Goal: Task Accomplishment & Management: Use online tool/utility

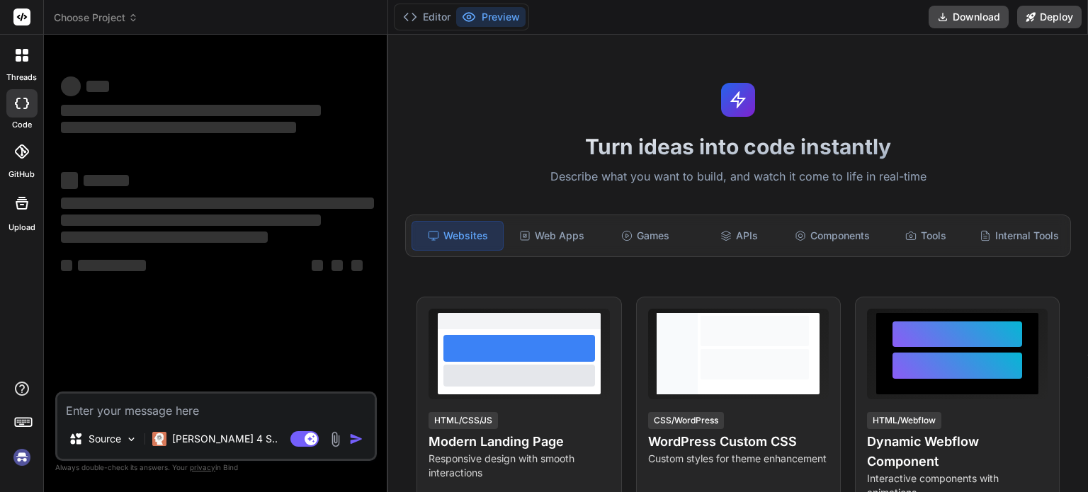
type textarea "x"
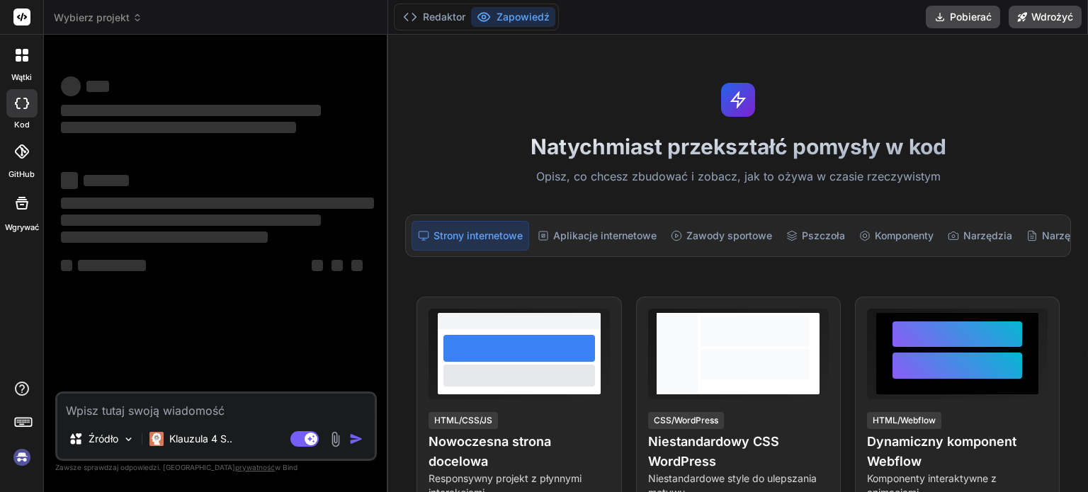
paste textarea "zrub serwis taki jak [URL][PERSON_NAME] na pc z [PERSON_NAME] zgodny z [PERSON_…"
type textarea "zrub serwis taki jak [URL][PERSON_NAME] na pc z [PERSON_NAME] zgodny z [PERSON_…"
type textarea "x"
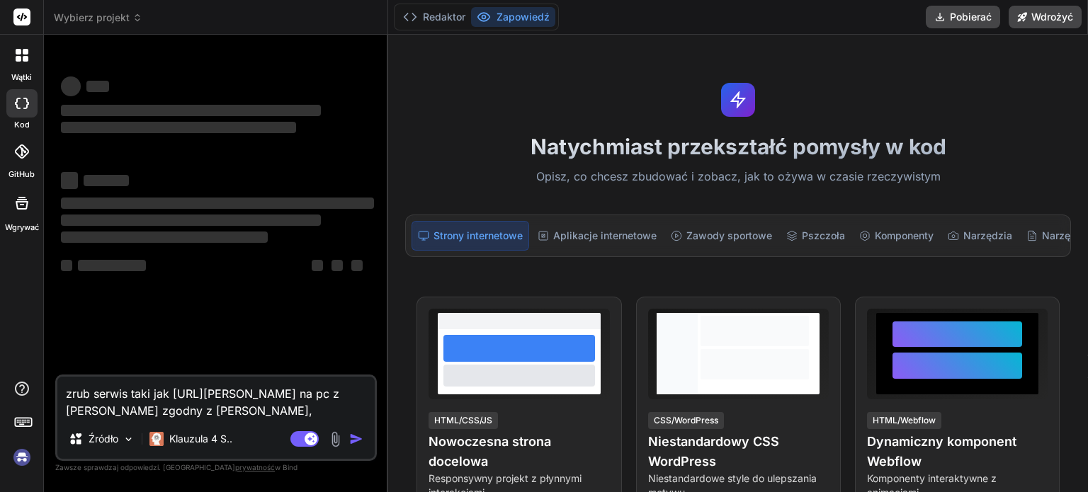
type textarea "zrub serwis taki jak [URL][PERSON_NAME] na pc z [PERSON_NAME] zgodny z [PERSON_…"
type textarea "x"
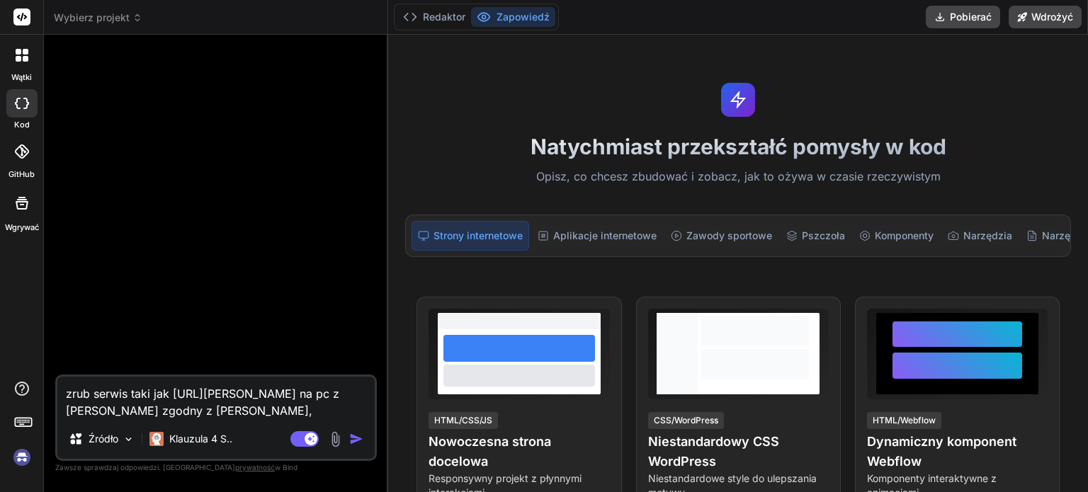
drag, startPoint x: 357, startPoint y: 411, endPoint x: 284, endPoint y: 406, distance: 73.1
click at [284, 406] on textarea "zrub serwis taki jak https://claude.ai/ na pc z serwermi mcp zgodny z claude,Ge…" at bounding box center [215, 398] width 317 height 42
drag, startPoint x: 281, startPoint y: 411, endPoint x: 354, endPoint y: 410, distance: 72.9
click at [355, 410] on textarea "zrub serwis taki jak https://claude.ai/ na pc z serwermi mcp zgodny z claude,Ge…" at bounding box center [215, 398] width 317 height 42
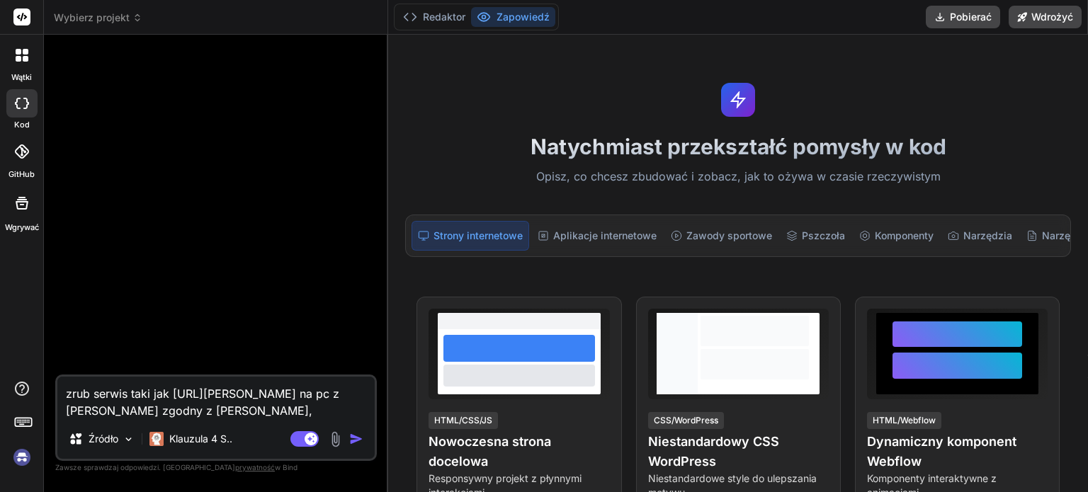
type textarea "zrub serwis taki jak [URL][PERSON_NAME] na pc z [PERSON_NAME] zgodny z [PERSON_…"
type textarea "x"
type textarea "zrub serwis taki jak [URL][PERSON_NAME] na pc z [PERSON_NAME] zgodny z [PERSON_…"
click at [355, 441] on img "button" at bounding box center [356, 439] width 14 height 14
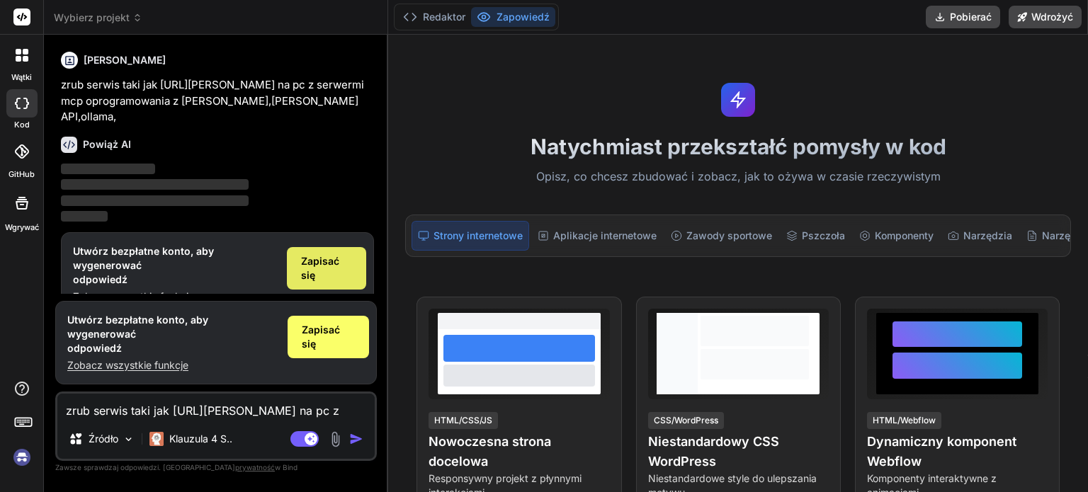
click at [309, 255] on font "Zapisać się" at bounding box center [320, 268] width 38 height 26
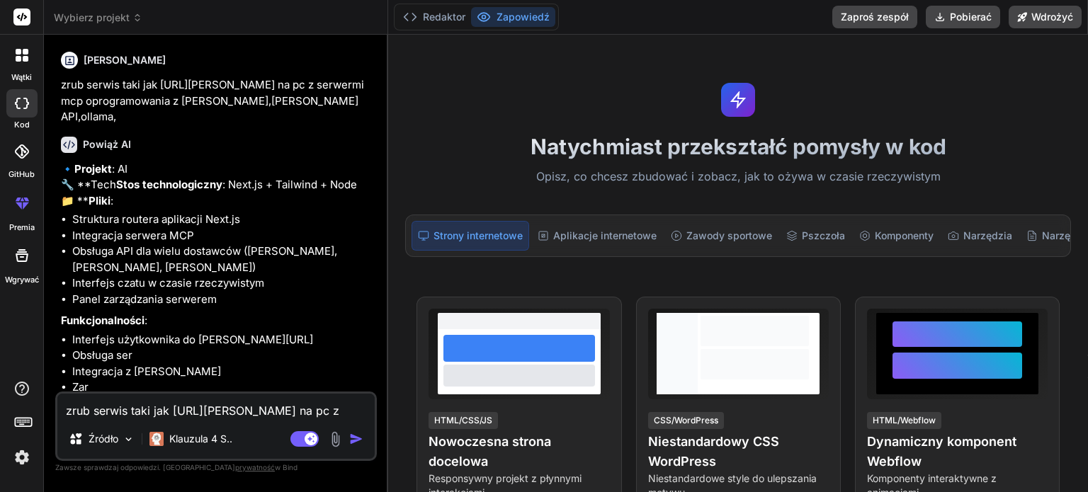
type textarea "x"
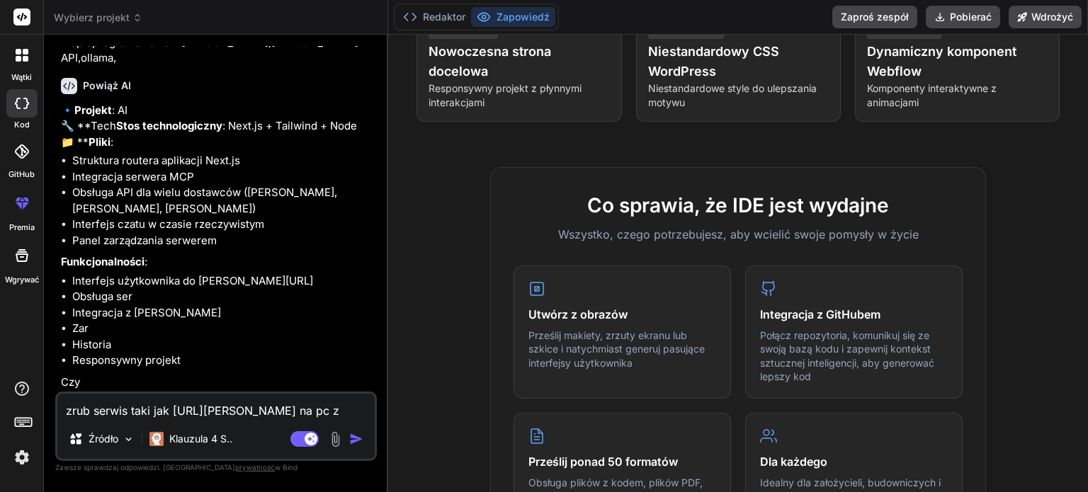
scroll to position [425, 0]
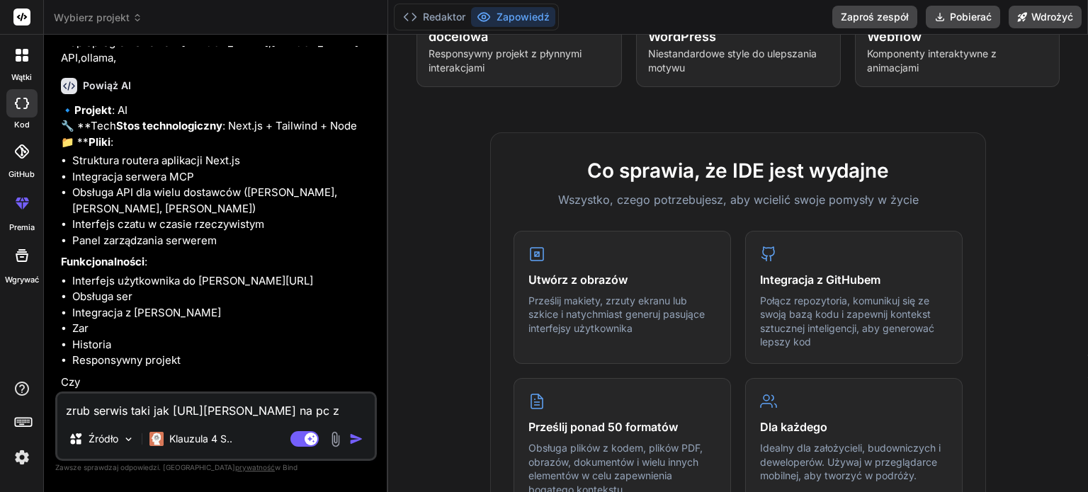
click at [107, 413] on textarea "zrub serwis taki jak [URL][PERSON_NAME] na pc z [PERSON_NAME] zgodny z [PERSON_…" at bounding box center [215, 406] width 317 height 25
type textarea "d"
type textarea "x"
type textarea "do"
type textarea "x"
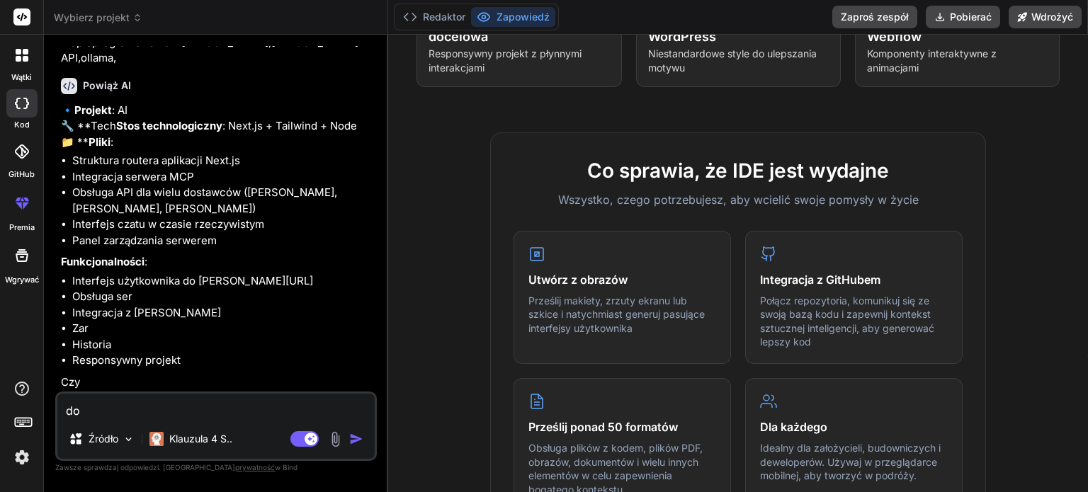
type textarea "dod"
type textarea "x"
type textarea "doda"
type textarea "x"
type textarea "dodaj"
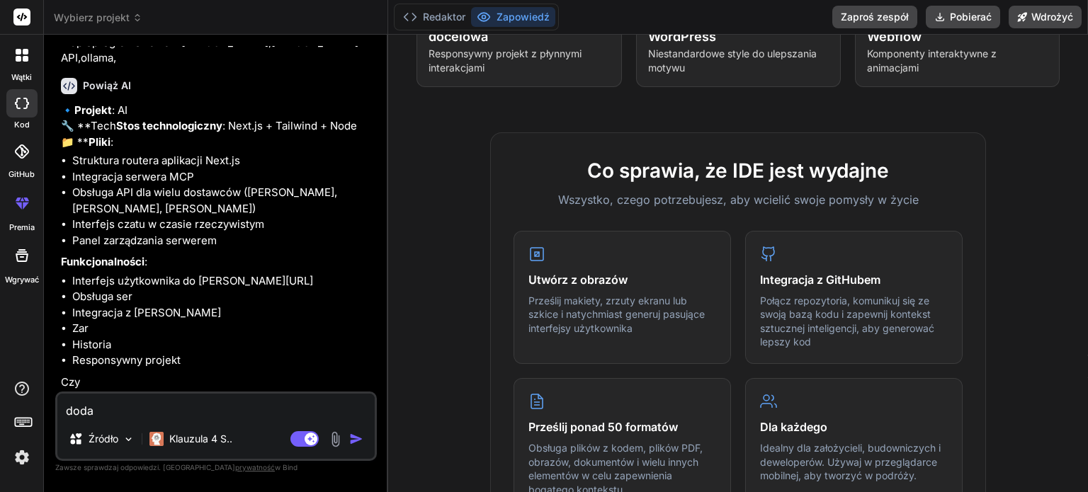
type textarea "x"
type textarea "dodaj"
type textarea "x"
type textarea "dodaj t"
type textarea "x"
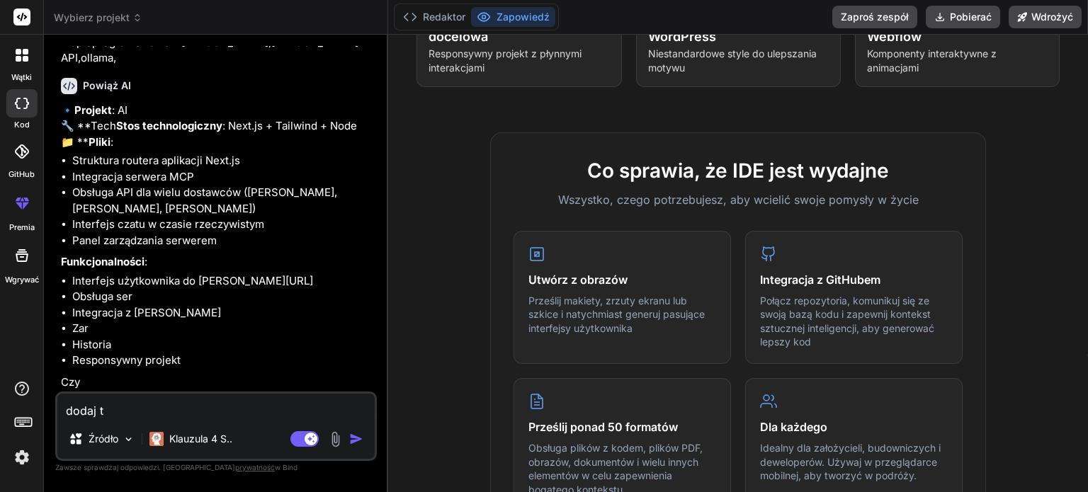
type textarea "dodaj to"
type textarea "x"
type textarea "dodaj tol"
type textarea "x"
type textarea "dodaj to"
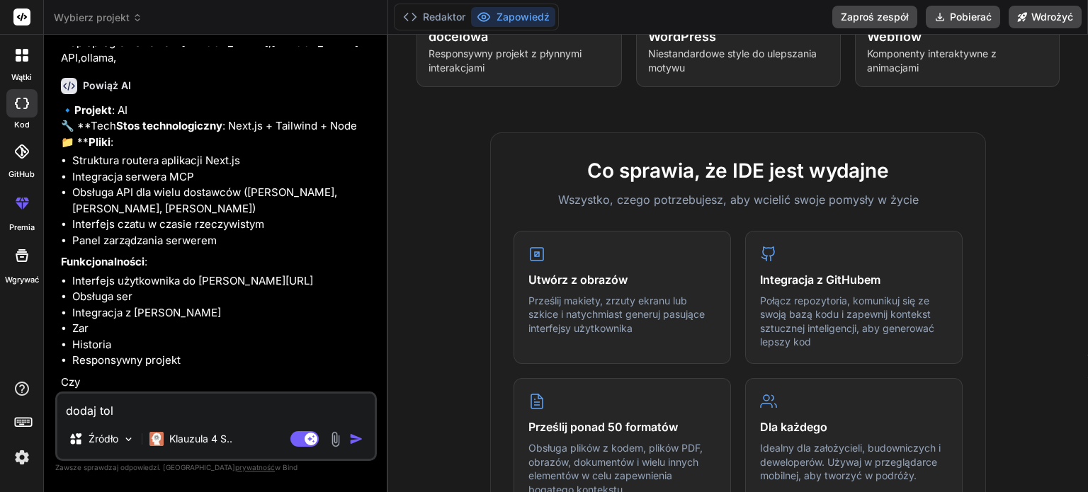
type textarea "x"
type textarea "dodaj too"
type textarea "x"
type textarea "dodaj tool"
type textarea "x"
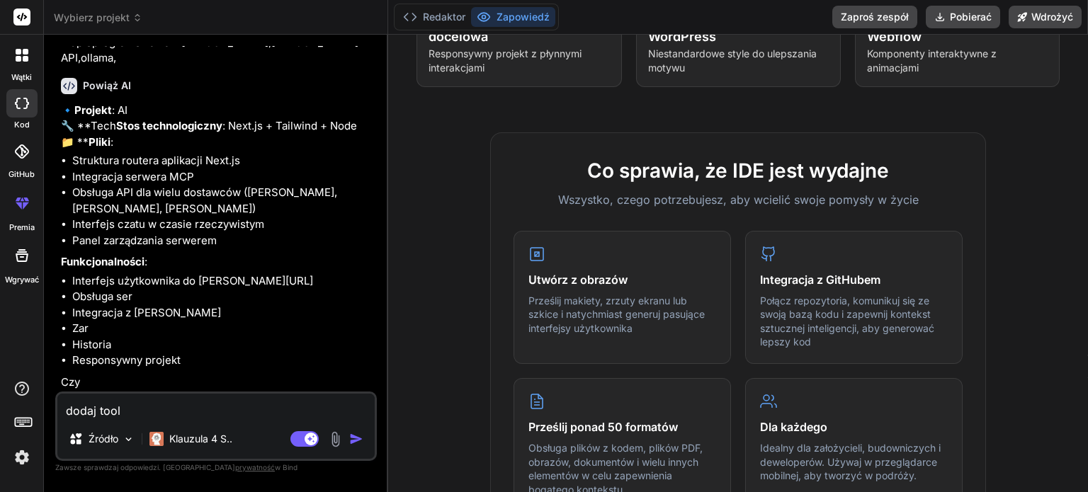
type textarea "dodaj tools"
type textarea "x"
type textarea "dodaj tools"
type textarea "x"
type textarea "dodaj tools d"
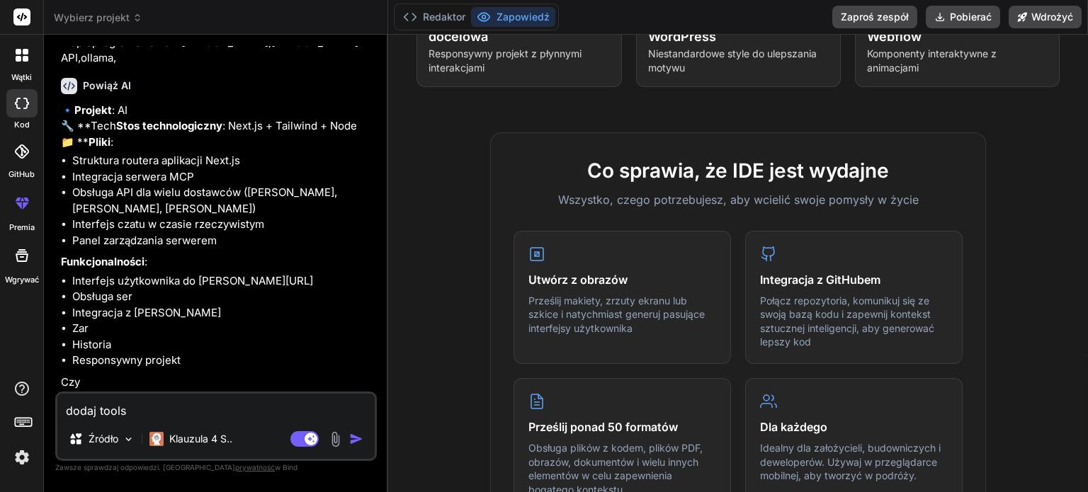
type textarea "x"
type textarea "dodaj tools do"
type textarea "x"
type textarea "dodaj tools do"
type textarea "x"
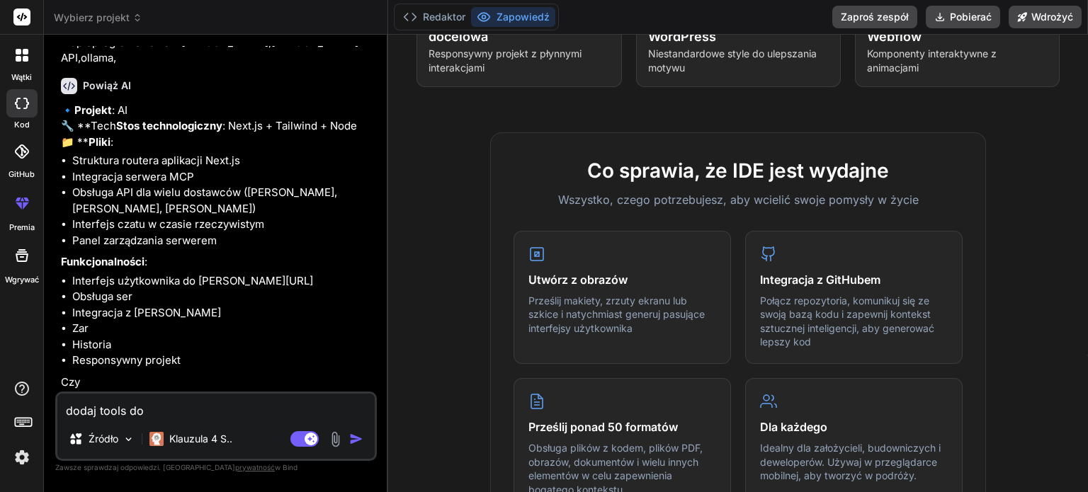
type textarea "dodaj tools do p"
type textarea "x"
type textarea "dodaj tools do pl"
type textarea "x"
type textarea "dodaj tools do pli"
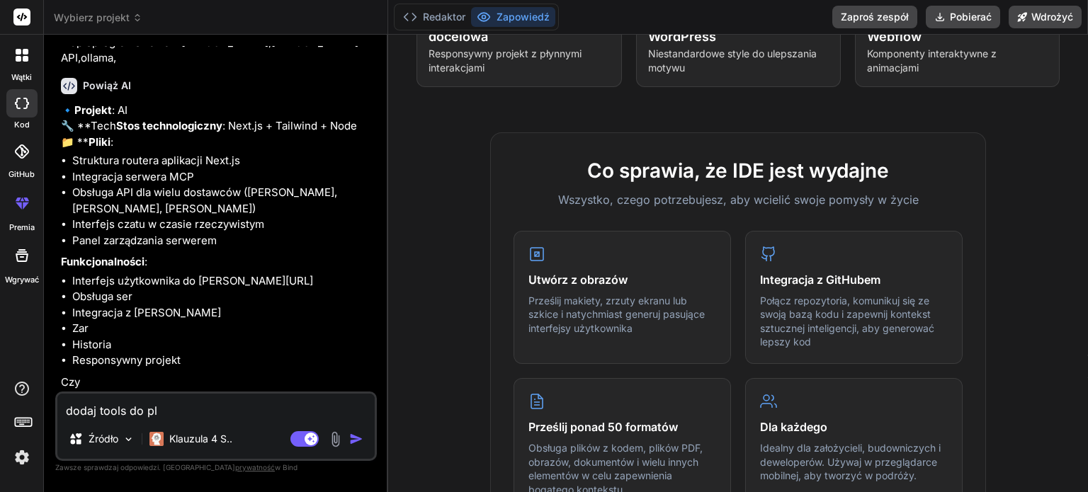
type textarea "x"
type textarea "dodaj tools do plik"
type textarea "x"
type textarea "dodaj tools do pliko"
type textarea "x"
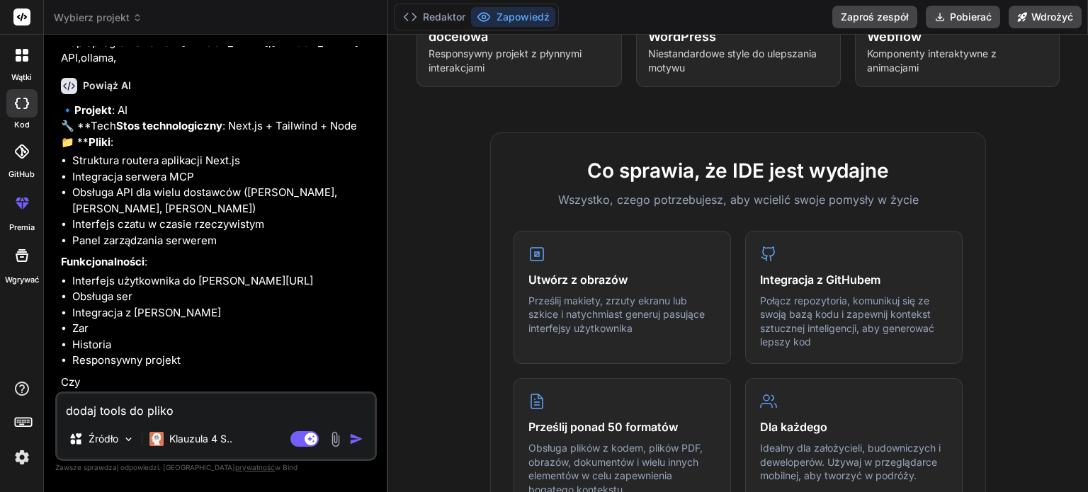
type textarea "dodaj tools do plikow"
type textarea "x"
type textarea "dodaj tools do plikow,"
type textarea "x"
type textarea "dodaj tools do plikow,d"
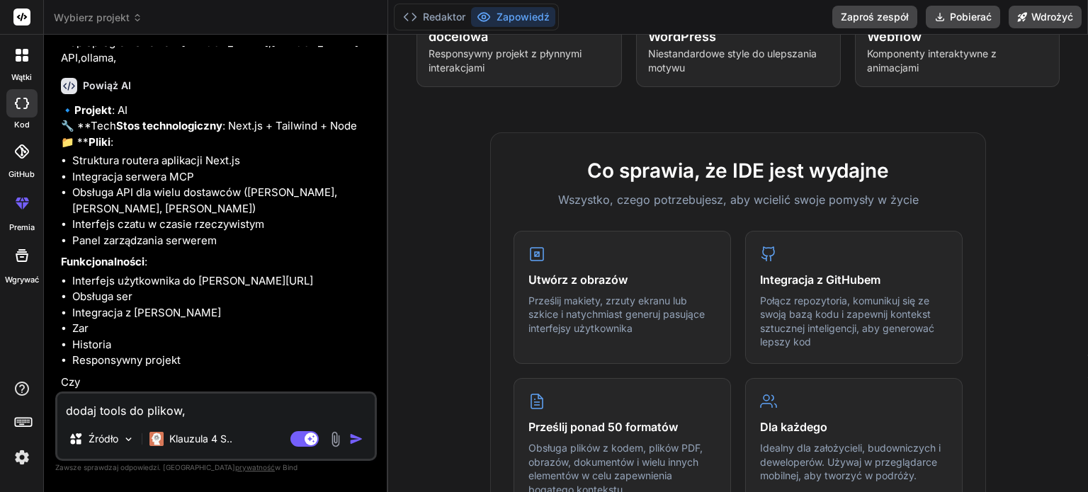
type textarea "x"
type textarea "dodaj tools do plikow,do"
type textarea "x"
type textarea "dodaj tools do plikow,dod"
type textarea "x"
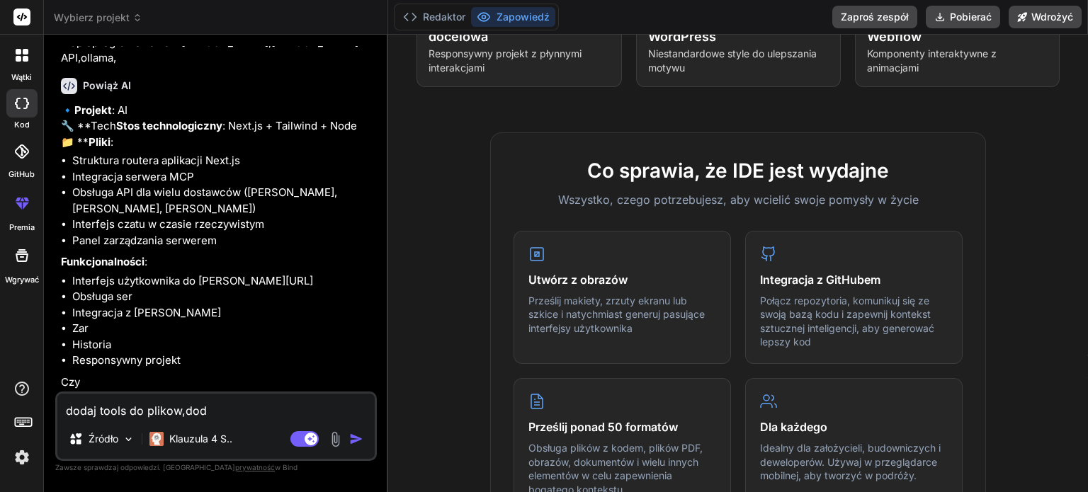
type textarea "dodaj tools do plikow,doda"
type textarea "x"
type textarea "dodaj tools do plikow,dodaj"
type textarea "x"
type textarea "dodaj tools do plikow,dodaj"
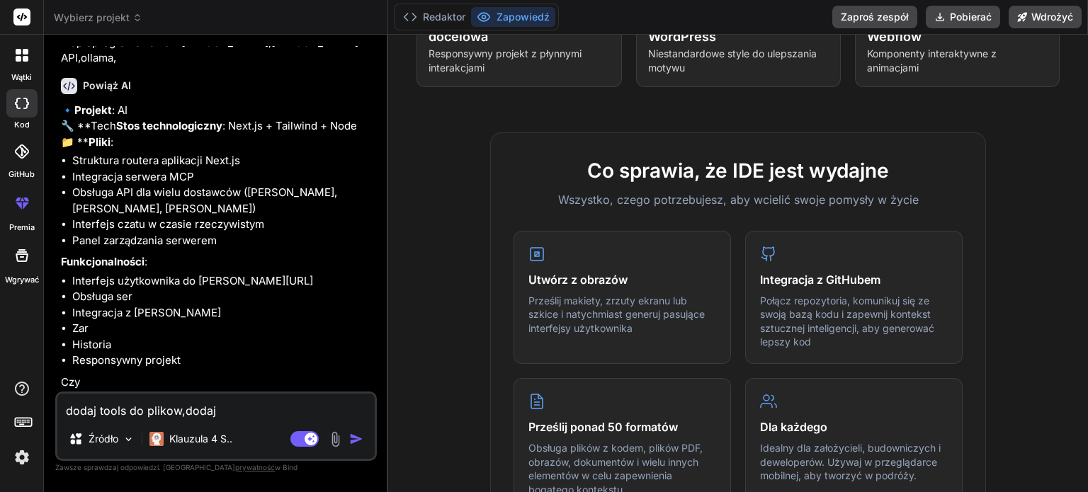
type textarea "x"
type textarea "dodaj tools do plikow,dodaj l"
type textarea "x"
type textarea "dodaj tools do plikow,dodaj la"
type textarea "x"
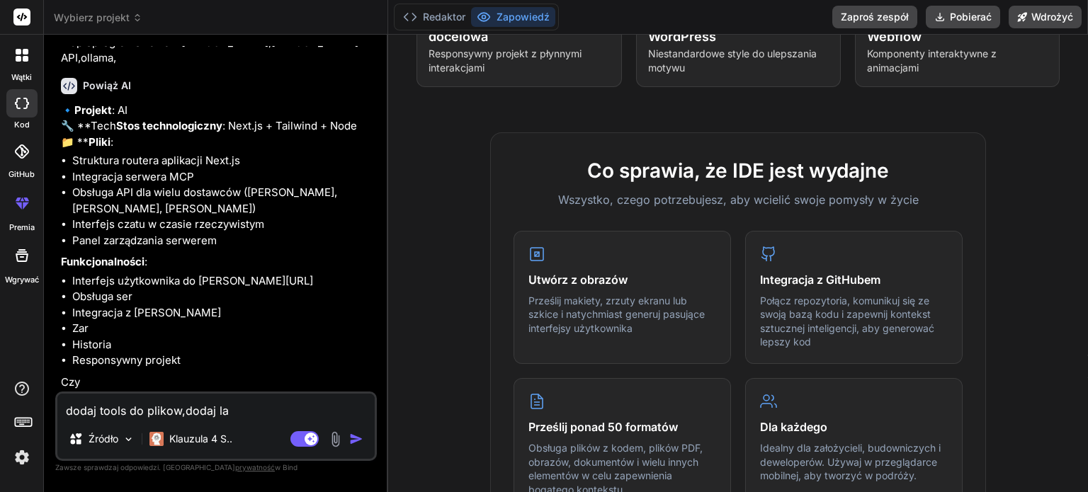
type textarea "dodaj tools do plikow,dodaj lac"
type textarea "x"
type textarea "dodaj tools do plikow,dodaj lacz"
type textarea "x"
type textarea "dodaj tools do plikow,dodaj lacze"
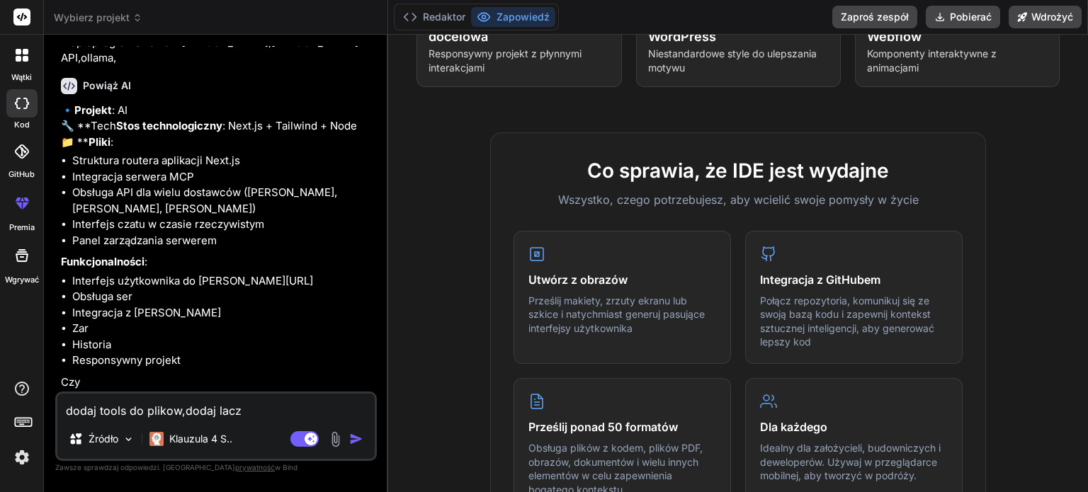
type textarea "x"
type textarea "dodaj tools do plikow,dodaj laczen"
type textarea "x"
type textarea "dodaj tools do plikow,dodaj laczeni"
type textarea "x"
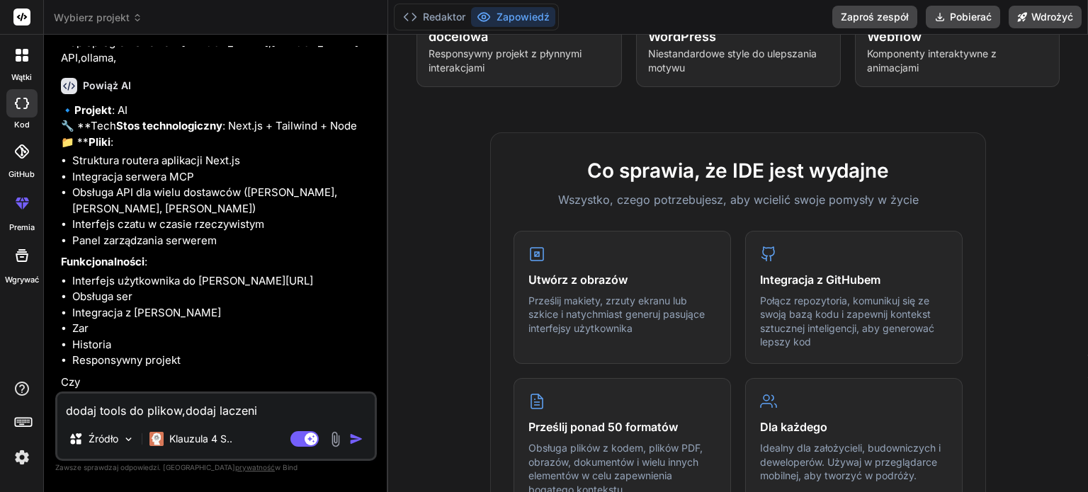
type textarea "dodaj tools do plikow,dodaj laczenie"
type textarea "x"
type textarea "dodaj tools do plikow,dodaj laczenie"
type textarea "x"
type textarea "dodaj tools do plikow,dodaj laczenie s"
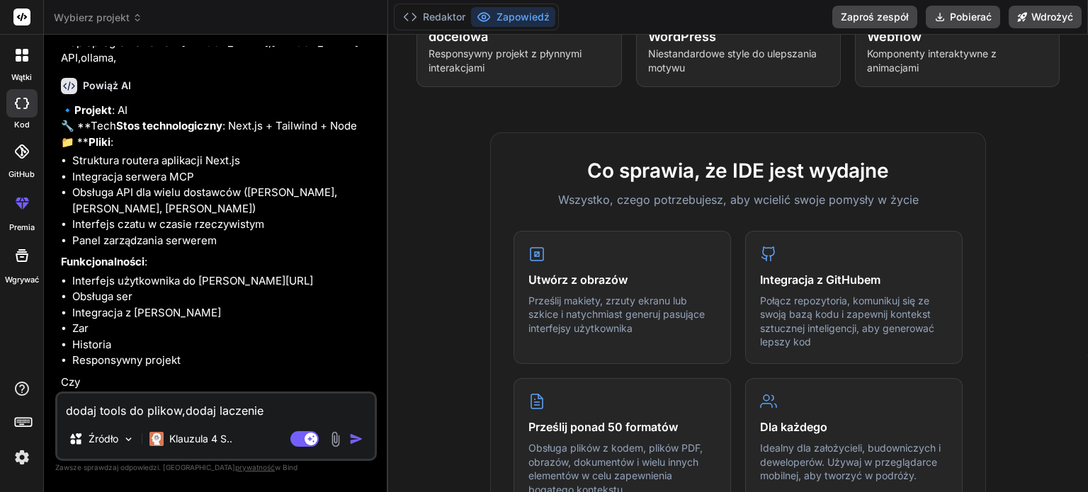
type textarea "x"
type textarea "dodaj tools do plikow,dodaj laczenie si"
type textarea "x"
type textarea "dodaj tools do plikow,dodaj laczenie sie"
type textarea "x"
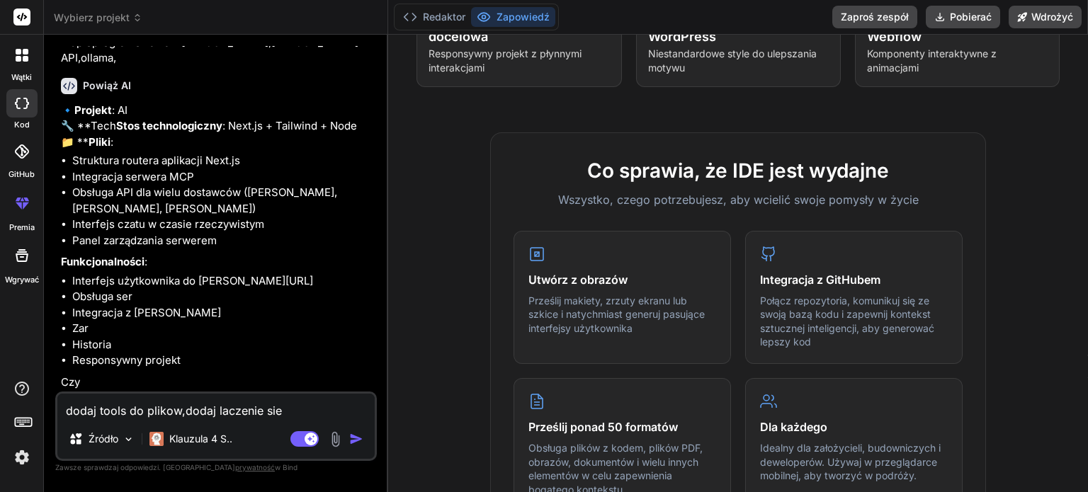
type textarea "dodaj tools do plikow,dodaj laczenie sie"
type textarea "x"
type textarea "dodaj tools do plikow,dodaj laczenie sie z"
type textarea "x"
type textarea "dodaj tools do plikow,dodaj laczenie sie z"
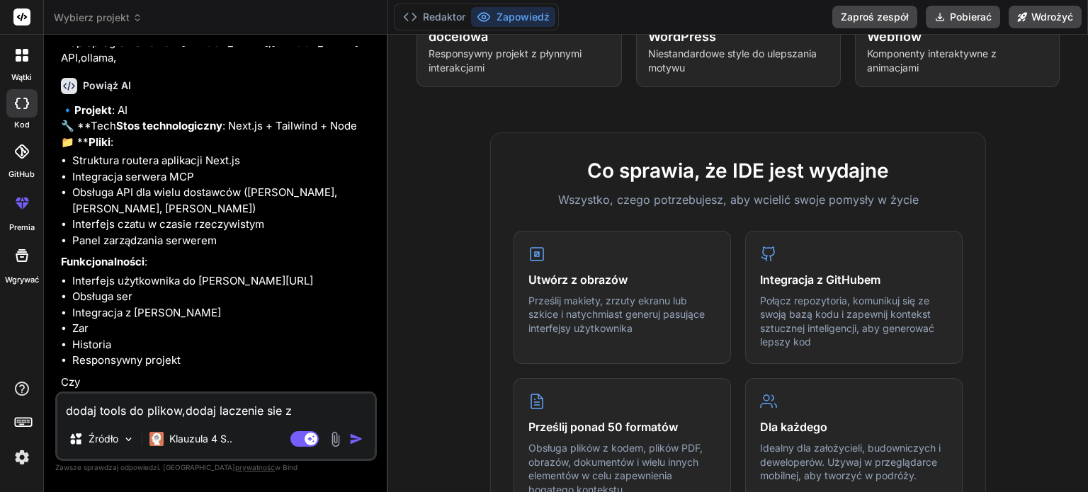
type textarea "x"
type textarea "dodaj tools do plikow,dodaj laczenie sie z f"
type textarea "x"
type textarea "dodaj tools do plikow,dodaj laczenie sie z fo"
type textarea "x"
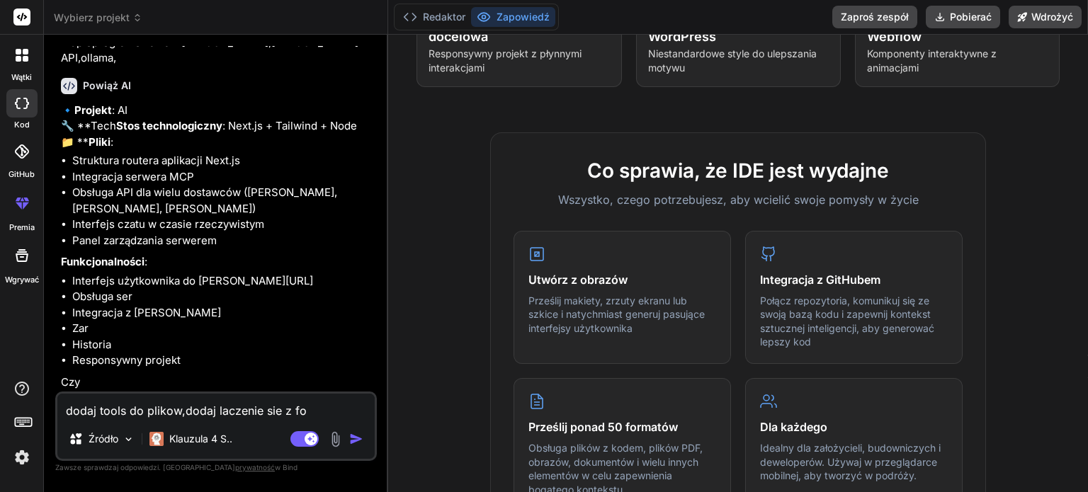
type textarea "dodaj tools do plikow,dodaj laczenie sie z fol"
type textarea "x"
type textarea "dodaj tools do plikow,dodaj laczenie sie z fold"
type textarea "x"
type textarea "dodaj tools do plikow,dodaj laczenie sie z folde"
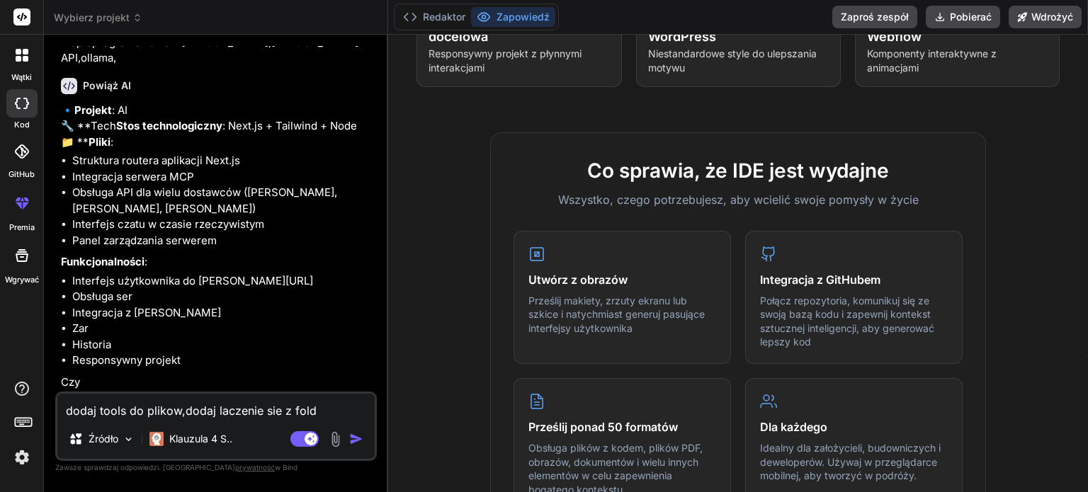
type textarea "x"
type textarea "dodaj tools do plikow,dodaj laczenie sie z folder"
type textarea "x"
type textarea "dodaj tools do plikow,dodaj laczenie sie z foldera"
type textarea "x"
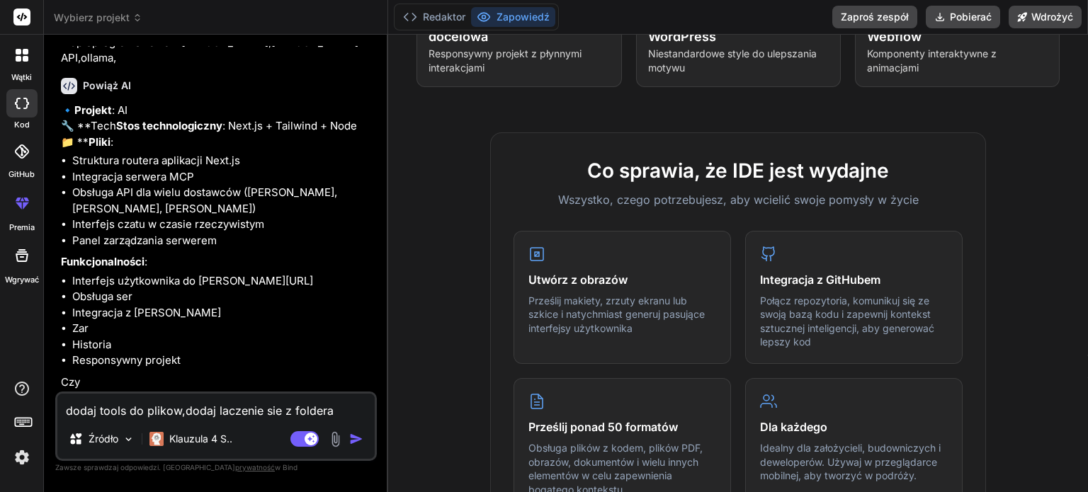
type textarea "dodaj tools do plikow,dodaj laczenie sie z folderam"
type textarea "x"
type textarea "dodaj tools do plikow,dodaj laczenie sie z folderami"
type textarea "x"
type textarea "dodaj tools do plikow,dodaj laczenie sie z folderami"
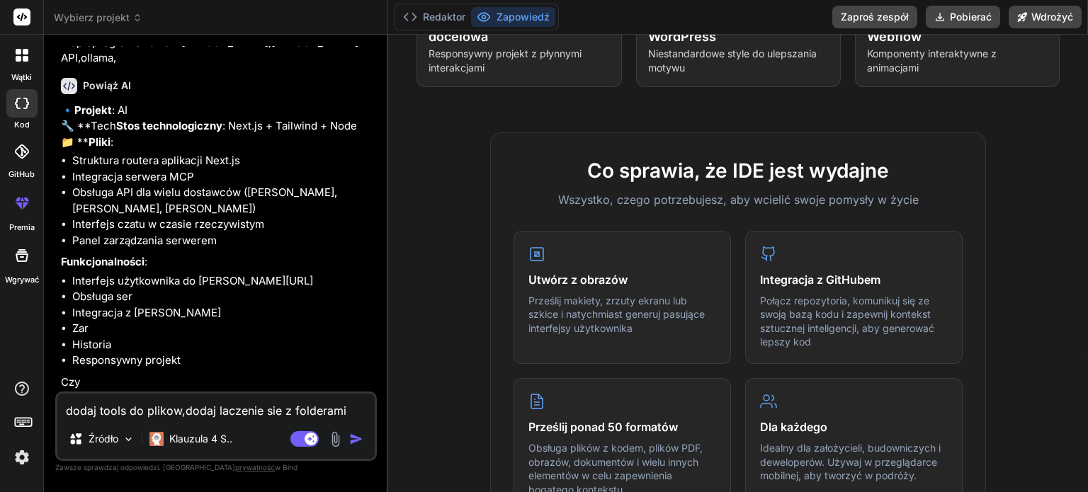
type textarea "x"
type textarea "dodaj tools do plikow,dodaj laczenie sie z folderami i"
type textarea "x"
type textarea "dodaj tools do plikow,dodaj laczenie sie z folderami i"
type textarea "x"
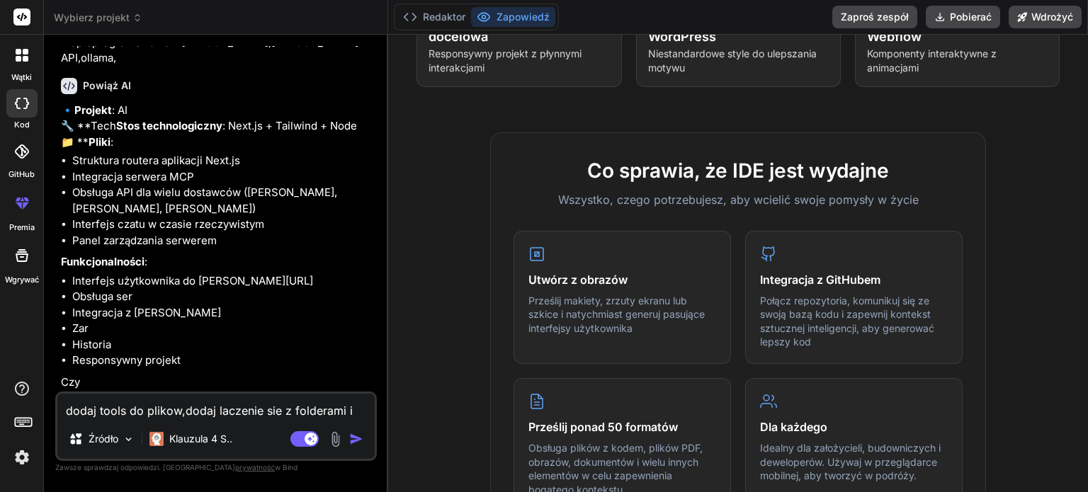
type textarea "dodaj tools do plikow,dodaj laczenie sie z folderami i p"
type textarea "x"
type textarea "dodaj tools do plikow,dodaj laczenie sie z folderami i pl"
type textarea "x"
type textarea "dodaj tools do plikow,dodaj laczenie sie z folderami i pli"
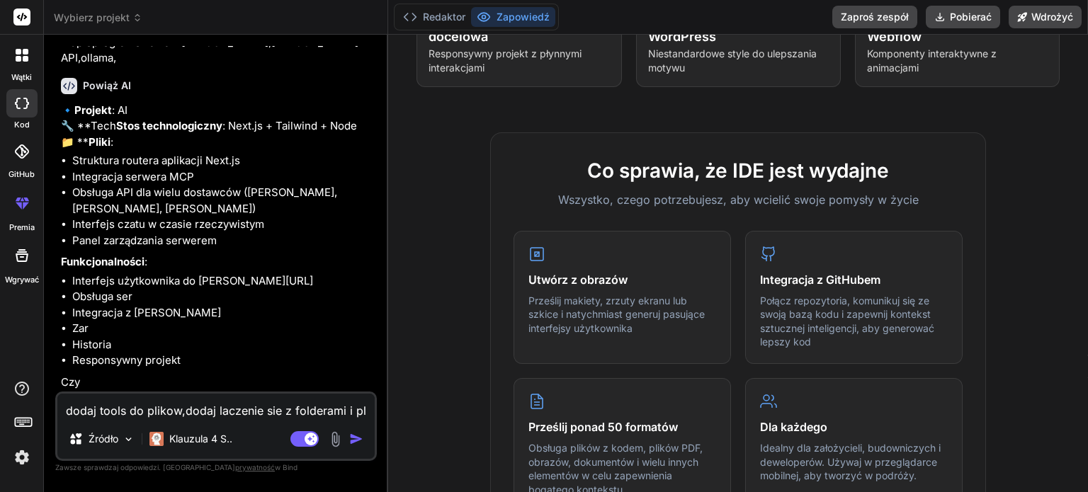
type textarea "x"
type textarea "dodaj tools do plikow,dodaj laczenie sie z folderami i plik"
type textarea "x"
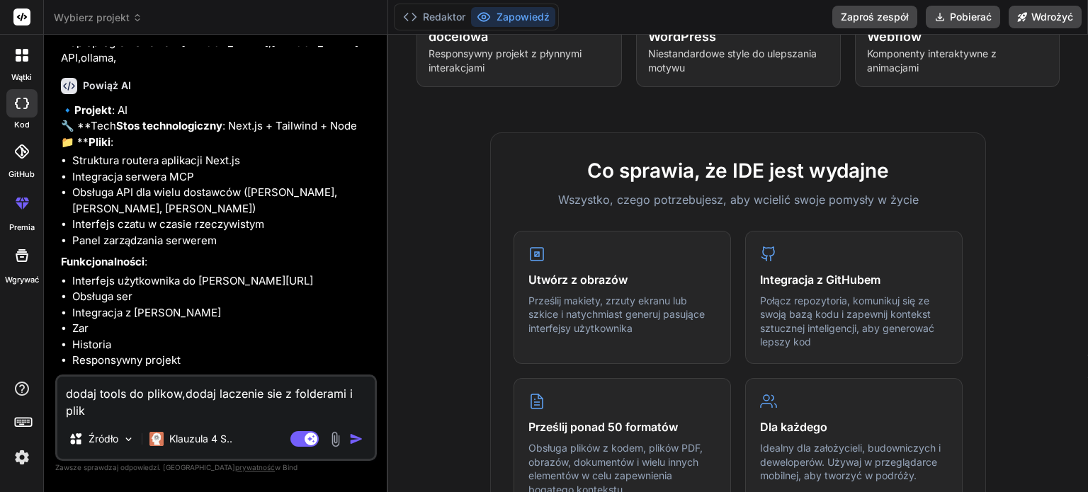
type textarea "dodaj tools do plikow,dodaj laczenie sie z folderami i plika"
type textarea "x"
type textarea "dodaj tools do plikow,dodaj laczenie sie z folderami i plikam"
type textarea "x"
type textarea "dodaj tools do plikow,dodaj laczenie sie z folderami i plikami"
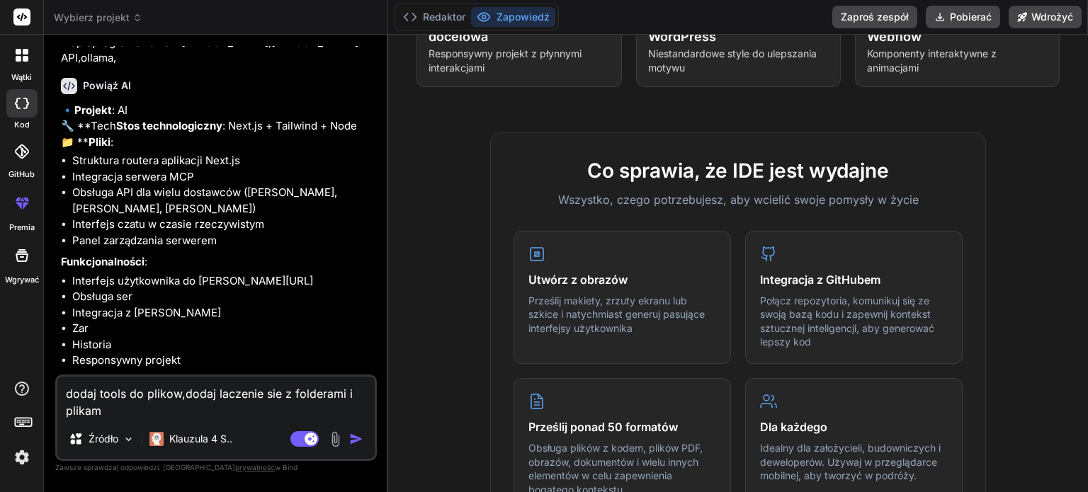
type textarea "x"
type textarea "dodaj tools do plikow,dodaj laczenie sie z folderami i plikami,"
type textarea "x"
type textarea "dodaj tools do plikow,dodaj laczenie sie z folderami i plikami,d"
type textarea "x"
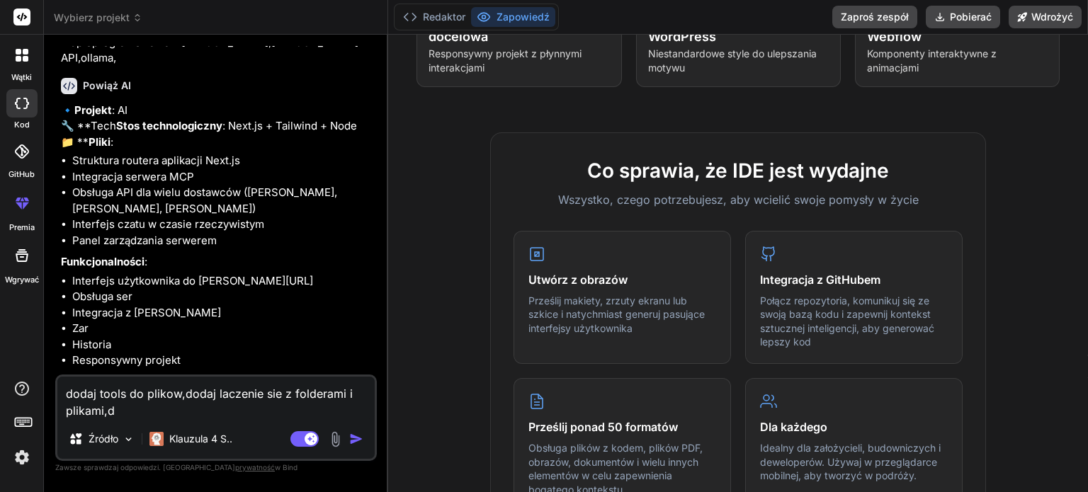
type textarea "dodaj tools do plikow,dodaj laczenie sie z folderami i plikami,do"
type textarea "x"
type textarea "dodaj tools do plikow,dodaj laczenie sie z folderami i plikami,dod"
type textarea "x"
type textarea "dodaj tools do plikow,dodaj laczenie sie z folderami i plikami,doda"
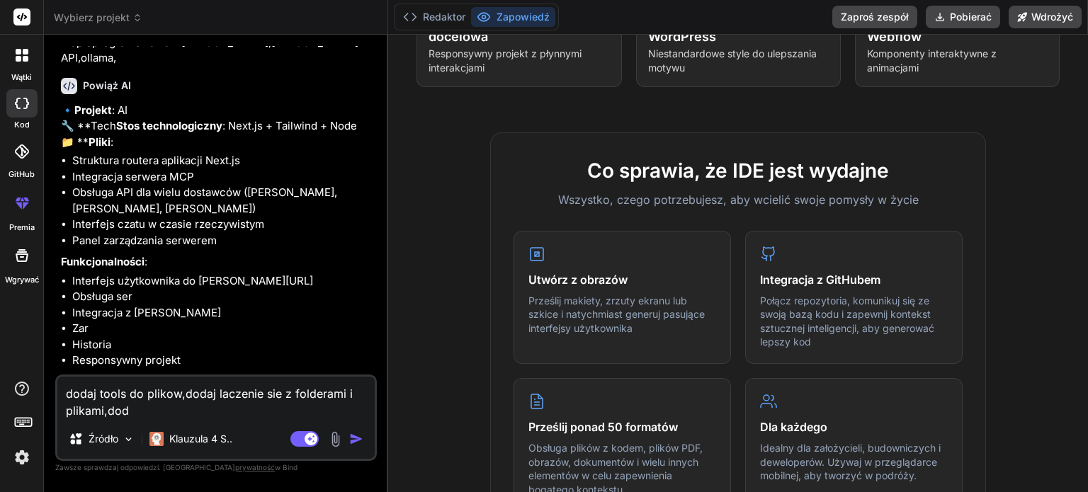
type textarea "x"
type textarea "dodaj tools do plikow,dodaj laczenie sie z folderami i plikami,dodaj"
type textarea "x"
type textarea "dodaj tools do plikow,dodaj laczenie sie z folderami i plikami,dodaj"
type textarea "x"
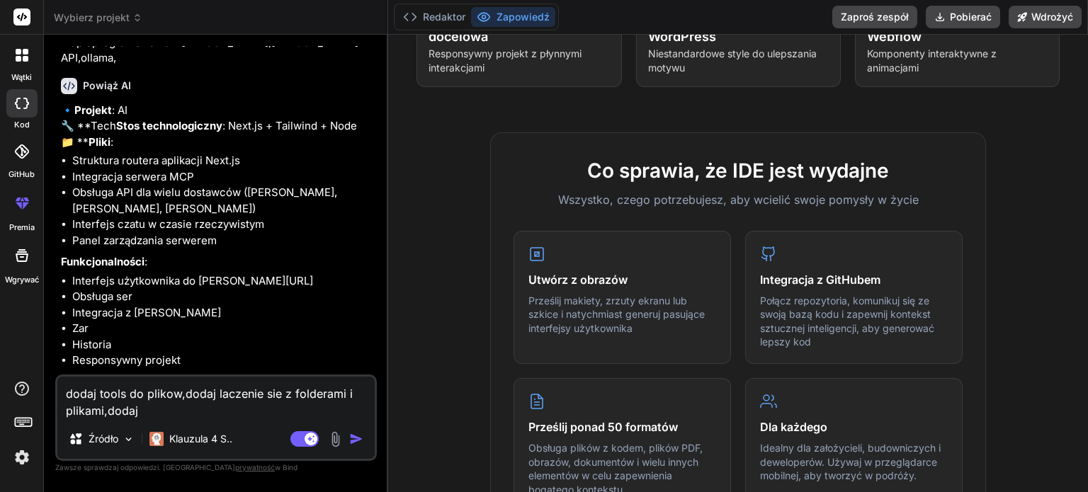
type textarea "dodaj tools do plikow,dodaj laczenie sie z folderami i plikami,dodaj p"
type textarea "x"
type textarea "dodaj tools do plikow,dodaj laczenie sie z folderami i plikami,dodaj po"
type textarea "x"
type textarea "dodaj tools do plikow,dodaj laczenie sie z folderami i plikami,dodaj pol"
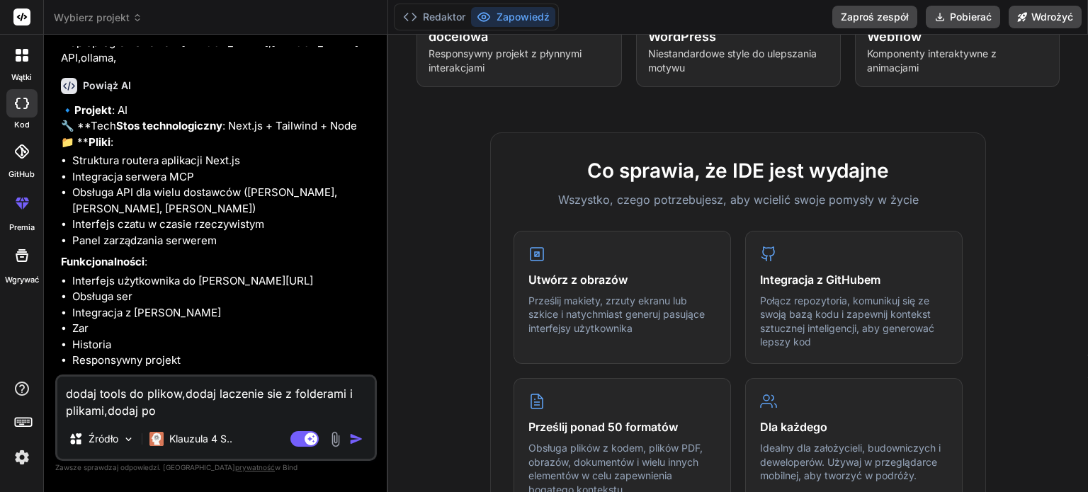
type textarea "x"
type textarea "dodaj tools do plikow,dodaj laczenie sie z folderami i plikami,dodaj pola"
type textarea "x"
type textarea "dodaj tools do plikow,dodaj laczenie sie z folderami i plikami,dodaj polac"
type textarea "x"
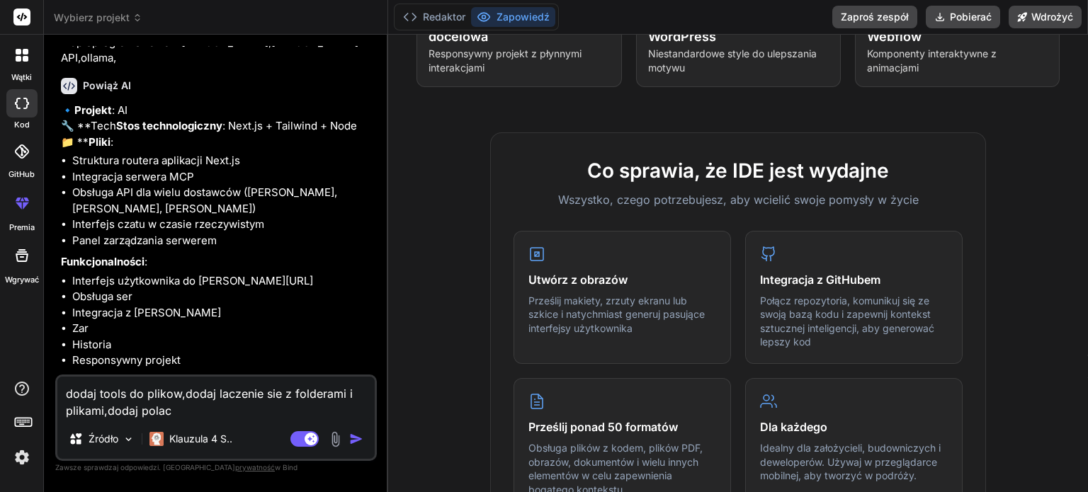
type textarea "dodaj tools do plikow,dodaj laczenie sie z folderami i plikami,dodaj polacz"
type textarea "x"
type textarea "dodaj tools do plikow,dodaj laczenie sie z folderami i plikami,dodaj polacze"
type textarea "x"
type textarea "dodaj tools do plikow,dodaj laczenie sie z folderami i plikami,dodaj polaczen"
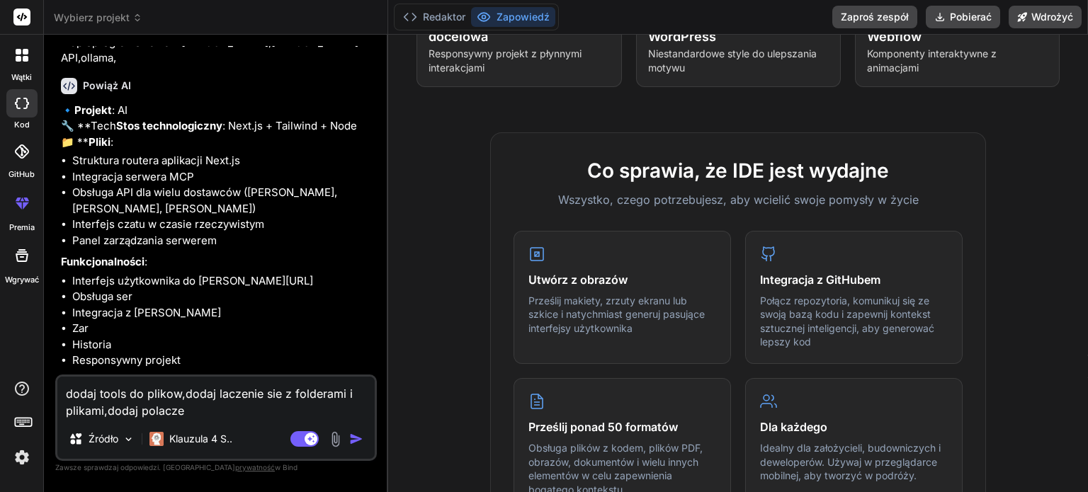
type textarea "x"
type textarea "dodaj tools do plikow,dodaj laczenie sie z folderami i plikami,dodaj polaczeni"
type textarea "x"
type textarea "dodaj tools do plikow,dodaj laczenie sie z folderami i plikami,dodaj polaczenie"
type textarea "x"
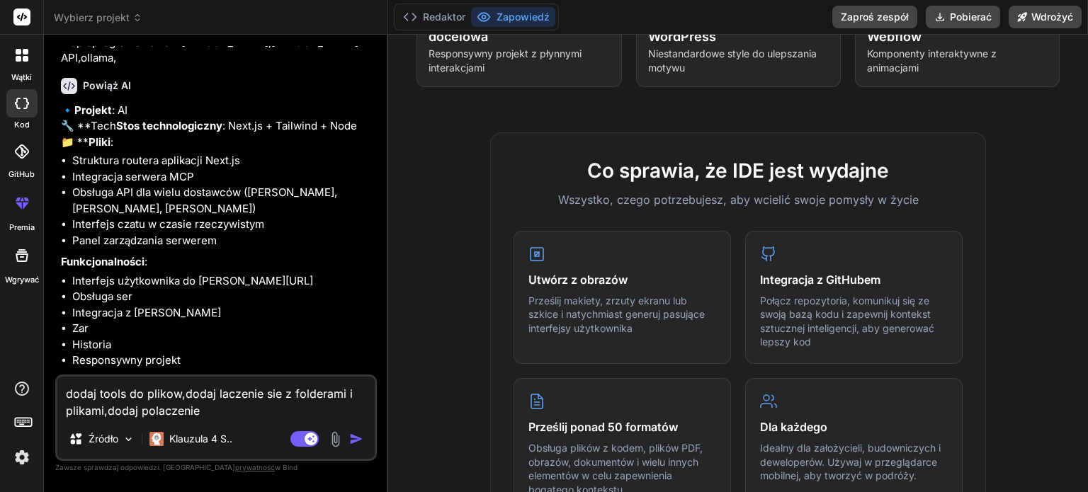
type textarea "dodaj tools do plikow,dodaj laczenie sie z folderami i plikami,dodaj polaczenie"
type textarea "x"
type textarea "dodaj tools do plikow,dodaj laczenie sie z folderami i plikami,dodaj polaczenie…"
type textarea "x"
type textarea "dodaj tools do plikow,dodaj laczenie sie z folderami i plikami,dodaj polaczenie…"
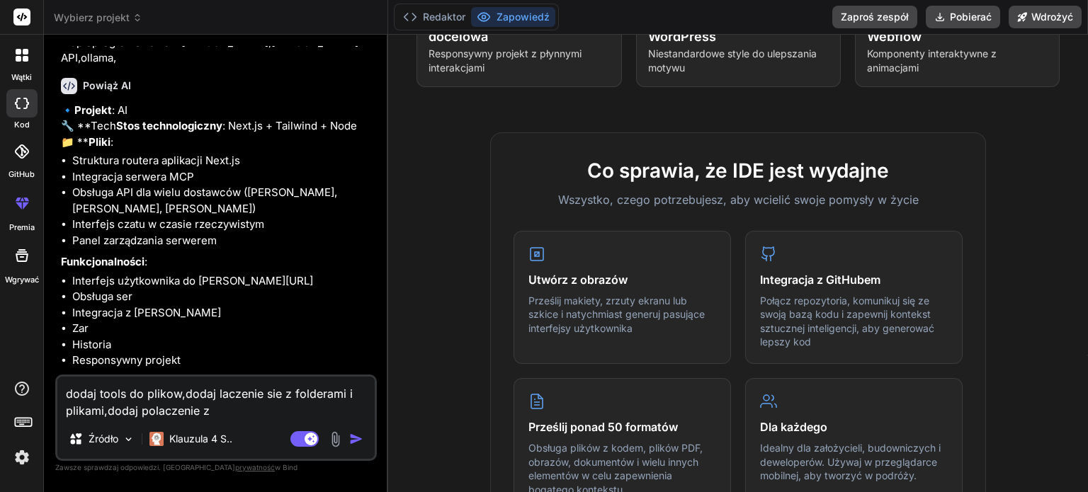
type textarea "x"
type textarea "dodaj tools do plikow,dodaj laczenie sie z folderami i plikami,dodaj polaczenie…"
type textarea "x"
type textarea "dodaj tools do plikow,dodaj laczenie sie z folderami i plikami,dodaj polaczenie…"
type textarea "x"
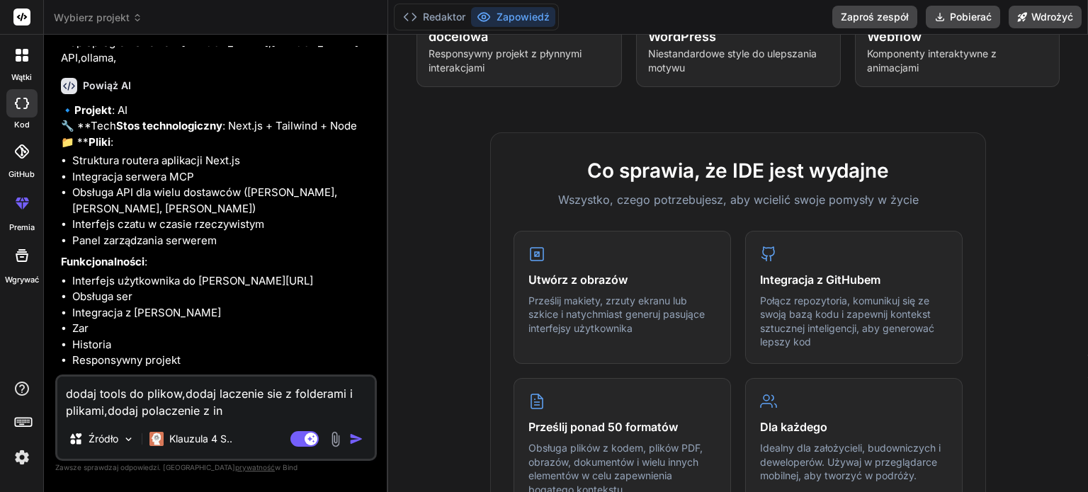
type textarea "dodaj tools do plikow,dodaj laczenie sie z folderami i plikami,dodaj polaczenie…"
type textarea "x"
type textarea "dodaj tools do plikow,dodaj laczenie sie z folderami i plikami,dodaj polaczenie…"
type textarea "x"
type textarea "dodaj tools do plikow,dodaj laczenie sie z folderami i plikami,dodaj polaczenie…"
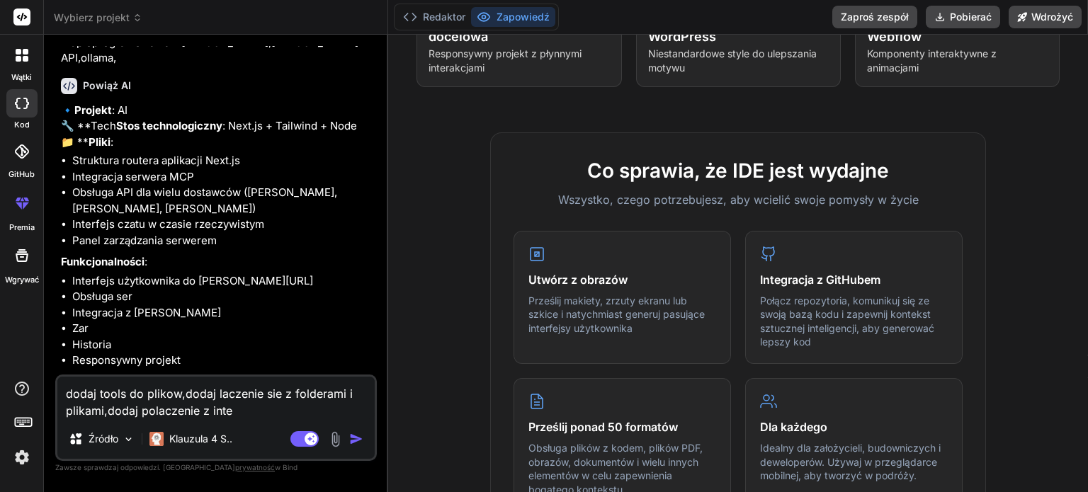
type textarea "x"
type textarea "dodaj tools do plikow,dodaj laczenie sie z folderami i plikami,dodaj polaczenie…"
type textarea "x"
type textarea "dodaj tools do plikow,dodaj laczenie sie z folderami i plikami,dodaj polaczenie…"
type textarea "x"
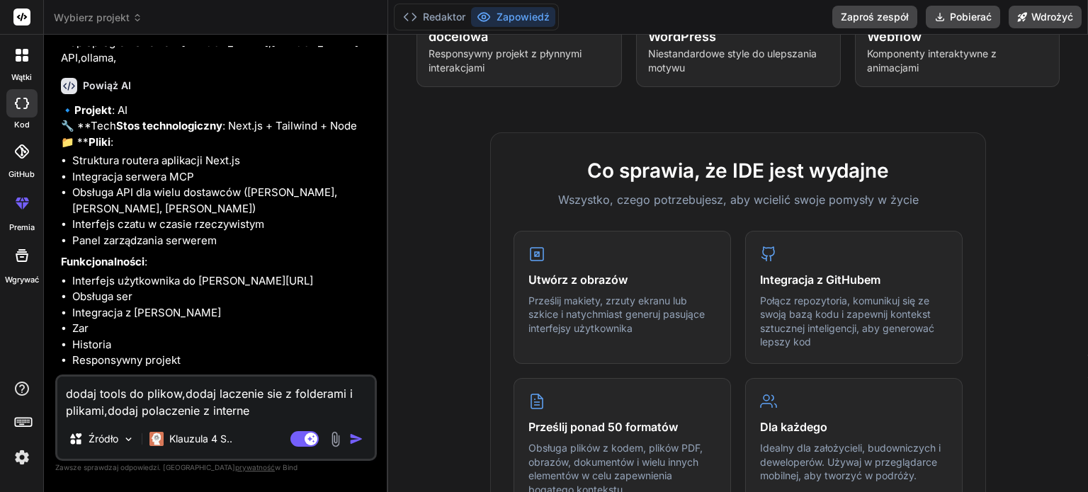
type textarea "dodaj tools do plikow,dodaj laczenie sie z folderami i plikami,dodaj polaczenie…"
type textarea "x"
type textarea "dodaj tools do plikow,dodaj laczenie sie z folderami i plikami,dodaj polaczenie…"
type textarea "x"
type textarea "dodaj tools do plikow,dodaj laczenie sie z folderami i plikami,dodaj polaczenie…"
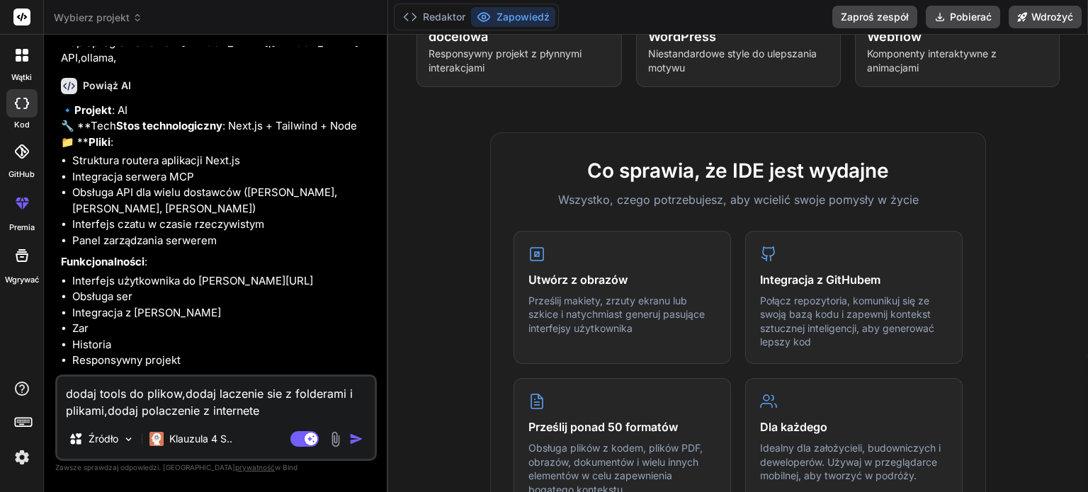
type textarea "x"
type textarea "dodaj tools do plikow,dodaj laczenie sie z folderami i plikami,dodaj polaczenie…"
type textarea "x"
type textarea "dodaj tools do plikow,dodaj laczenie sie z folderami i plikami,dodaj polaczenie…"
click at [216, 392] on textarea "dodaj tools do plikow,dodaj laczenie sie z folderami i plikami,dodaj polaczenie…" at bounding box center [215, 398] width 317 height 42
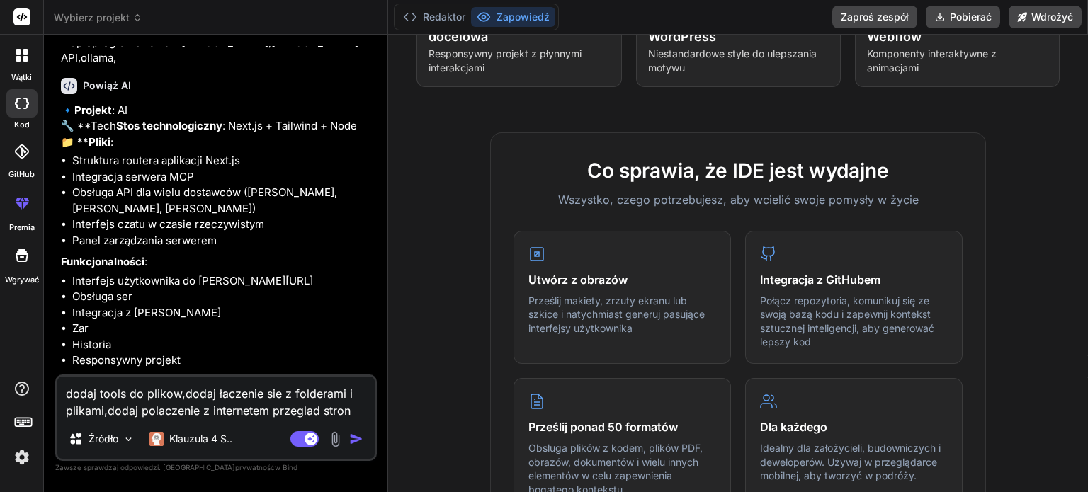
click at [347, 411] on textarea "dodaj tools do plikow,dodaj łaczenie sie z folderami i plikami,dodaj polaczenie…" at bounding box center [215, 398] width 317 height 42
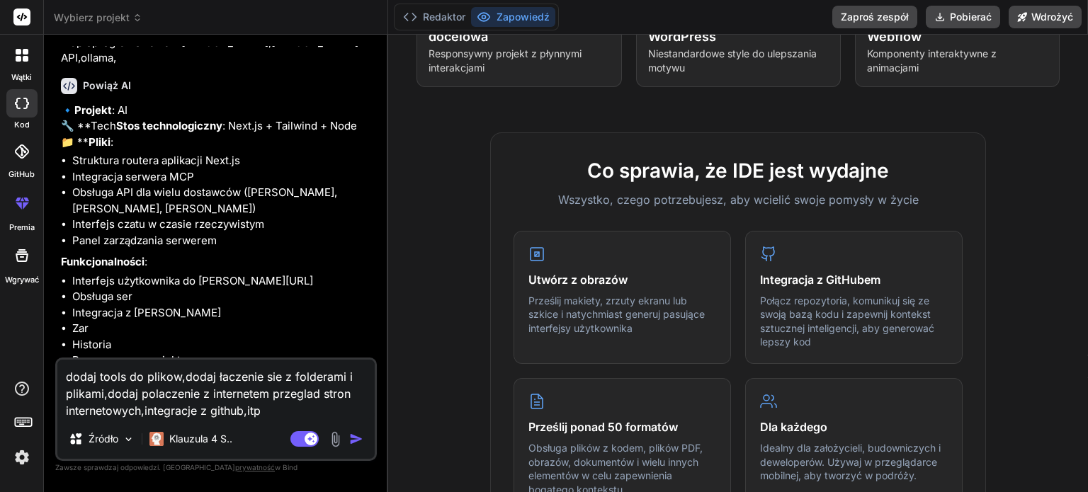
click at [354, 440] on img "button" at bounding box center [356, 439] width 14 height 14
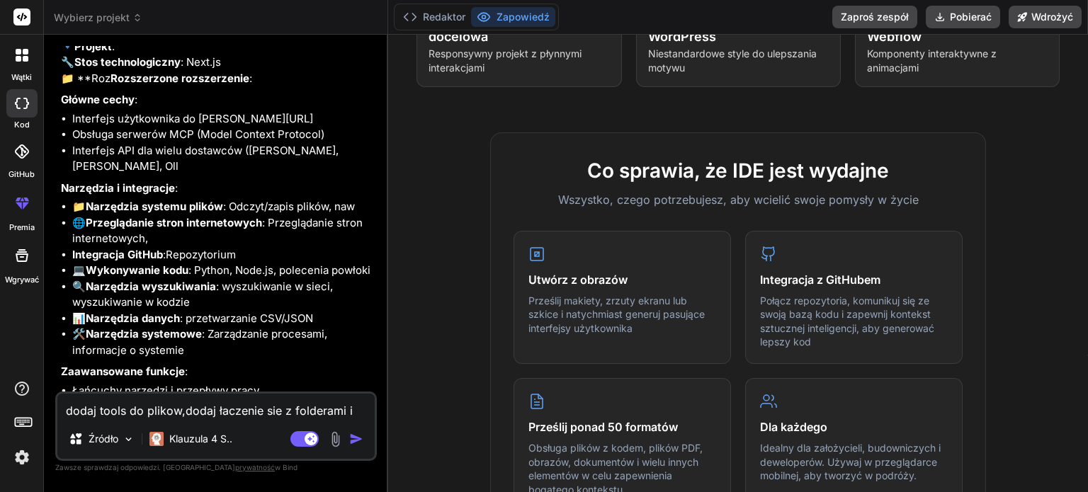
scroll to position [670, 0]
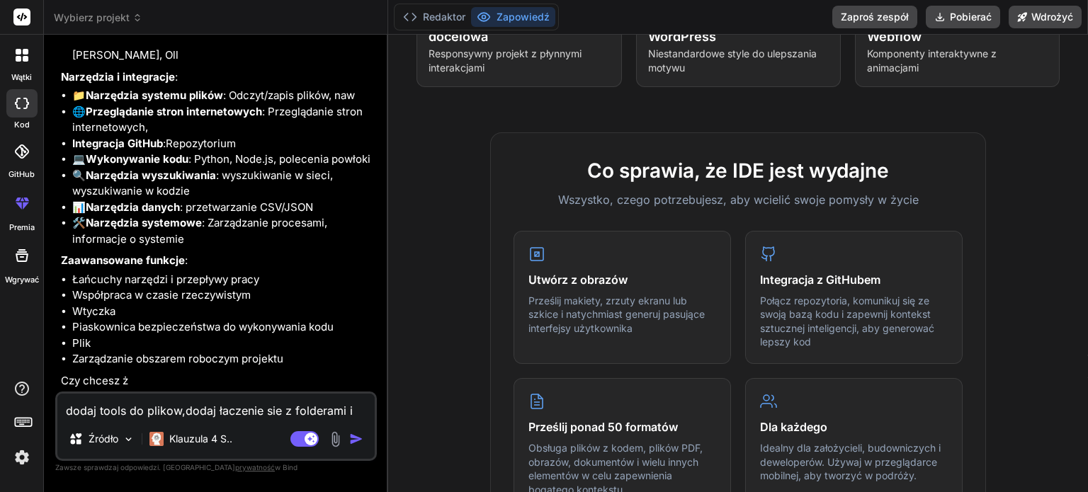
click at [96, 414] on textarea "dodaj tools do plikow,dodaj łaczenie sie z folderami i plikami,dodaj polaczenie…" at bounding box center [215, 406] width 317 height 25
click at [113, 410] on textarea "dodaj tes agentów" at bounding box center [215, 406] width 317 height 25
click at [186, 411] on textarea "dodaj tesz agentów" at bounding box center [215, 406] width 317 height 25
click at [353, 442] on img "button" at bounding box center [356, 439] width 14 height 14
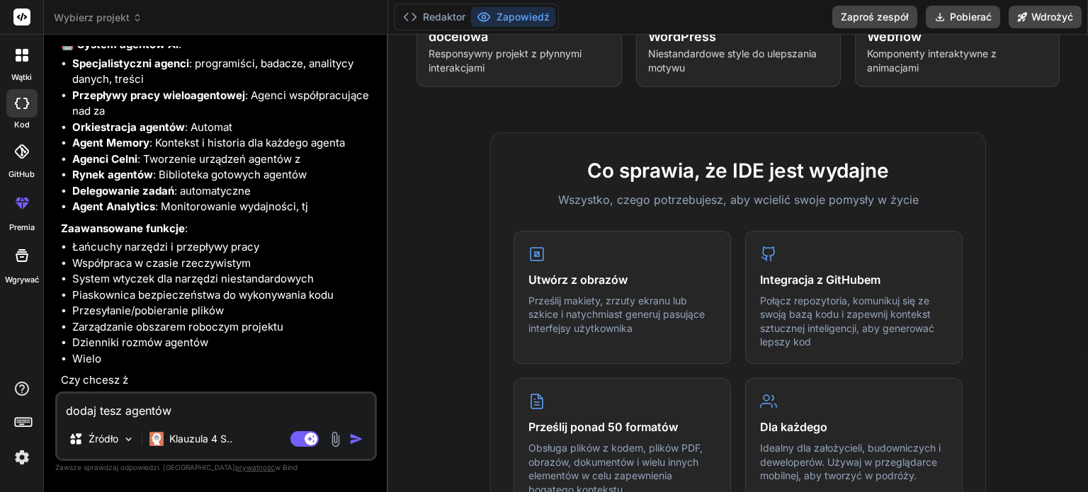
scroll to position [1433, 0]
click at [113, 406] on textarea "dodaj tesz agentów" at bounding box center [215, 406] width 317 height 25
click at [355, 441] on img "button" at bounding box center [356, 439] width 14 height 14
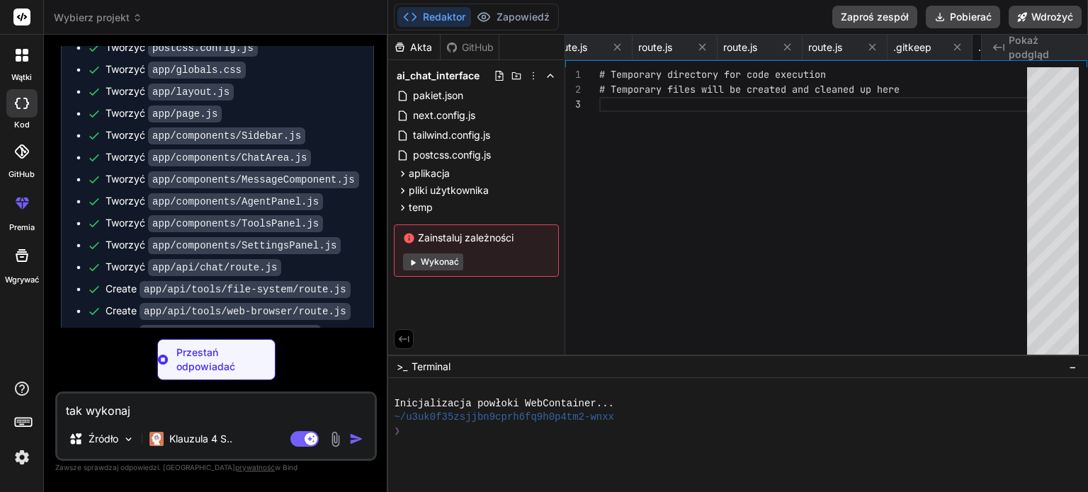
scroll to position [0, 1479]
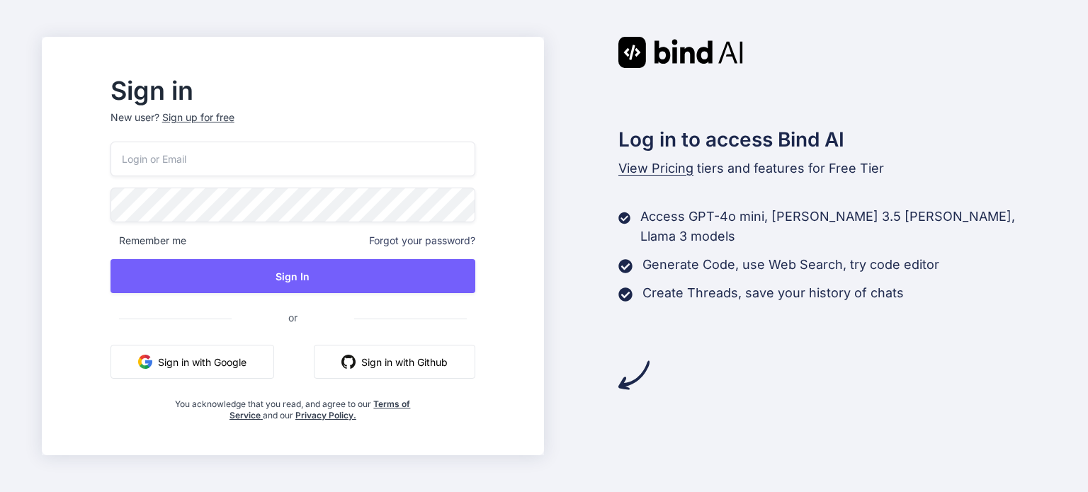
click at [442, 366] on button "Sign in with Github" at bounding box center [394, 362] width 161 height 34
click at [253, 359] on button "Sign in with Google" at bounding box center [192, 362] width 164 height 34
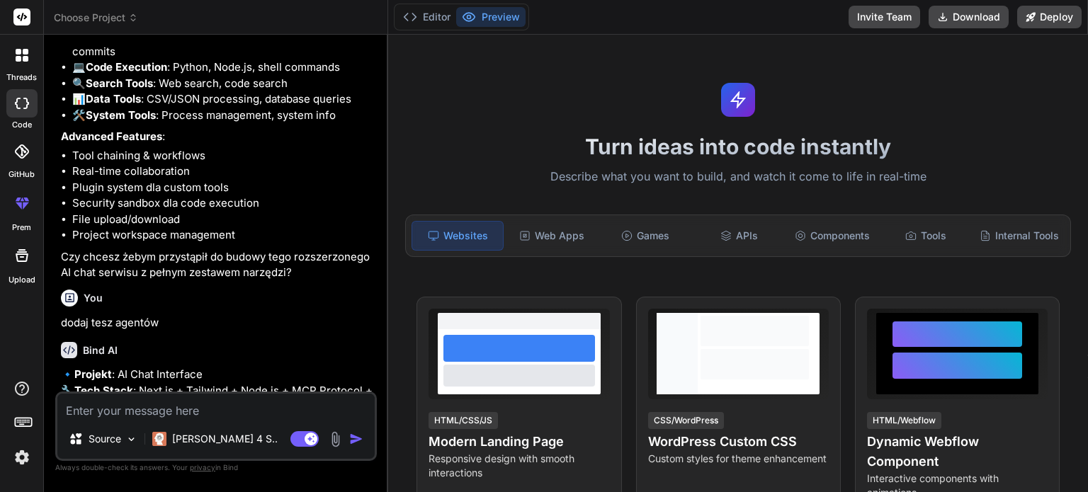
type textarea "x"
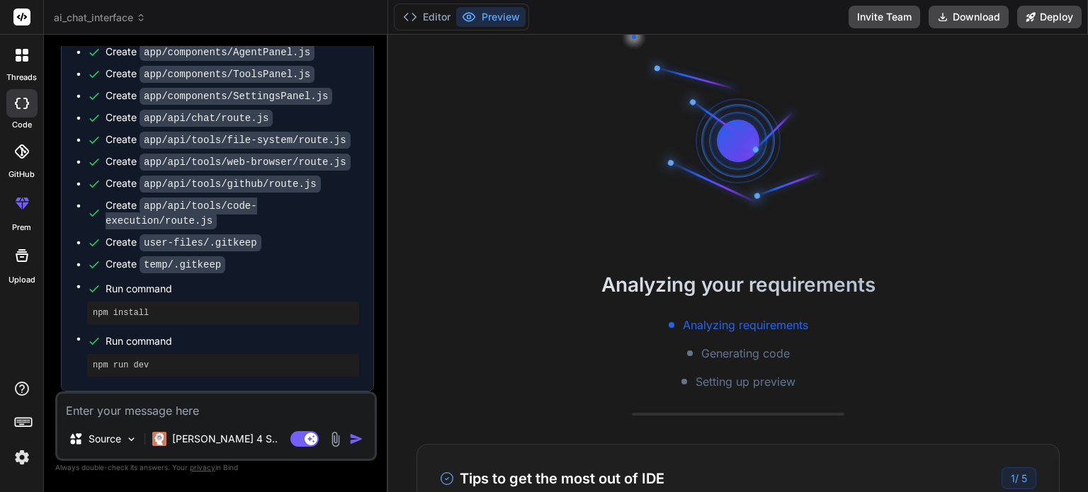
scroll to position [2223, 0]
drag, startPoint x: 799, startPoint y: 356, endPoint x: 649, endPoint y: 329, distance: 153.2
click at [649, 329] on div "Analyzing requirements Generating code Setting up preview" at bounding box center [738, 354] width 700 height 74
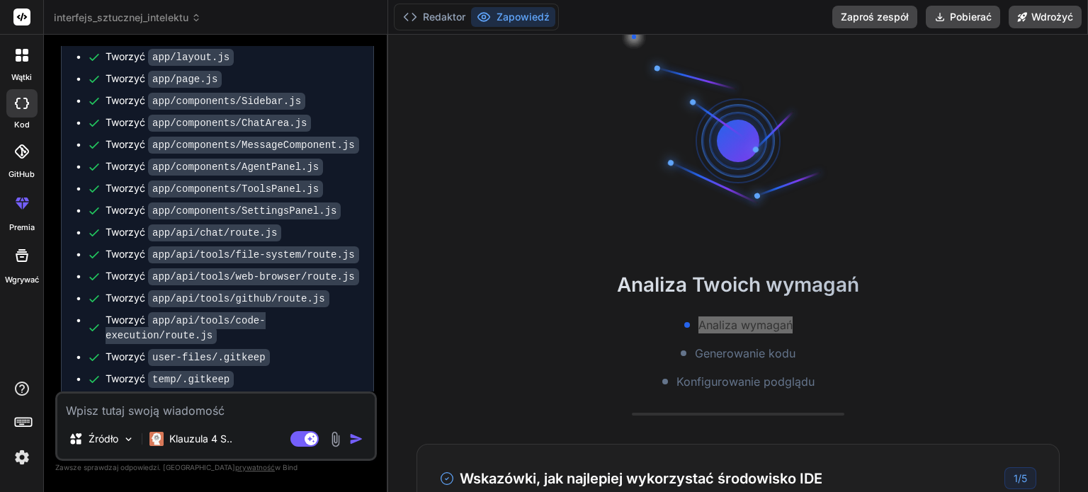
scroll to position [2382, 0]
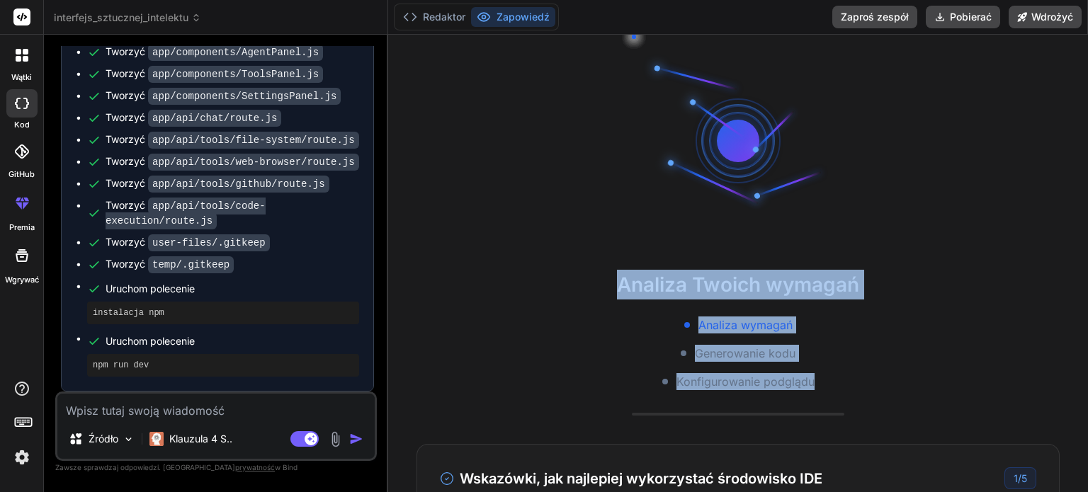
drag, startPoint x: 819, startPoint y: 384, endPoint x: 602, endPoint y: 281, distance: 239.8
click at [602, 281] on div "Analiza Twoich wymagań Analiza wymagań Generowanie kodu Konfigurowanie podglądu" at bounding box center [738, 330] width 700 height 120
click at [602, 281] on h2 "Analiza Twoich wymagań" at bounding box center [738, 285] width 700 height 30
drag, startPoint x: 609, startPoint y: 284, endPoint x: 816, endPoint y: 380, distance: 228.1
click at [816, 380] on div "Analiza Twoich wymagań Analiza wymagań Generowanie kodu Konfigurowanie podglądu" at bounding box center [738, 330] width 700 height 120
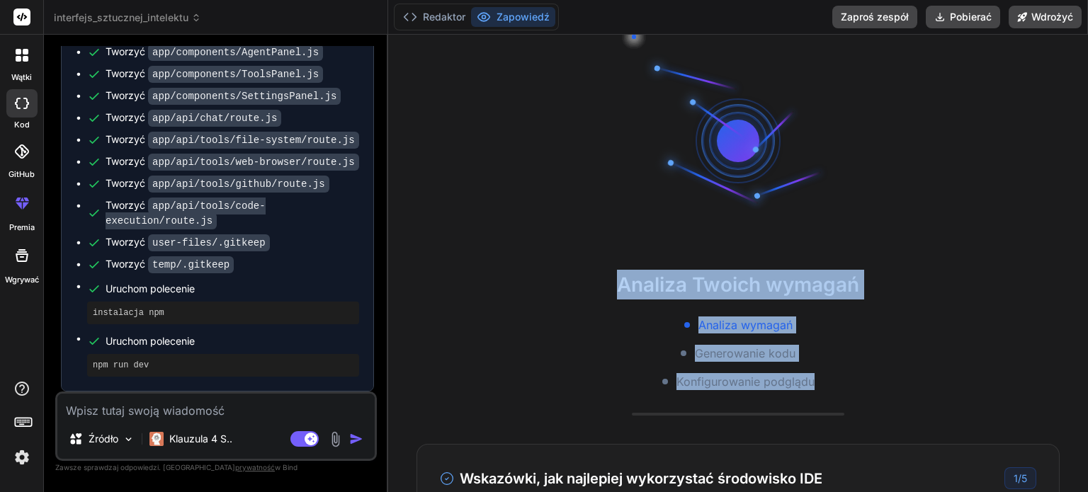
copy div "Analiza Twoich wymagań Analiza wymagań Generowanie kodu Konfigurowanie podglądu"
click at [787, 306] on div "Analiza Twoich wymagań Analiza wymagań Generowanie kodu Konfigurowanie podglądu" at bounding box center [738, 330] width 700 height 120
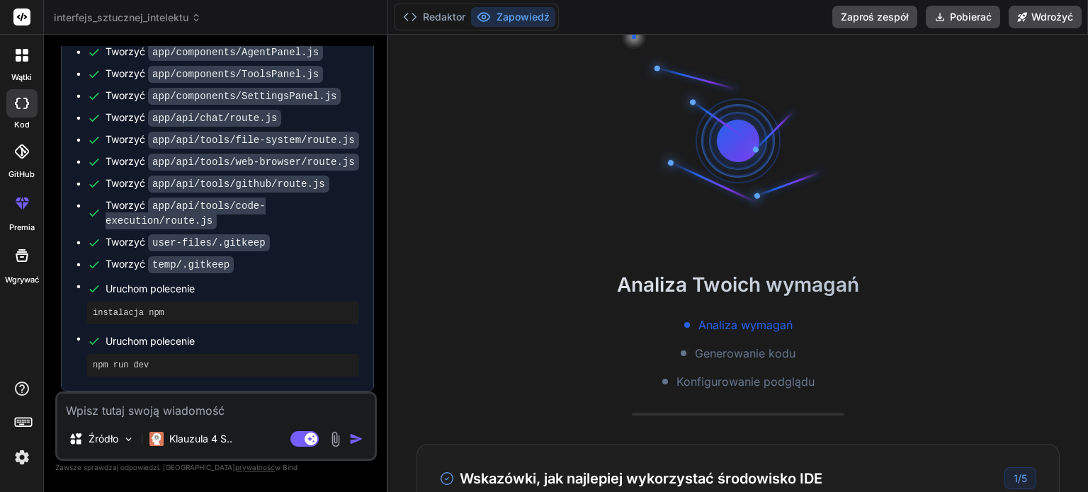
click at [176, 409] on textarea at bounding box center [215, 406] width 317 height 25
type textarea "d"
type textarea "x"
type textarea "do"
type textarea "x"
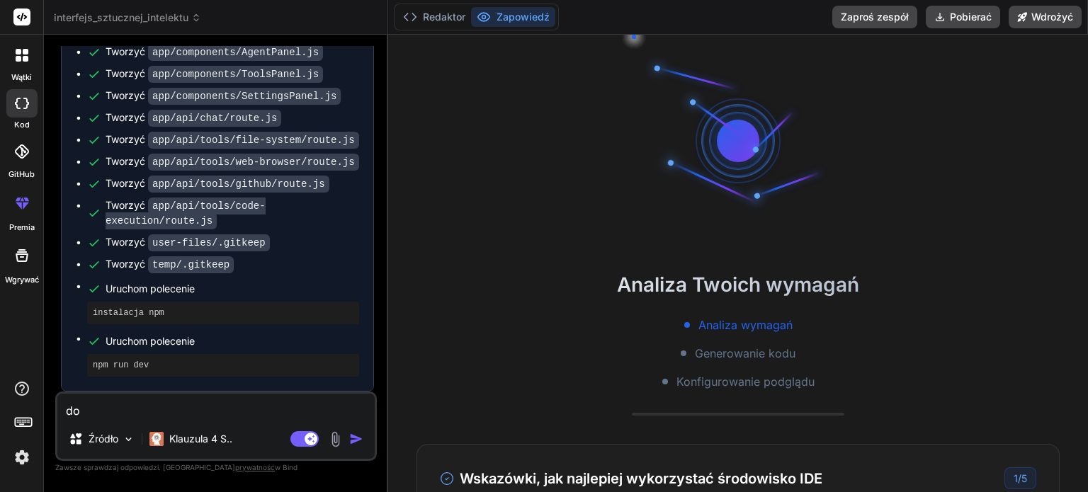
type textarea "dod"
type textarea "x"
type textarea "doda"
type textarea "x"
type textarea "dodaj"
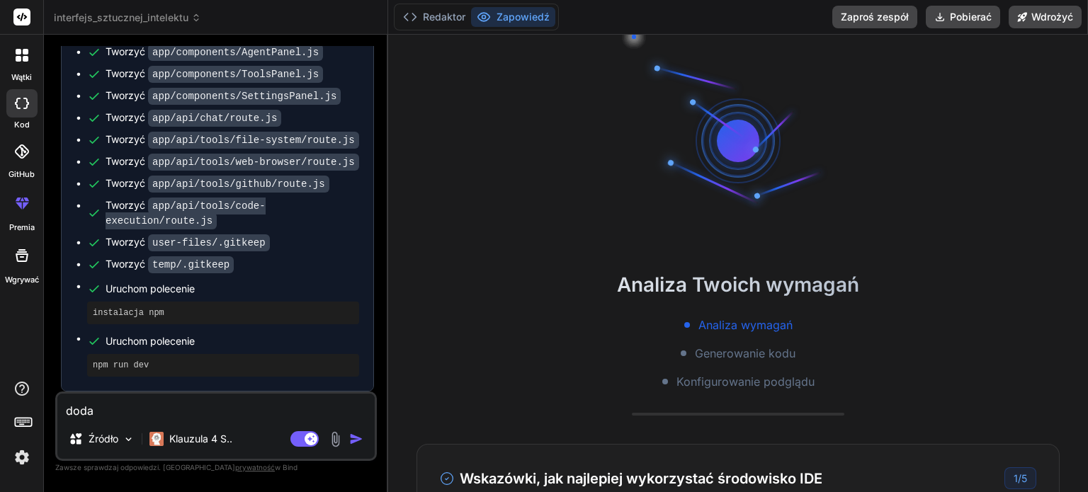
type textarea "x"
type textarea "dodaj"
type textarea "x"
type textarea "dodaj t"
type textarea "x"
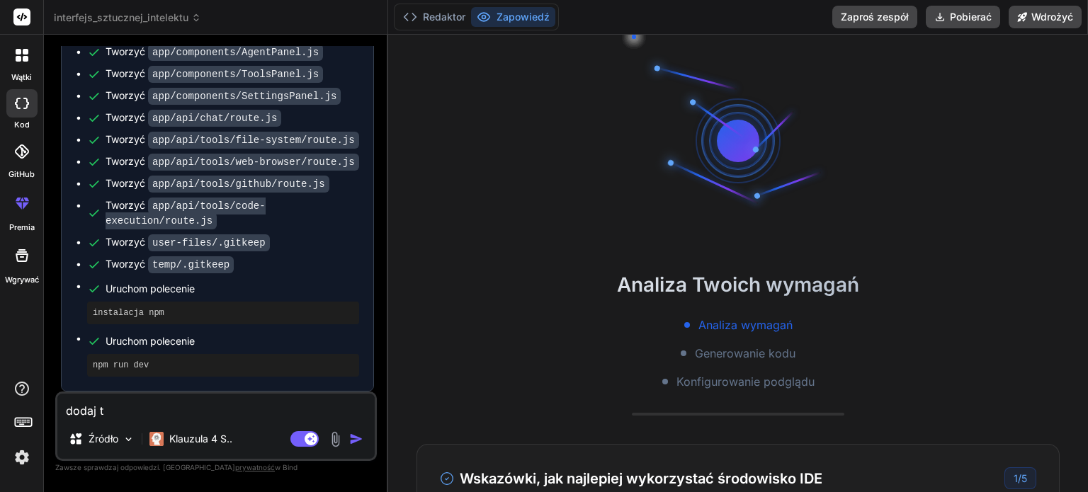
type textarea "dodaj te"
type textarea "x"
type textarea "dodaj tes"
type textarea "x"
type textarea "dodaj tesz"
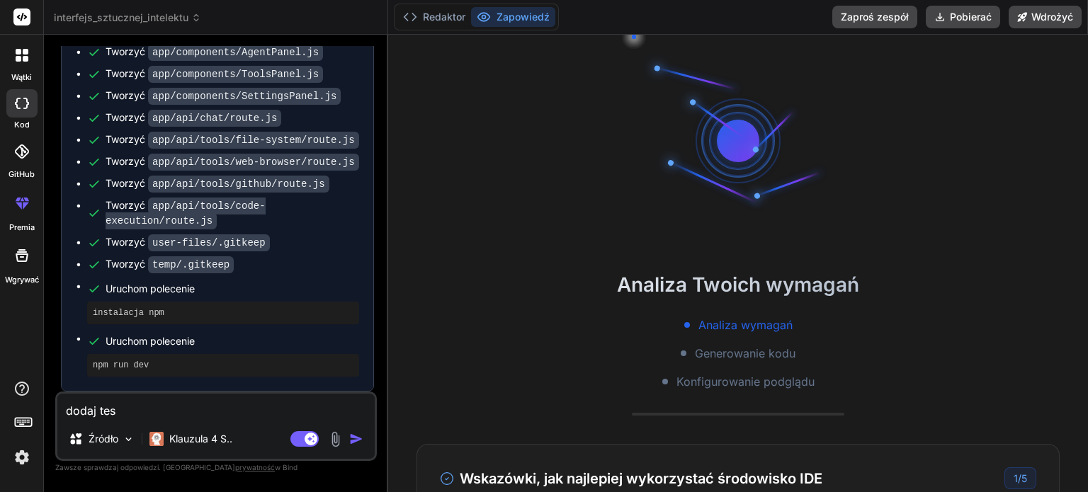
type textarea "x"
type textarea "dodaj tesz"
type textarea "x"
paste textarea "Analiza Twoich wymagań Analiza wymagań Generowanie kodu Konfigurowanie podglądu"
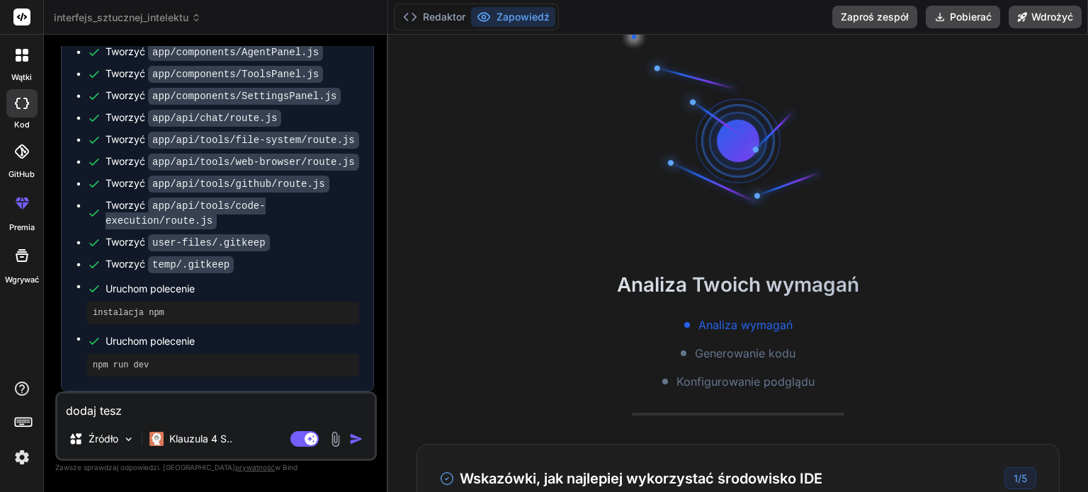
type textarea "dodaj tesz Analiza Twoich wymagań Analiza wymagań Generowanie kodu Konfigurowan…"
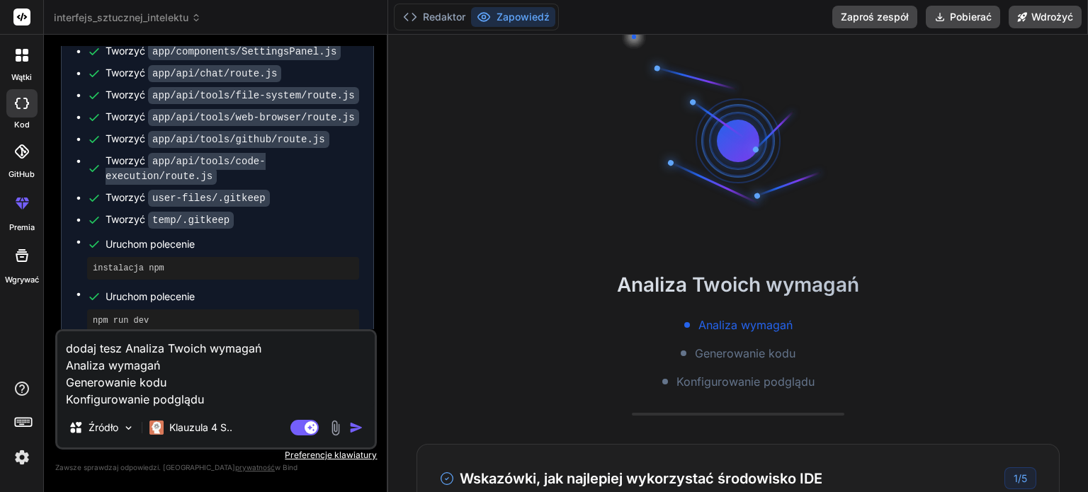
type textarea "x"
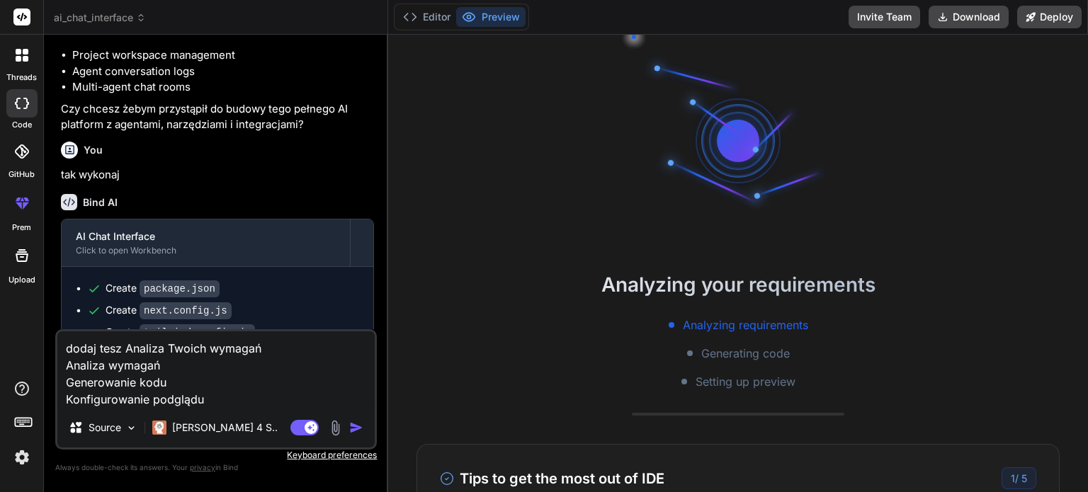
scroll to position [27, 0]
click at [354, 426] on img "button" at bounding box center [356, 428] width 14 height 14
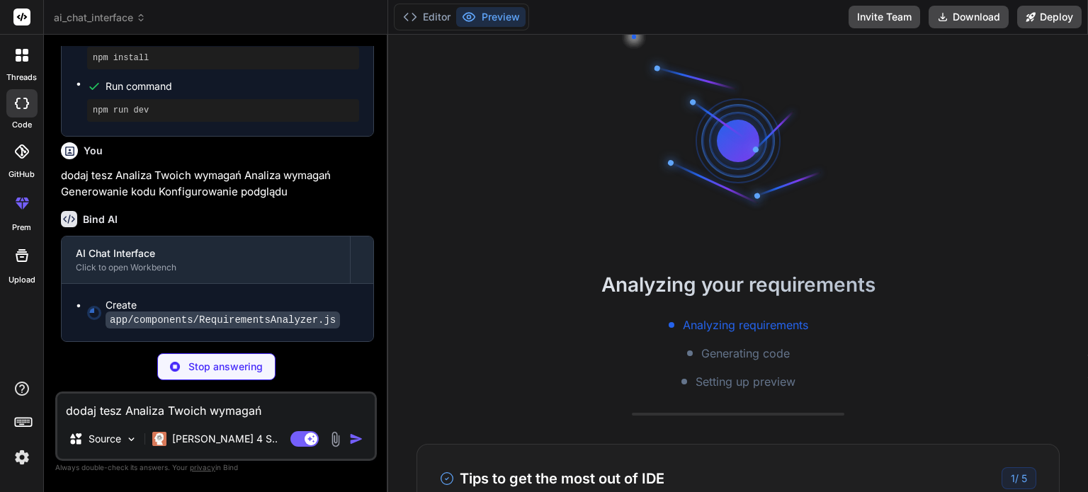
scroll to position [244, 0]
click at [419, 15] on button "Editor" at bounding box center [426, 17] width 59 height 20
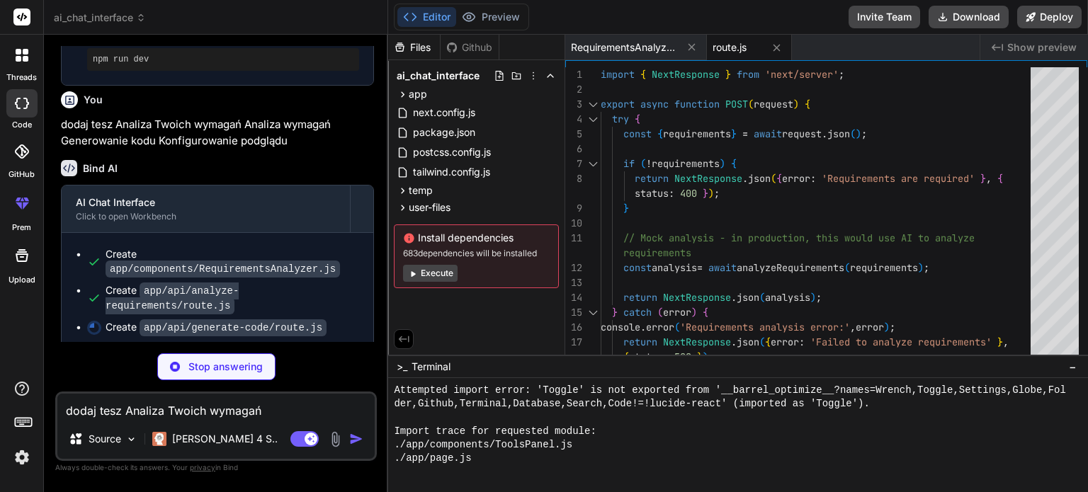
scroll to position [2507, 0]
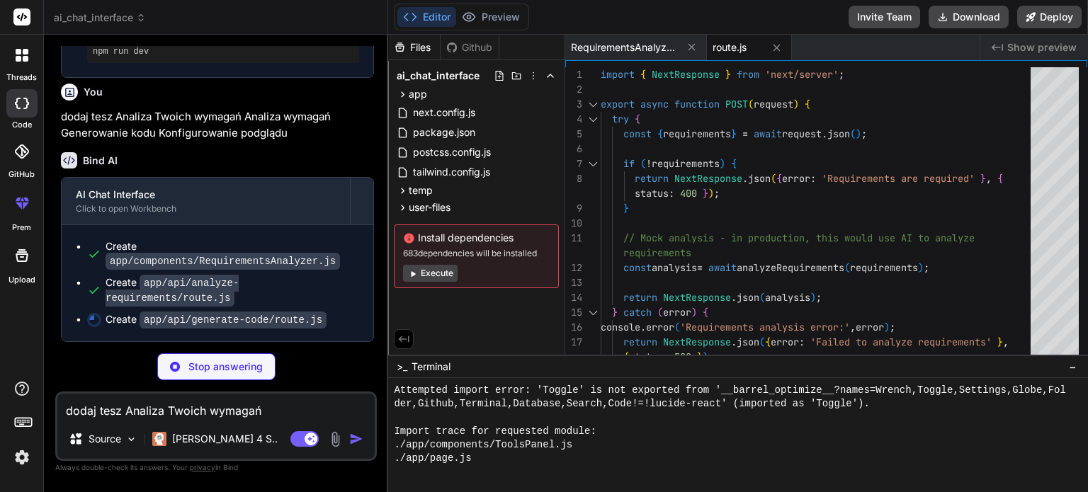
type textarea "x"
type textarea "server\\""'); } return scripts; }"
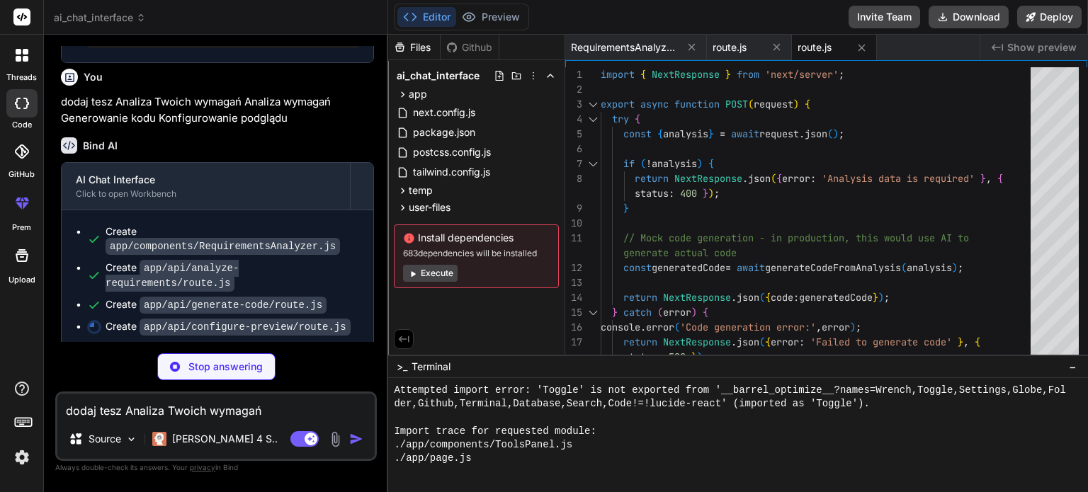
scroll to position [8252, 0]
type textarea "x"
type textarea "} }; }"
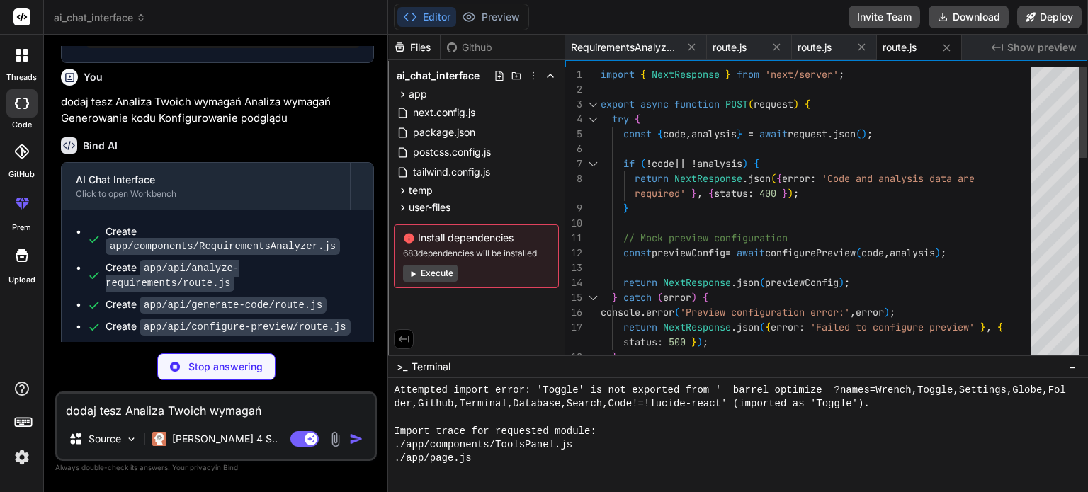
scroll to position [10400, 0]
type textarea "x"
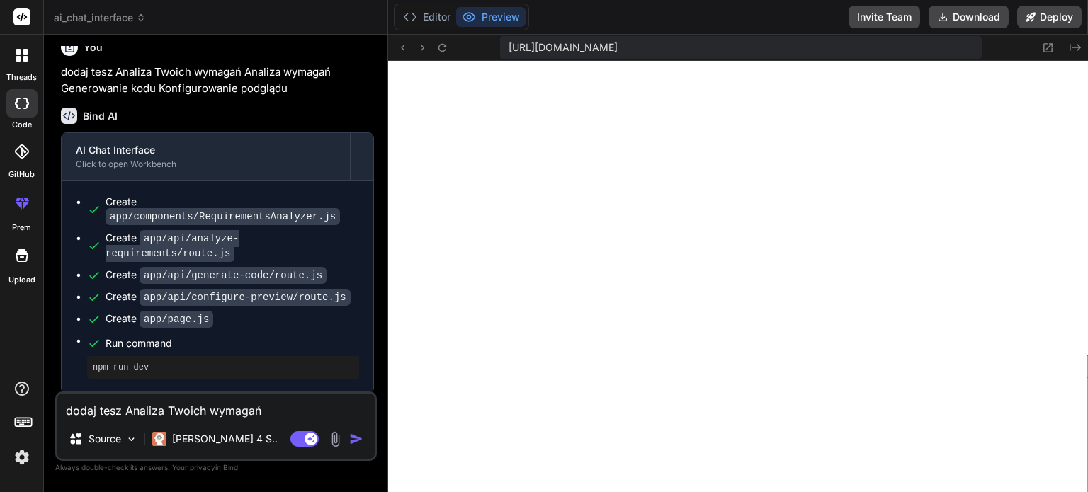
scroll to position [2553, 0]
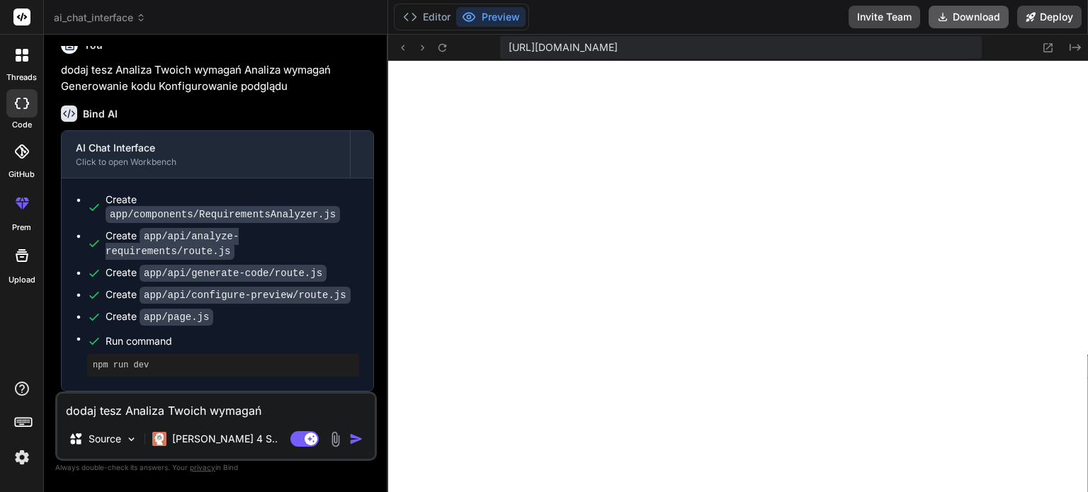
click at [963, 18] on button "Download" at bounding box center [968, 17] width 80 height 23
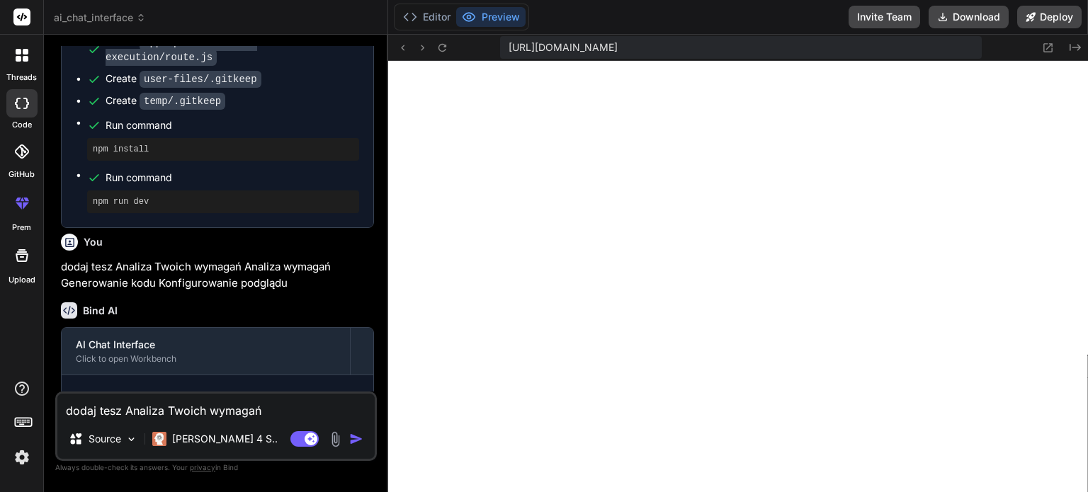
scroll to position [2337, 0]
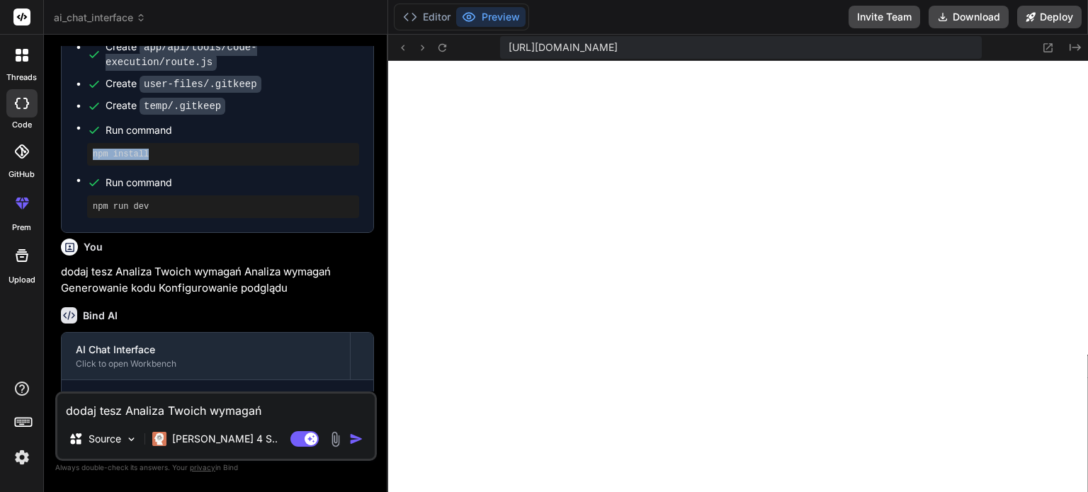
drag, startPoint x: 153, startPoint y: 202, endPoint x: 91, endPoint y: 201, distance: 62.3
click at [91, 166] on div "npm install" at bounding box center [223, 154] width 272 height 23
click at [178, 160] on pre "npm install" at bounding box center [223, 154] width 261 height 11
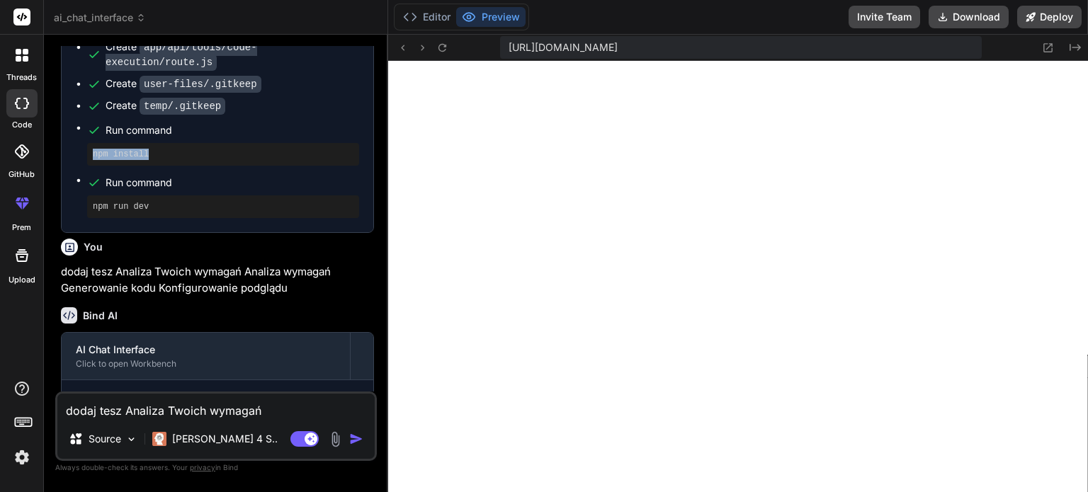
drag, startPoint x: 105, startPoint y: 191, endPoint x: 74, endPoint y: 195, distance: 31.4
copy pre "npm install"
drag, startPoint x: 152, startPoint y: 249, endPoint x: 79, endPoint y: 256, distance: 72.6
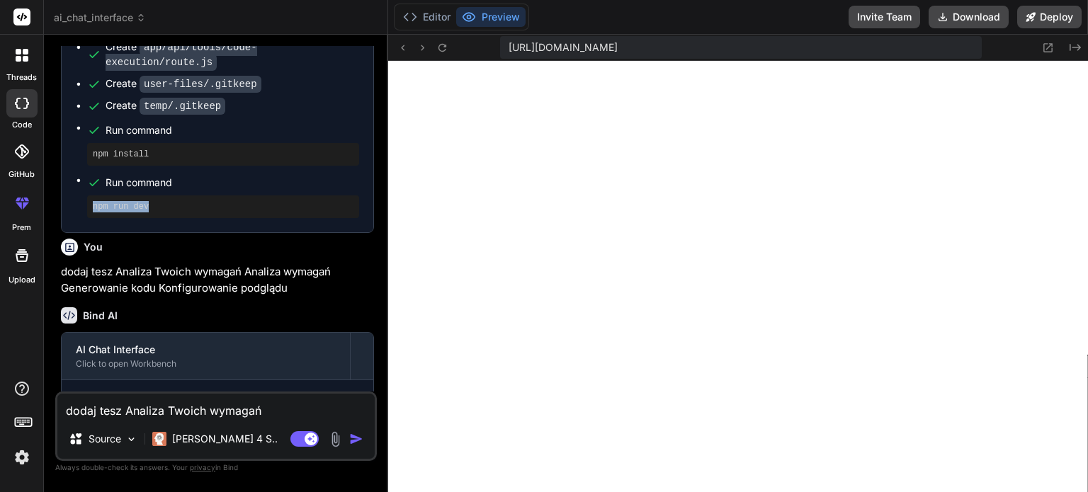
drag, startPoint x: 91, startPoint y: 249, endPoint x: 166, endPoint y: 249, distance: 75.1
click at [166, 218] on div "npm run dev" at bounding box center [223, 206] width 272 height 23
click at [166, 212] on pre "npm run dev" at bounding box center [223, 206] width 261 height 11
drag, startPoint x: 144, startPoint y: 253, endPoint x: 66, endPoint y: 257, distance: 78.7
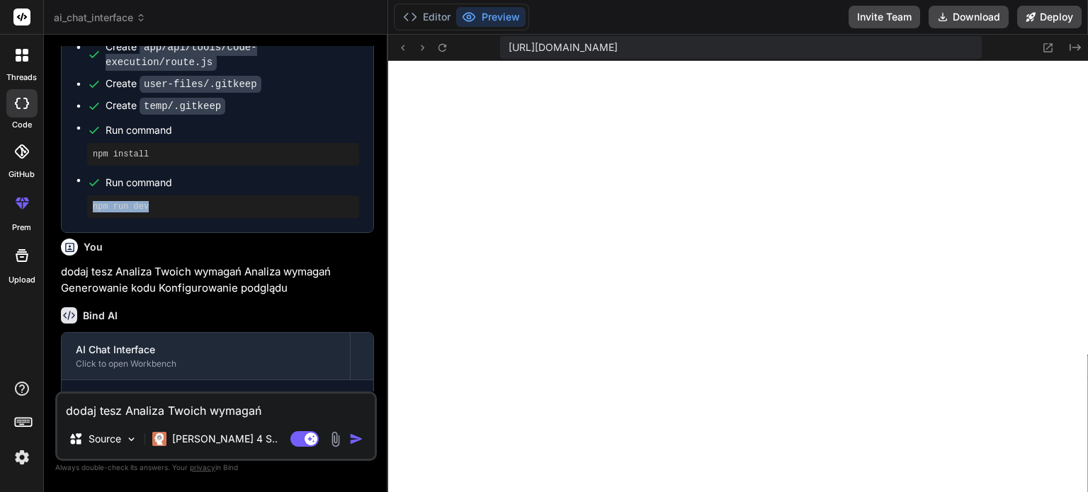
copy pre "npm run dev"
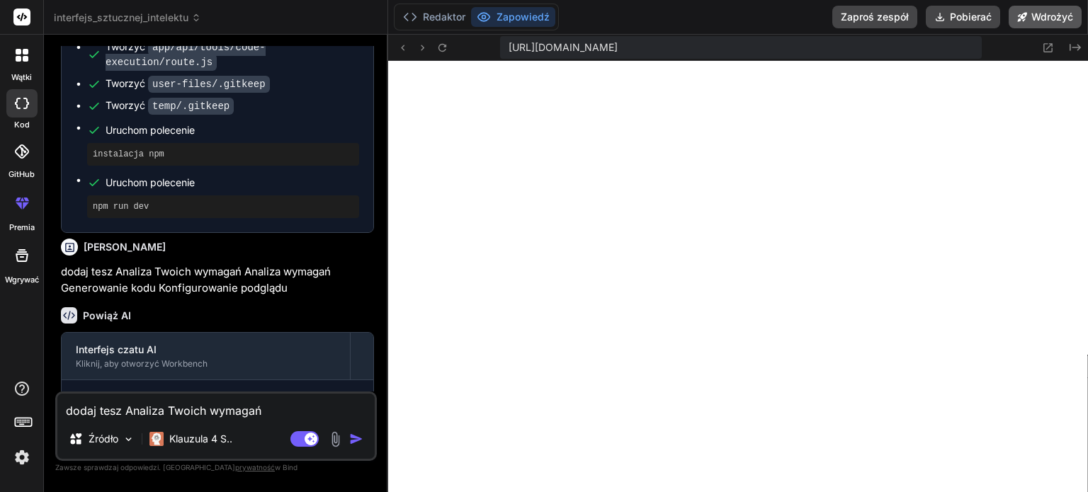
click at [1054, 13] on font "Wdrożyć" at bounding box center [1052, 17] width 42 height 12
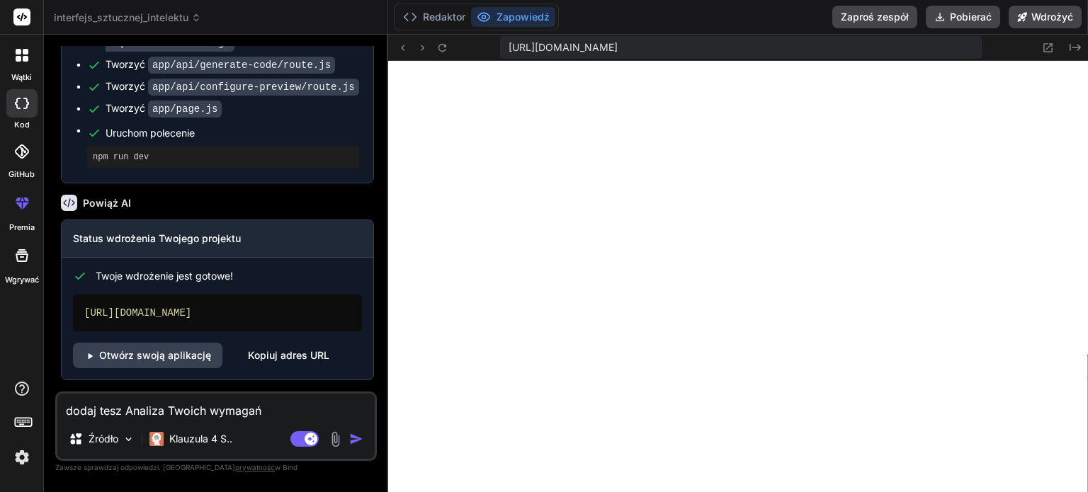
scroll to position [2934, 0]
type textarea "x"
click at [154, 358] on font "Otwórz swoją aplikację" at bounding box center [155, 355] width 112 height 12
click at [147, 412] on textarea "dodaj tesz Analiza Twoich wymagań Analiza wymagań Generowanie kodu Konfigurowan…" at bounding box center [215, 406] width 317 height 25
type textarea "g"
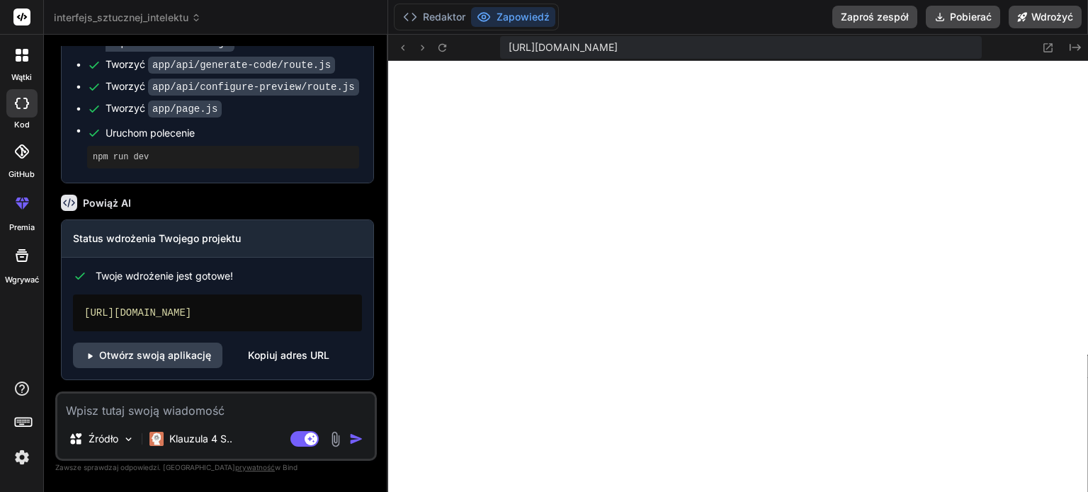
type textarea "x"
type textarea "gd"
type textarea "x"
type textarea "gdz"
type textarea "x"
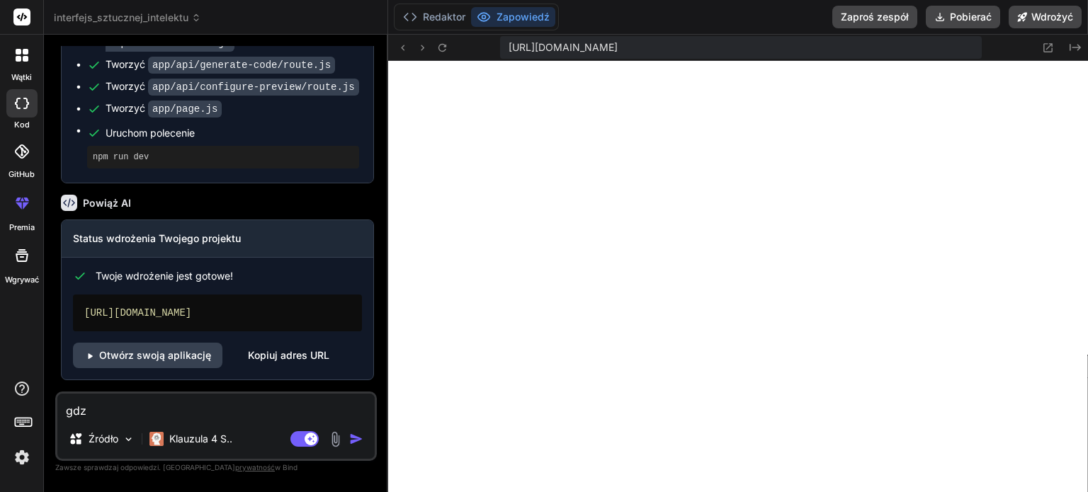
type textarea "gdzi"
type textarea "x"
type textarea "gdzie"
type textarea "x"
type textarea "gdzie"
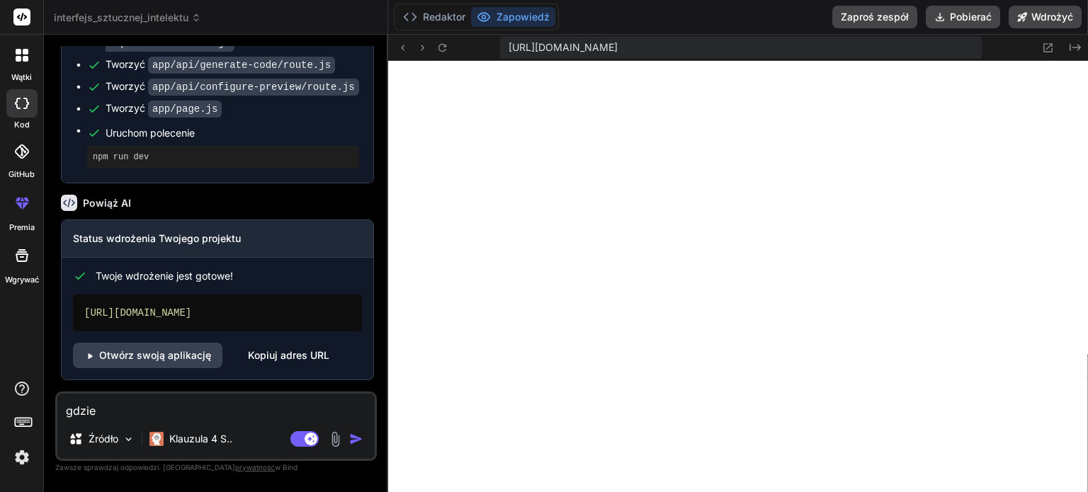
type textarea "x"
type textarea "gdzie d"
type textarea "x"
type textarea "gdzie do"
type textarea "x"
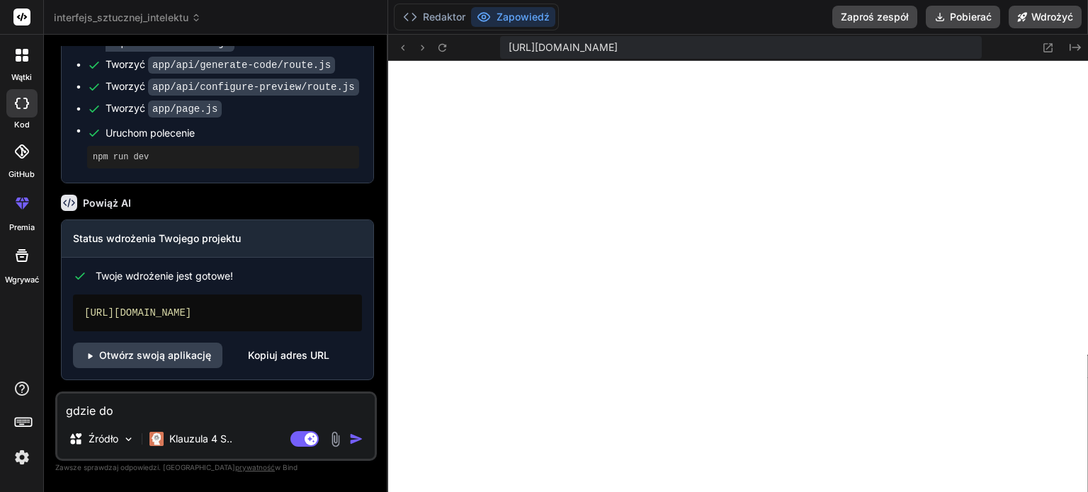
type textarea "gdzie dod"
type textarea "x"
type textarea "gdzie doda"
type textarea "x"
type textarea "gdzie dodaj"
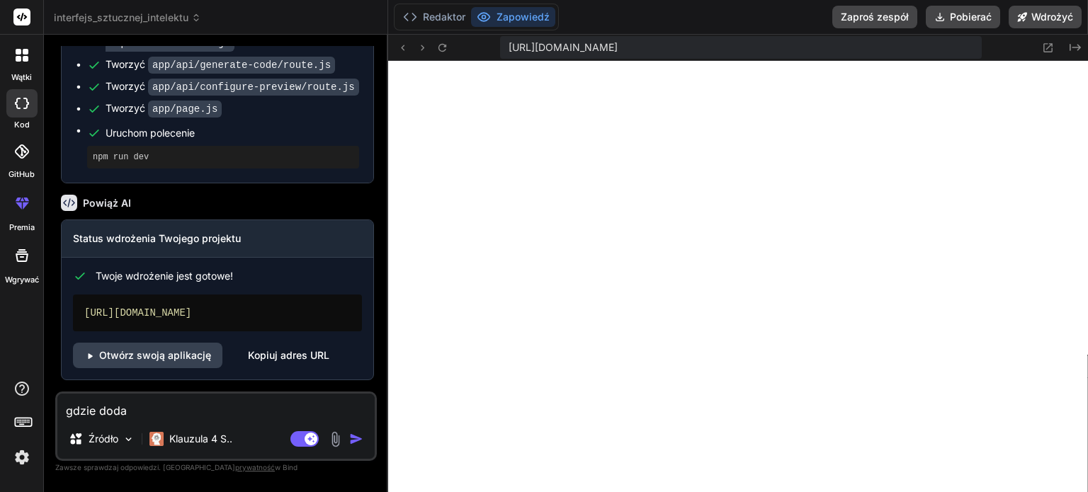
type textarea "x"
type textarea "gdzie dodaje"
type textarea "x"
type textarea "gdzie dodaje"
type textarea "x"
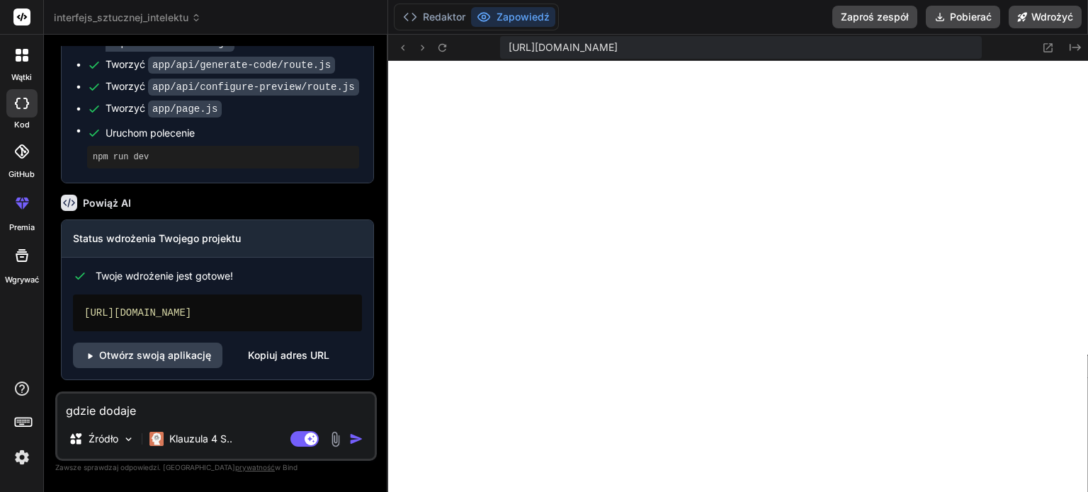
type textarea "gdzie dodaje s"
type textarea "x"
type textarea "gdzie dodaje se"
type textarea "x"
type textarea "gdzie dodaje ser"
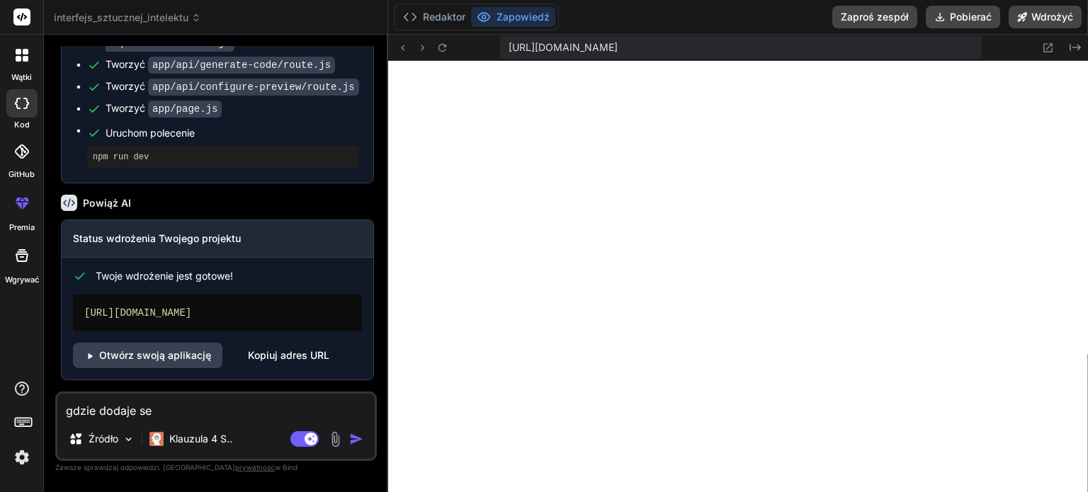
type textarea "x"
type textarea "gdzie dodaje serw"
type textarea "x"
type textarea "gdzie dodaje serwe"
type textarea "x"
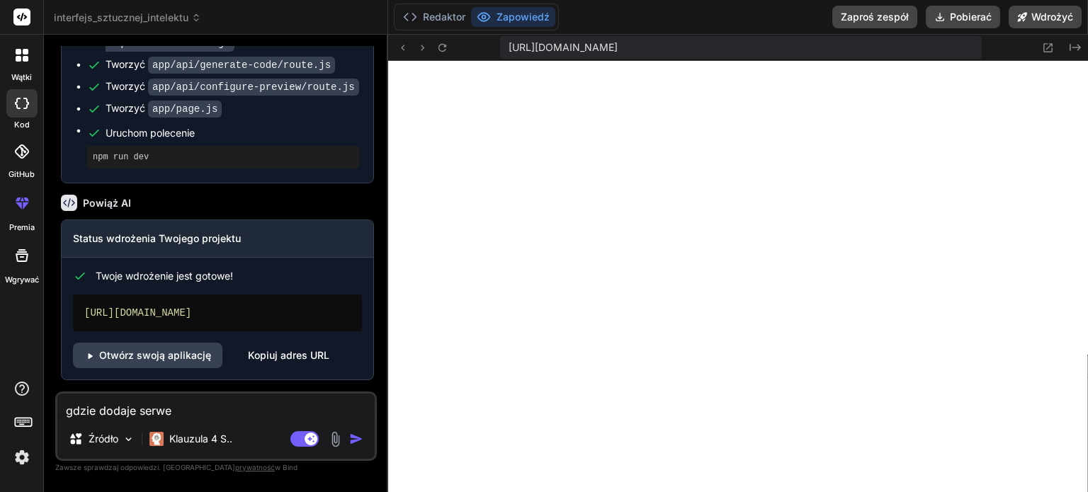
type textarea "gdzie dodaje serwer"
type textarea "x"
type textarea "gdzie dodaje serwery"
type textarea "x"
type textarea "gdzie dodaje serwery"
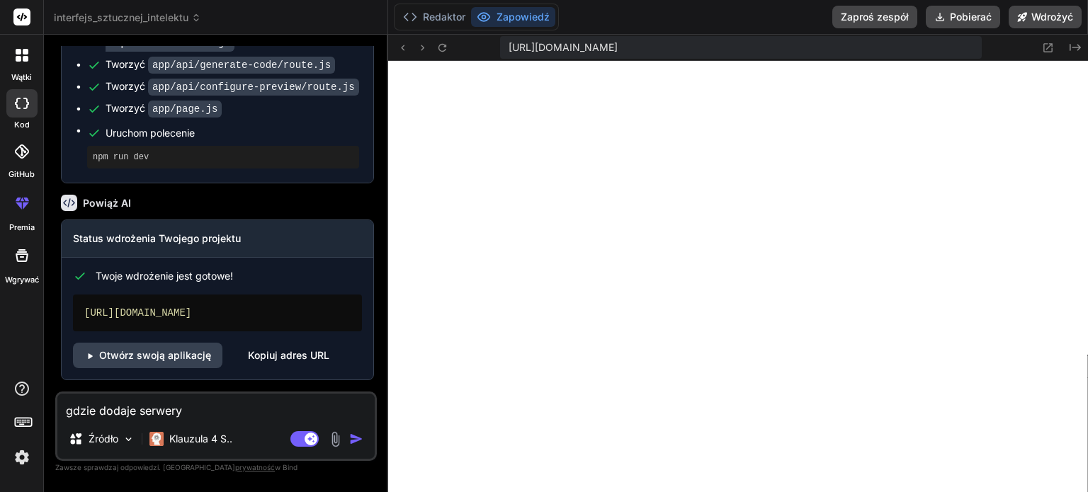
type textarea "x"
type textarea "gdzie dodaje serwery m"
type textarea "x"
type textarea "gdzie dodaje serwery mc"
type textarea "x"
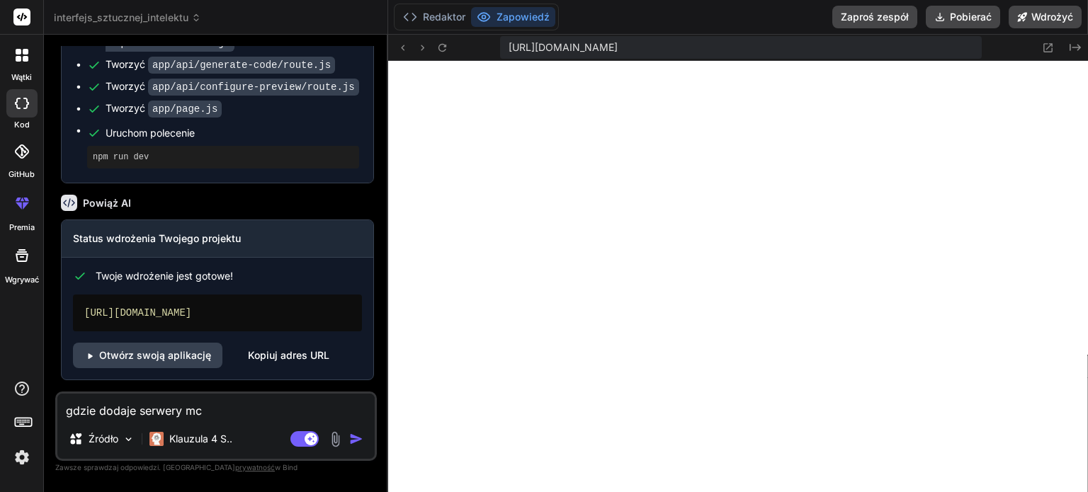
type textarea "gdzie dodaje serwery mcp"
type textarea "x"
type textarea "gdzie dodaje serwery mcp,"
type textarea "x"
type textarea "gdzie dodaje serwery mcp,d"
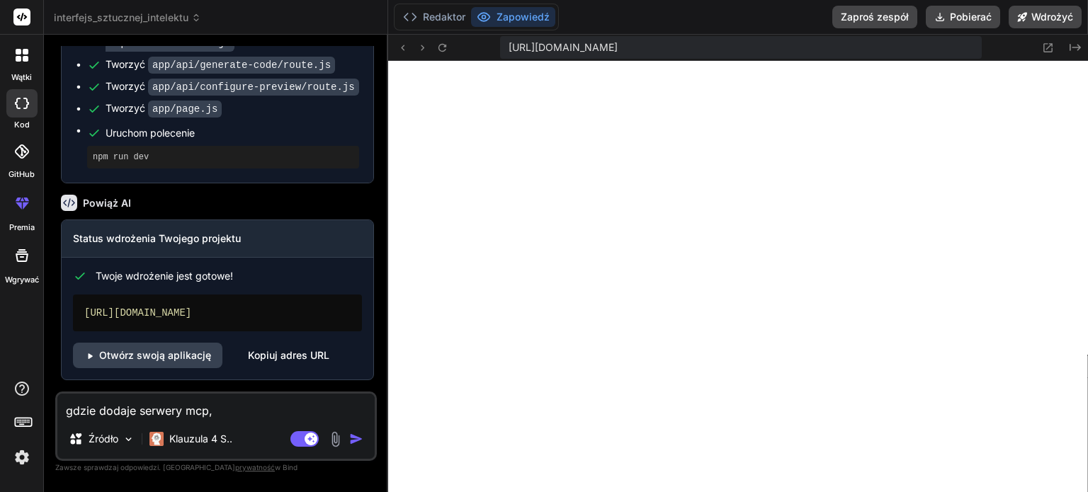
type textarea "x"
type textarea "gdzie dodaje serwery mcp,do"
type textarea "x"
type textarea "gdzie dodaje [PERSON_NAME],dod"
type textarea "x"
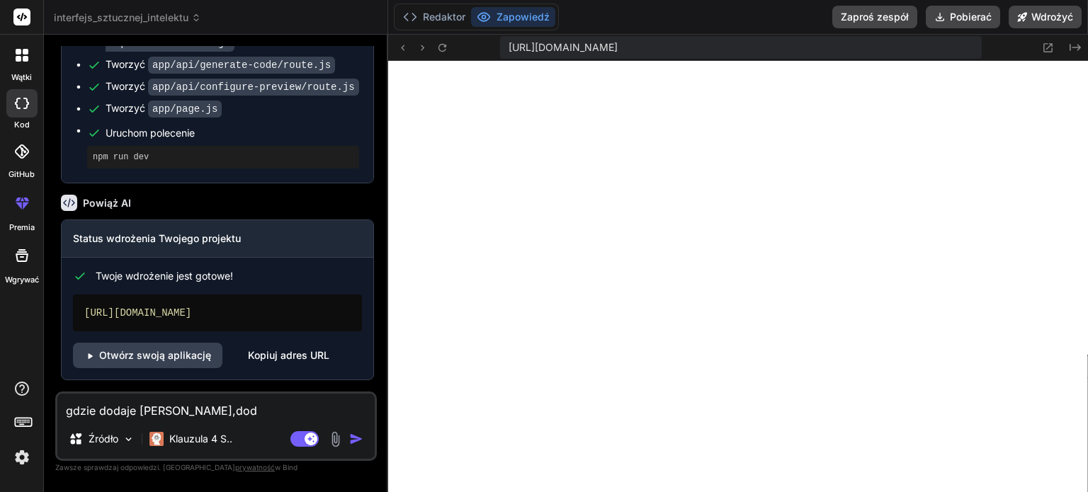
type textarea "gdzie dodaje [PERSON_NAME],[PERSON_NAME]"
type textarea "x"
type textarea "gdzie dodaje [PERSON_NAME],[PERSON_NAME]"
type textarea "x"
type textarea "gdzie dodaje [PERSON_NAME],[PERSON_NAME]"
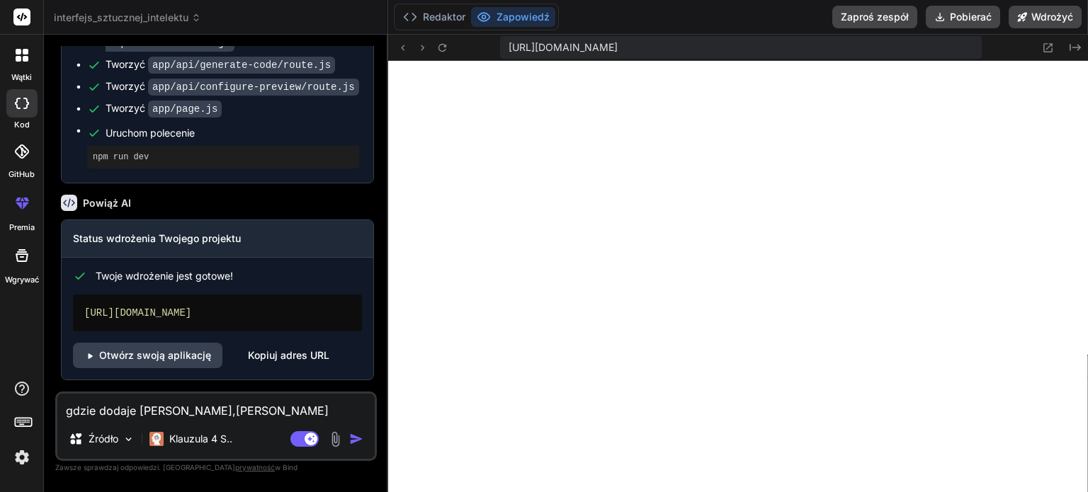
type textarea "x"
type textarea "gdzie dodaje [PERSON_NAME],[PERSON_NAME]"
type textarea "x"
type textarea "gdzie dodaje serwery mcp,dodaj je"
type textarea "x"
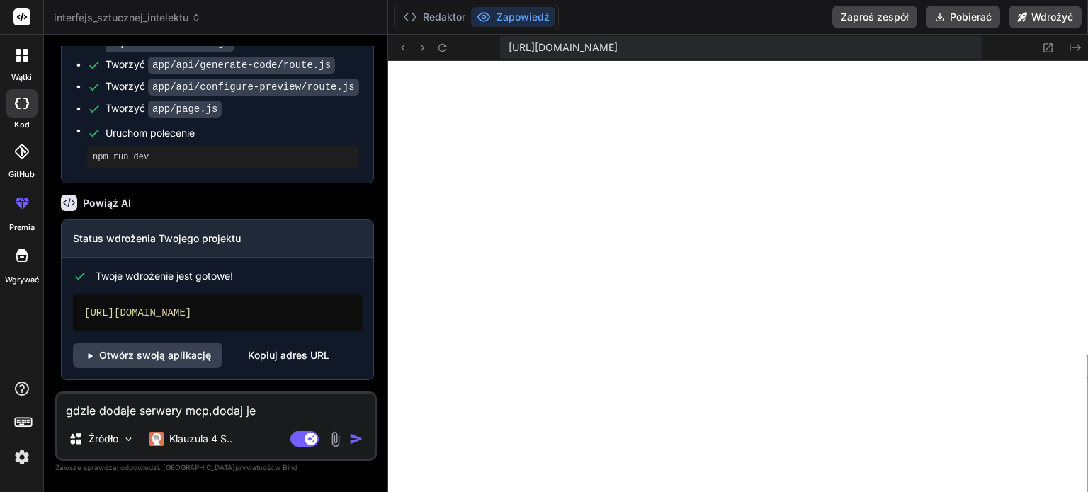
type textarea "gdzie dodaje [PERSON_NAME],[PERSON_NAME]"
type textarea "x"
type textarea "gdzie dodaje [PERSON_NAME],[PERSON_NAME]"
type textarea "x"
type textarea "gdzie dodaje [PERSON_NAME],[PERSON_NAME]"
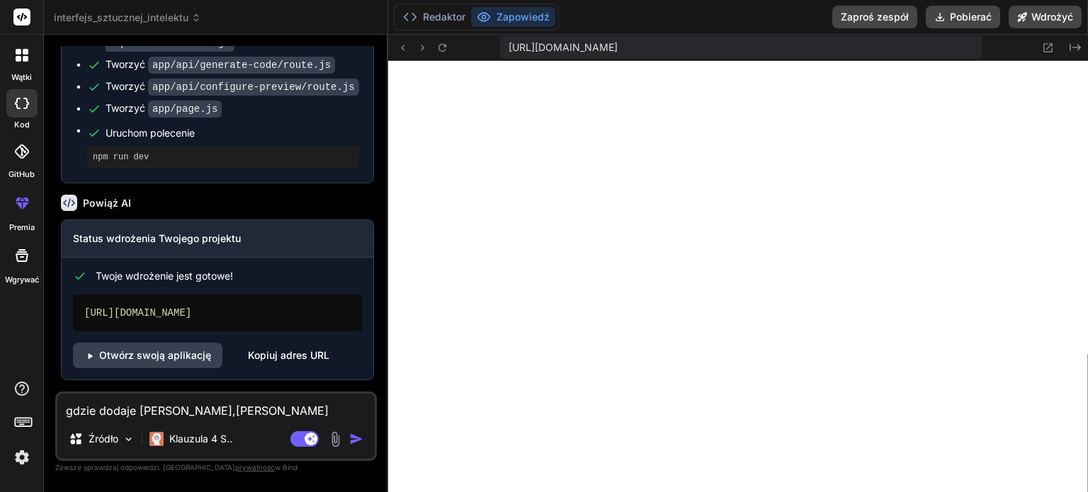
type textarea "x"
type textarea "gdzie dodaje [PERSON_NAME],[PERSON_NAME]"
type textarea "x"
type textarea "gdzie dodaje [PERSON_NAME],[PERSON_NAME]"
type textarea "x"
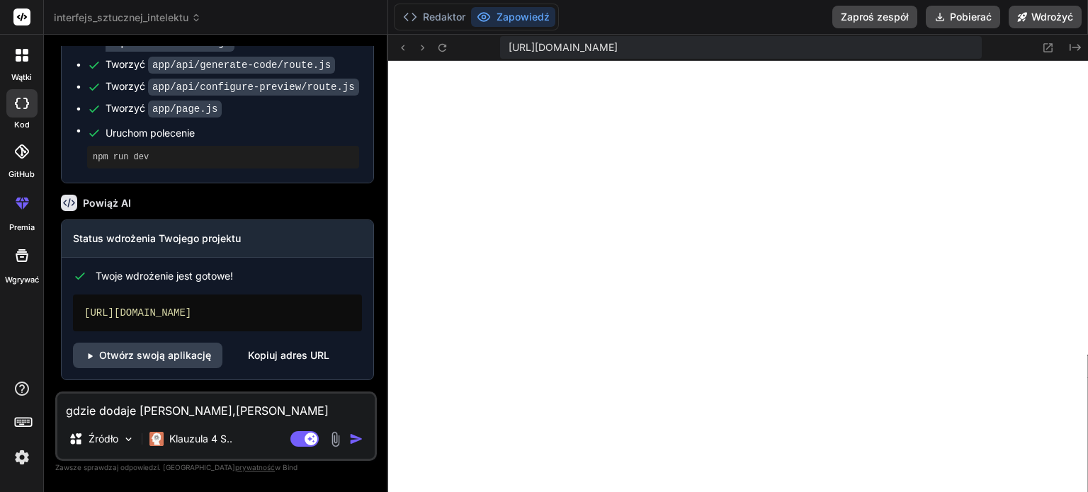
type textarea "gdzie dodaje [PERSON_NAME],[PERSON_NAME]"
type textarea "x"
type textarea "gdzie dodaje [PERSON_NAME],[PERSON_NAME] w"
type textarea "x"
type textarea "gdzie dodaje [PERSON_NAME],[PERSON_NAME] wk"
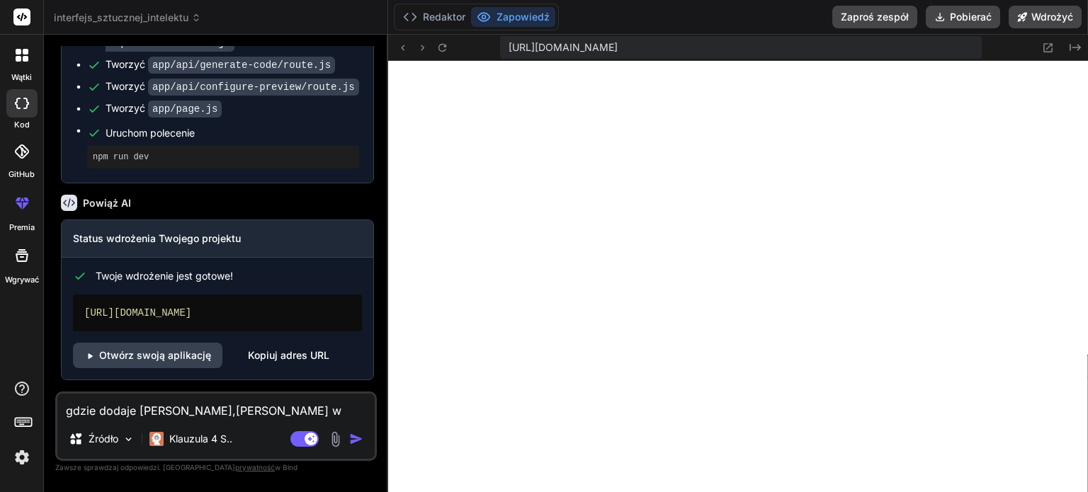
type textarea "x"
type textarea "gdzie dodaje [PERSON_NAME],[PERSON_NAME] wkl"
type textarea "x"
type textarea "gdzie dodaje [PERSON_NAME],dodaj jerzeli wkle"
type textarea "x"
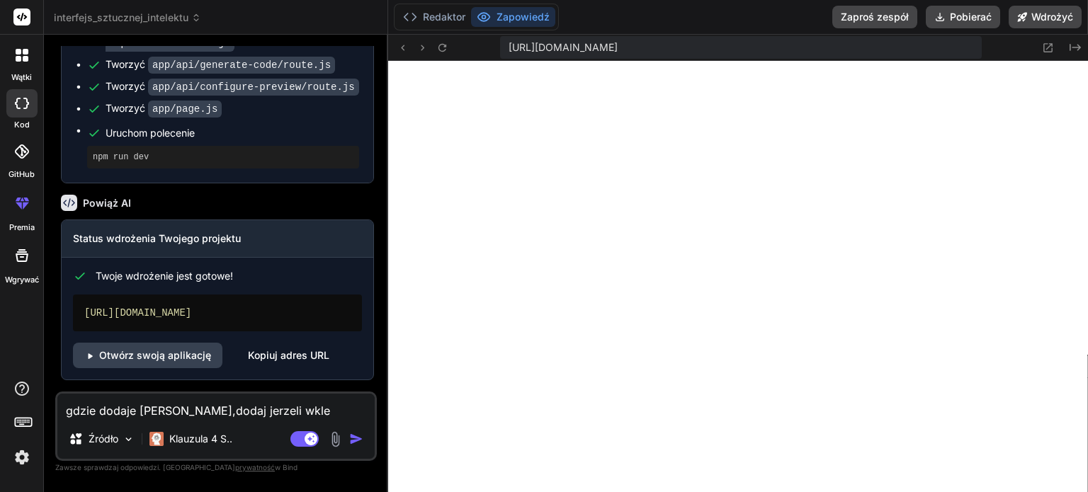
type textarea "gdzie dodaje [PERSON_NAME],dodaj jerzeli wklej"
type textarea "x"
type textarea "gdzie dodaje [PERSON_NAME],dodaj jerzeli wkleje"
type textarea "x"
type textarea "gdzie dodaje [PERSON_NAME],dodaj jerzeli wkleje"
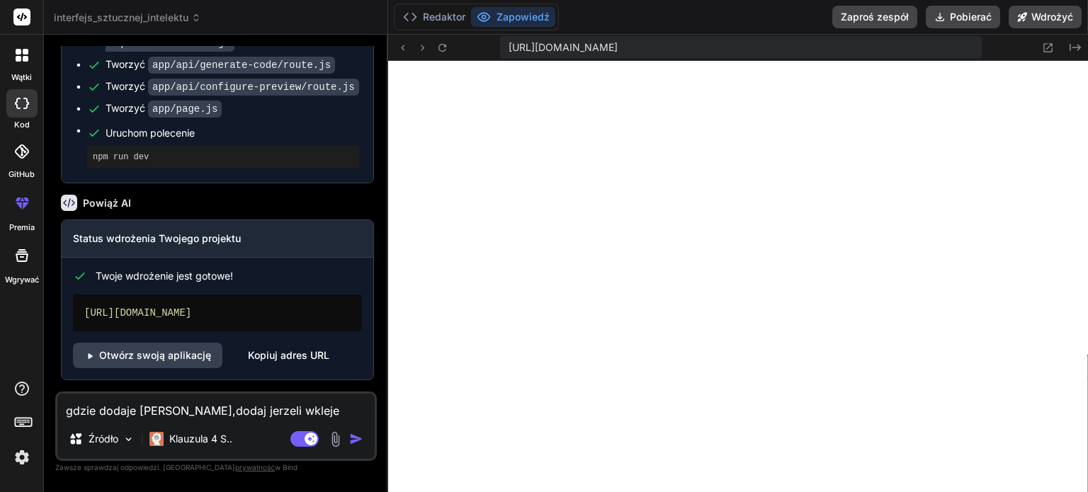
type textarea "x"
type textarea "gdzie dodaje [PERSON_NAME],[PERSON_NAME] wkleje l"
type textarea "x"
type textarea "gdzie dodaje [PERSON_NAME],dodaj jerzeli wkleje li"
type textarea "x"
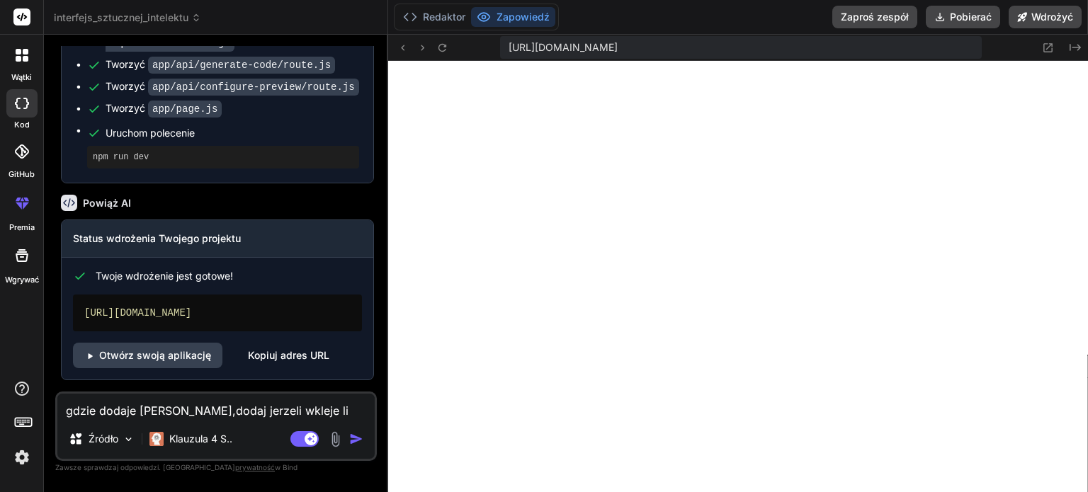
type textarea "gdzie dodaje [PERSON_NAME],dodaj jerzeli wkleje lin"
type textarea "x"
type textarea "gdzie dodaje [PERSON_NAME],[PERSON_NAME] wkleje link"
type textarea "x"
type textarea "gdzie dodaje [PERSON_NAME],[PERSON_NAME] wkleje link"
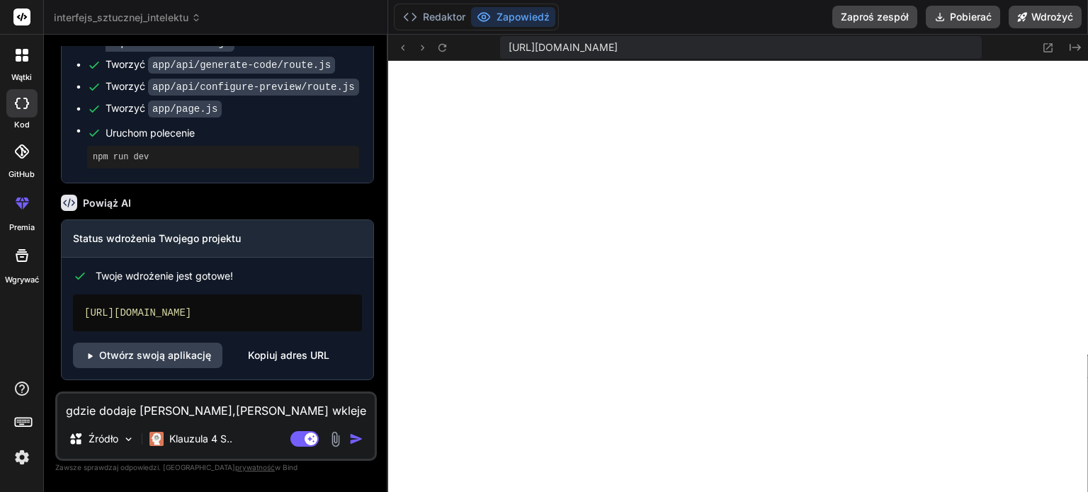
type textarea "x"
type textarea "gdzie dodaje [PERSON_NAME],[PERSON_NAME] wkleje link z"
type textarea "x"
type textarea "gdzie dodaje [PERSON_NAME],[PERSON_NAME] wkleje link z"
type textarea "x"
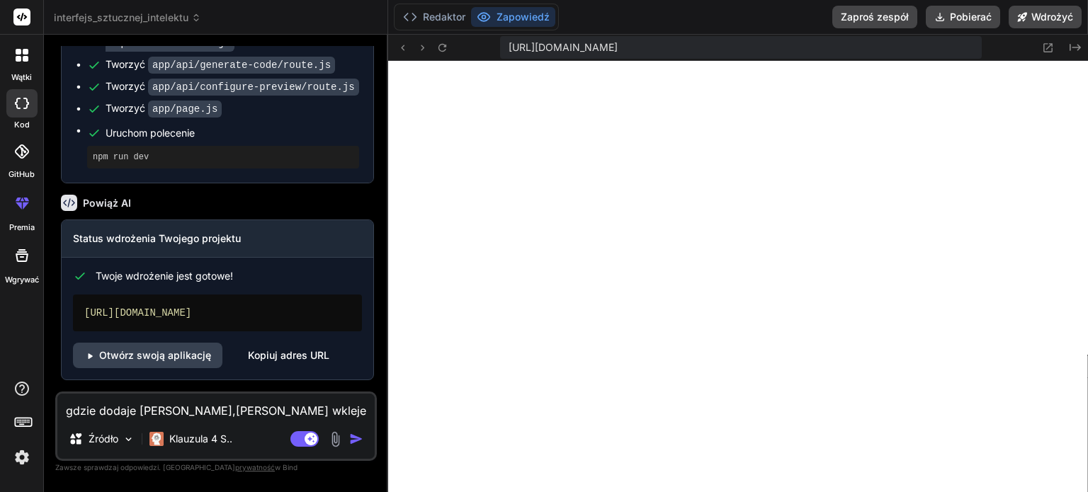
type textarea "gdzie dodaje [PERSON_NAME],[PERSON_NAME] wkleje link z j"
type textarea "x"
type textarea "gdzie dodaje [PERSON_NAME],dodaj jerzeli wkleje link z ja"
type textarea "x"
type textarea "gdzie dodaje [PERSON_NAME],dodaj jerzeli wkleje link z jak"
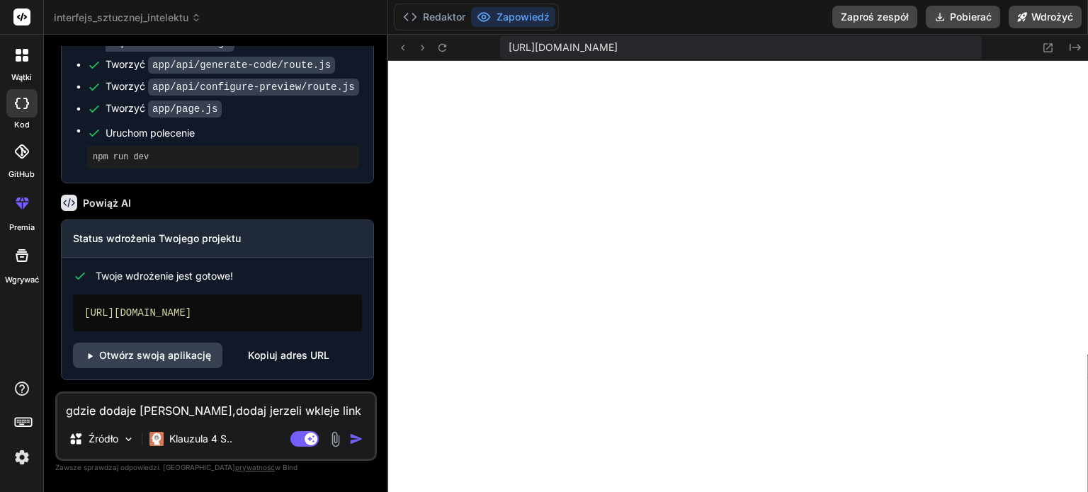
type textarea "x"
type textarea "gdzie dodaje [PERSON_NAME],[PERSON_NAME] wkleje link z jaki"
type textarea "x"
type textarea "gdzie dodaje [PERSON_NAME],dodaj jerzeli wkleje link z jakie"
type textarea "x"
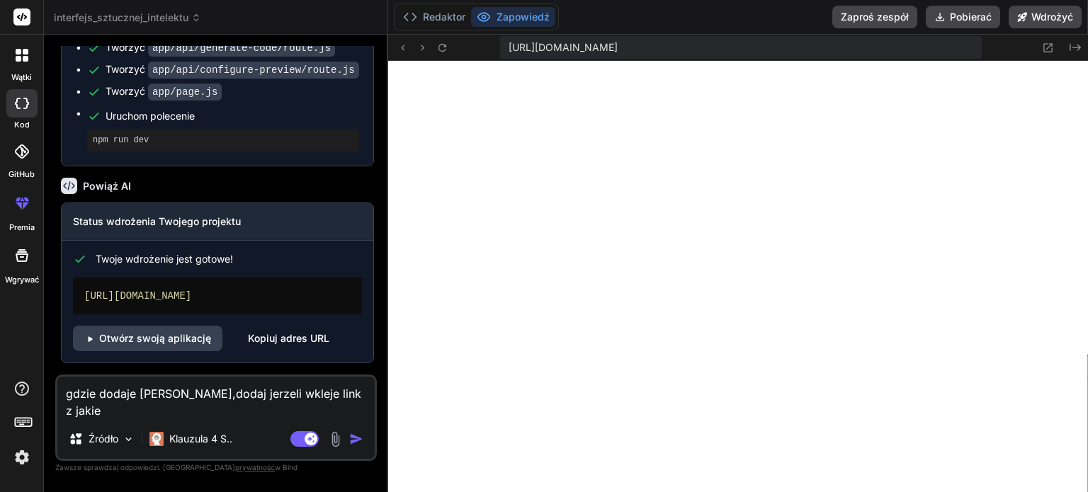
type textarea "gdzie dodaje [PERSON_NAME],dodaj jerzeli wkleje link z jakieg"
type textarea "x"
type textarea "gdzie dodaje [PERSON_NAME],dodaj jerzeli wkleje link z jakiego"
type textarea "x"
type textarea "gdzie dodaje [PERSON_NAME],dodaj jerzeli wkleje link z jakiegos"
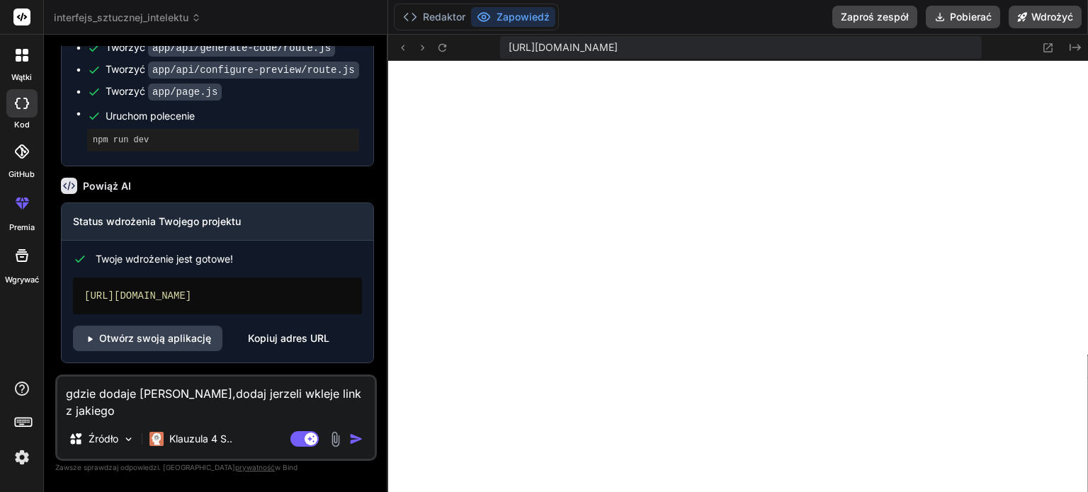
type textarea "x"
type textarea "gdzie dodaje [PERSON_NAME],dodaj jerzeli wkleje link z jakiegos"
type textarea "x"
type textarea "gdzie dodaje [PERSON_NAME],dodaj jerzeli wkleje link z jakiegos s"
type textarea "x"
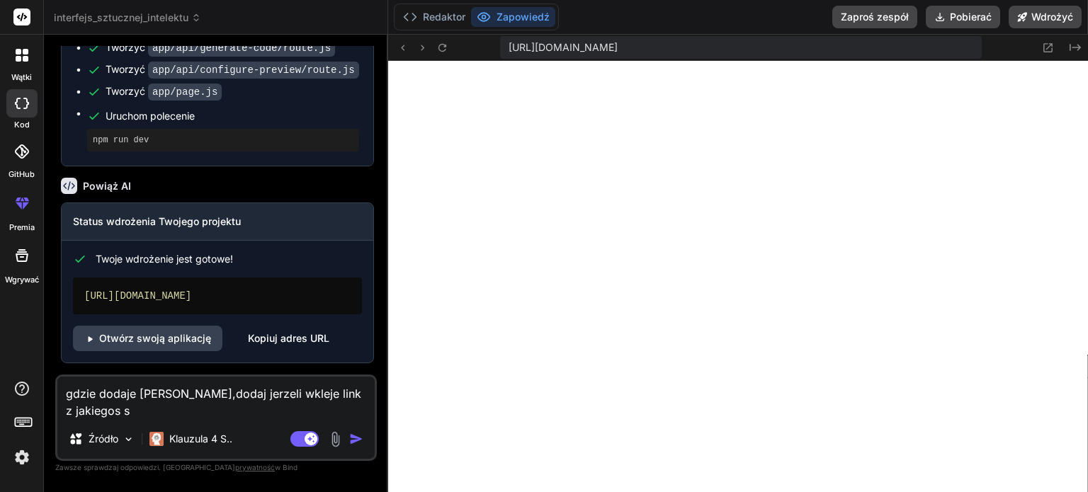
type textarea "gdzie dodaje [PERSON_NAME],dodaj jerzeli wkleje link z jakiegos se"
type textarea "x"
type textarea "gdzie dodaje [PERSON_NAME],dodaj jerzeli wkleje link z jakiegos ser"
type textarea "x"
type textarea "gdzie dodaje [PERSON_NAME],dodaj jerzeli wkleje link z jakiegos serw"
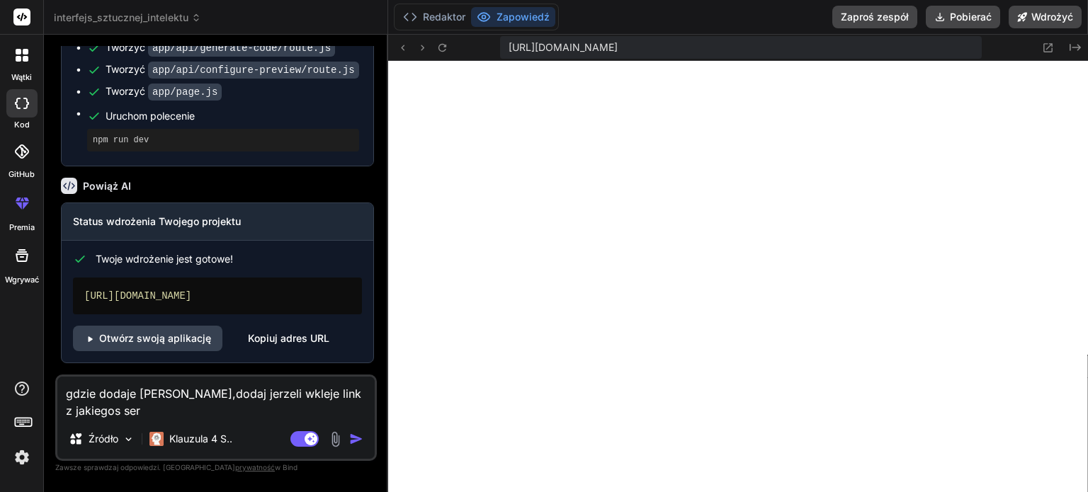
type textarea "x"
type textarea "gdzie dodaje [PERSON_NAME],dodaj jerzeli wkleje link z jakiegos serwe"
type textarea "x"
type textarea "gdzie dodaje [PERSON_NAME],dodaj jerzeli wkleje link z jakiegos serwer"
type textarea "x"
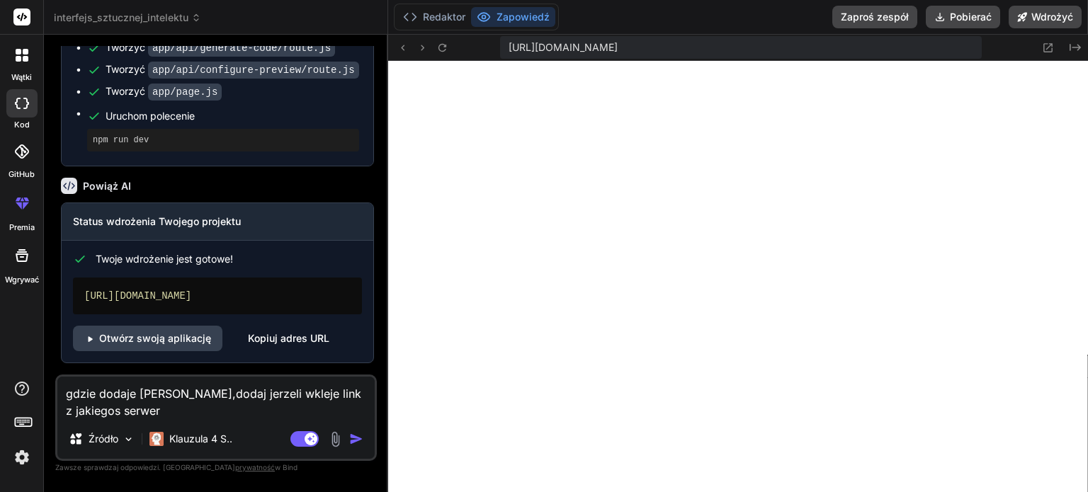
type textarea "gdzie dodaje [PERSON_NAME],dodaj jerzeli wkleje link z jakiegos serweru"
type textarea "x"
type textarea "gdzie dodaje [PERSON_NAME],dodaj jerzeli wkleje link z jakiegos serweru"
type textarea "x"
type textarea "gdzie dodaje [PERSON_NAME],dodaj jerzeli wkleje link z jakiegos serweru n"
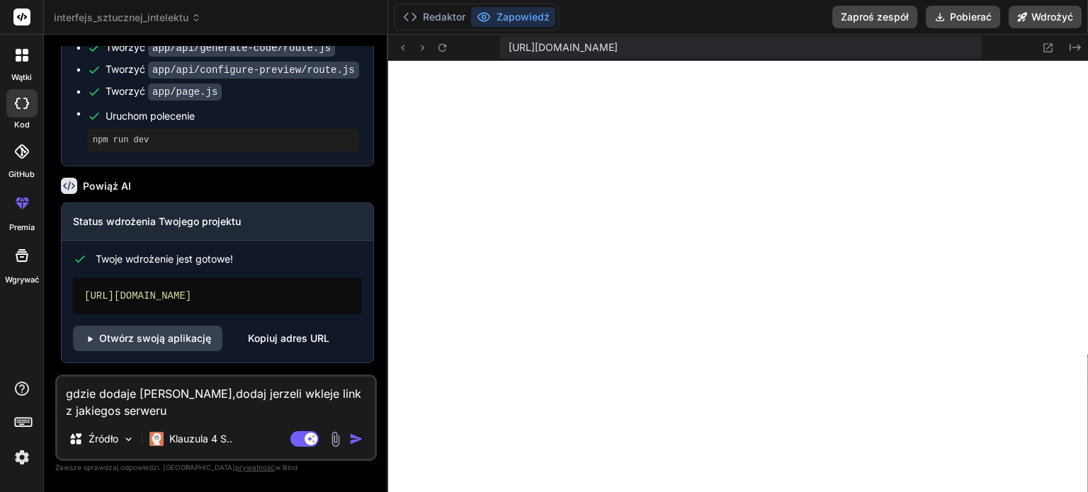
type textarea "x"
type textarea "gdzie dodaje [PERSON_NAME],dodaj jerzeli wkleje link z jakiegos serweru np"
type textarea "x"
type textarea "gdzie dodaje [PERSON_NAME],dodaj jerzeli wkleje link z jakiegos serweru np."
type textarea "x"
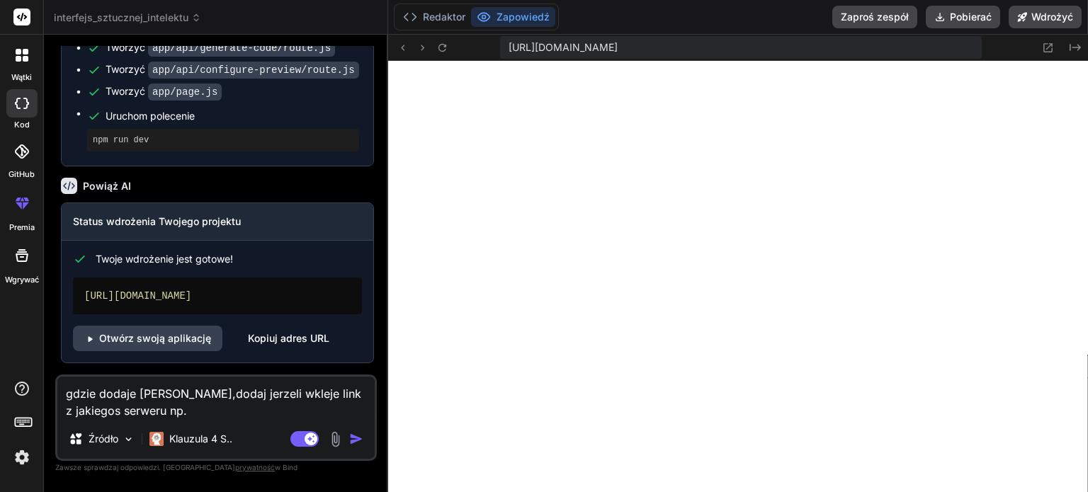
type textarea "gdzie dodaje [PERSON_NAME],dodaj jerzeli wkleje link z jakiegos serweru np.."
type textarea "x"
type textarea "gdzie dodaje [PERSON_NAME],dodaj jerzeli wkleje link z jakiegos serweru np."
type textarea "x"
type textarea "gdzie dodaje [PERSON_NAME],dodaj jerzeli wkleje link z jakiegos serweru np.z"
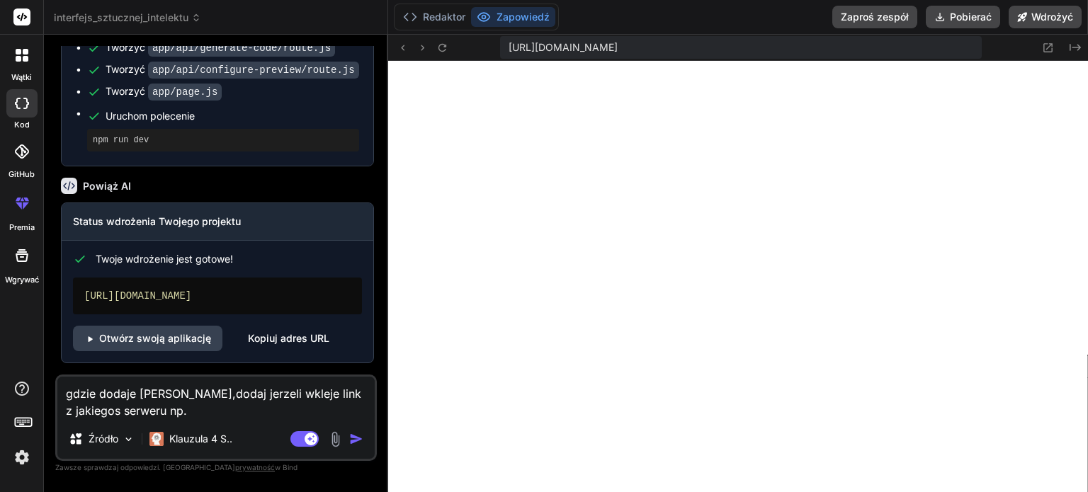
type textarea "x"
type textarea "gdzie dodaje [PERSON_NAME],dodaj jerzeli wkleje link z jakiegos serweru np.z"
type textarea "x"
type textarea "gdzie dodaje [PERSON_NAME],dodaj jerzeli wkleje link z jakiegos serweru np.z g"
type textarea "x"
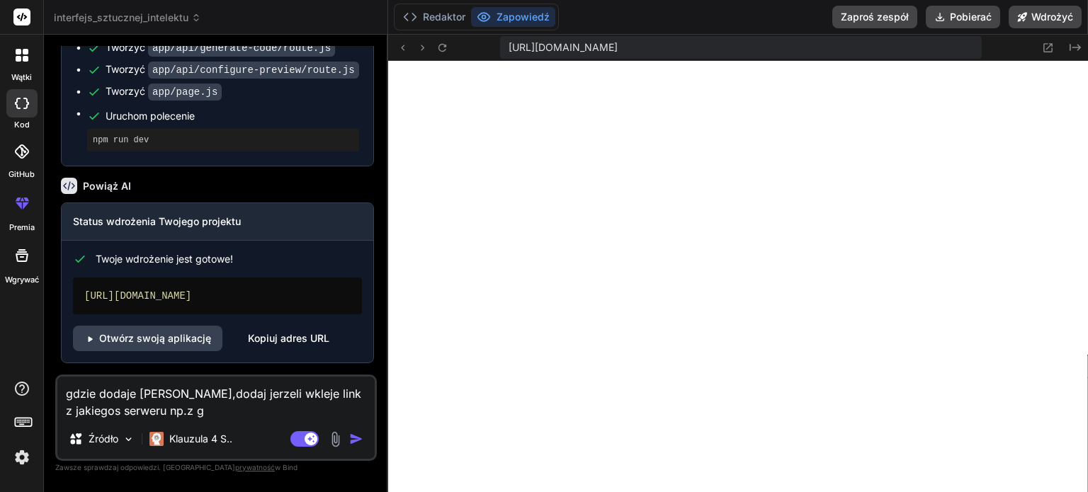
type textarea "gdzie dodaje [PERSON_NAME],dodaj jerzeli wkleje link z jakiegos serweru np.z gi"
type textarea "x"
type textarea "gdzie dodaje [PERSON_NAME],dodaj jerzeli wkleje link z jakiegos serweru np.z git"
type textarea "x"
type textarea "gdzie dodaje [PERSON_NAME],dodaj jerzeli wkleje link z jakiegos serweru np.z gi…"
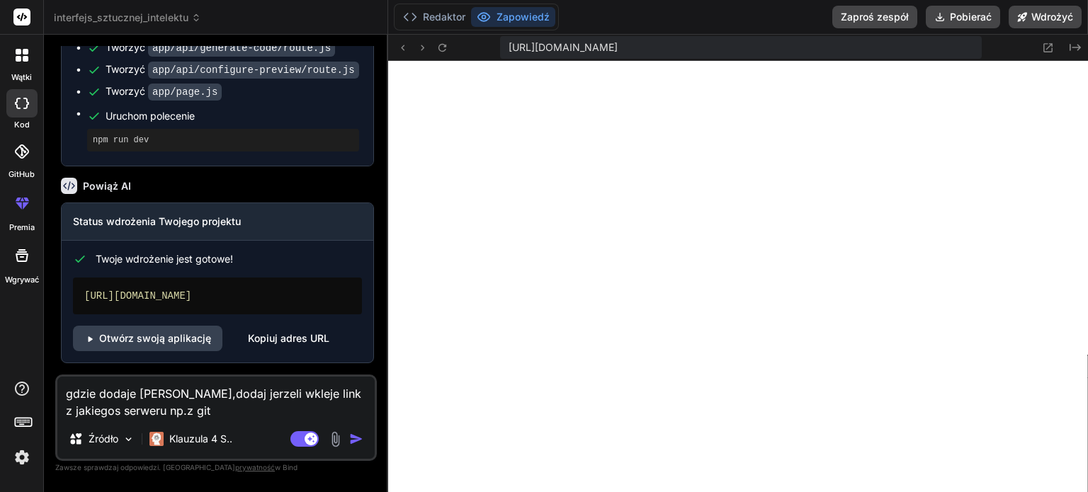
type textarea "x"
type textarea "gdzie dodaje [PERSON_NAME],dodaj jerzeli wkleje link z jakiegos serweru np.z gi…"
type textarea "x"
type textarea "gdzie dodaje [PERSON_NAME],dodaj jerzeli wkleje link z jakiegos serweru np.z gi…"
type textarea "x"
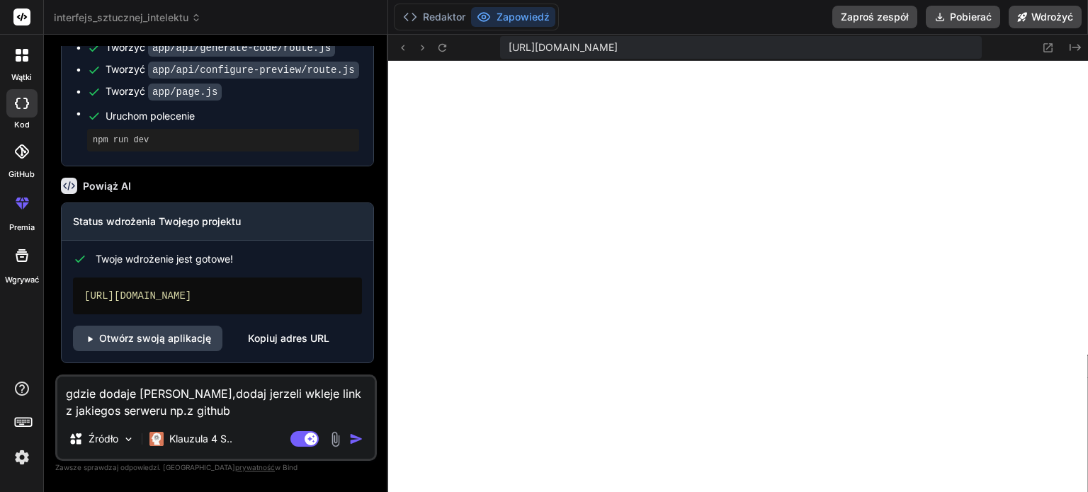
type textarea "gdzie dodaje [PERSON_NAME],dodaj jerzeli wkleje link z jakiegos serweru np.z gi…"
type textarea "x"
type textarea "gdzie dodaje [PERSON_NAME],dodaj jerzeli wkleje link z jakiegos serweru np.z gi…"
type textarea "x"
type textarea "gdzie dodaje [PERSON_NAME],dodaj jerzeli wkleje link z jakiegos serweru np.z gi…"
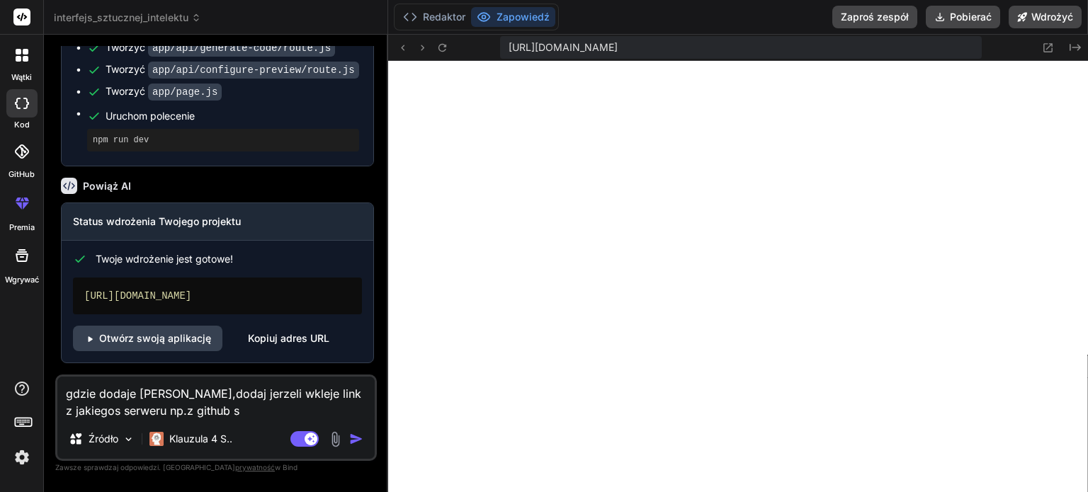
type textarea "x"
type textarea "gdzie dodaje [PERSON_NAME],dodaj jerzeli wkleje link z jakiegos serweru np.z gi…"
type textarea "x"
type textarea "gdzie dodaje [PERSON_NAME],dodaj jerzeli wkleje link z jakiegos serweru np.z gi…"
type textarea "x"
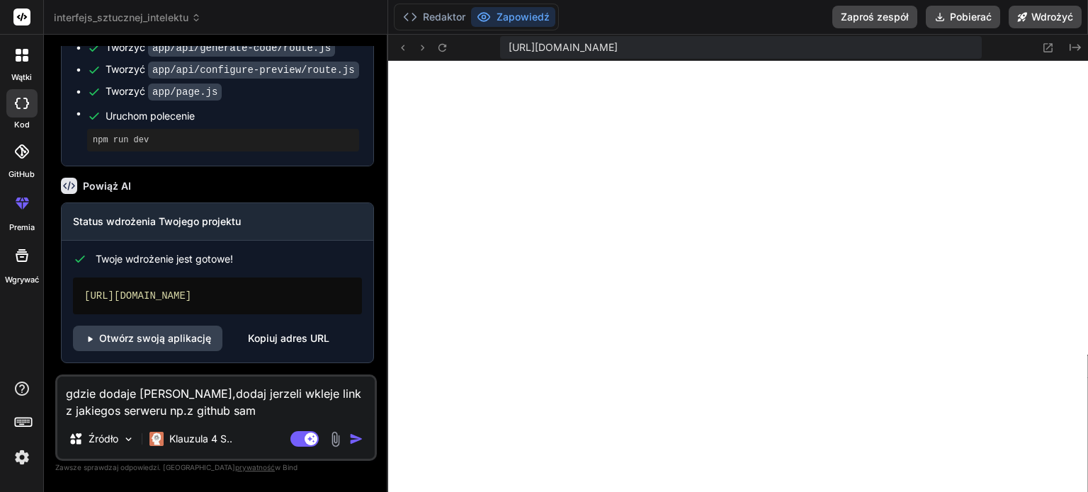
type textarea "gdzie dodaje [PERSON_NAME],dodaj jerzeli wkleje link z jakiegos serweru np.z gi…"
type textarea "x"
type textarea "gdzie dodaje [PERSON_NAME],dodaj jerzeli wkleje link z jakiegos serweru np.z gi…"
type textarea "x"
type textarea "gdzie dodaje [PERSON_NAME],dodaj jerzeli wkleje link z jakiegos serweru np.z gi…"
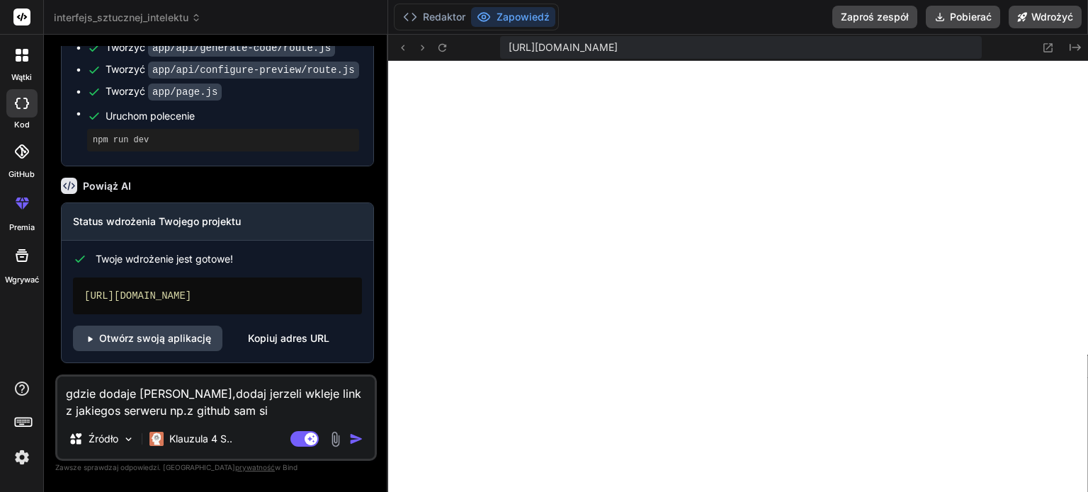
type textarea "x"
type textarea "gdzie dodaje [PERSON_NAME],dodaj jerzeli wkleje link z jakiegos serweru np.z gi…"
type textarea "x"
type textarea "gdzie dodaje [PERSON_NAME],dodaj jerzeli wkleje link z jakiegos serweru np.z gi…"
type textarea "x"
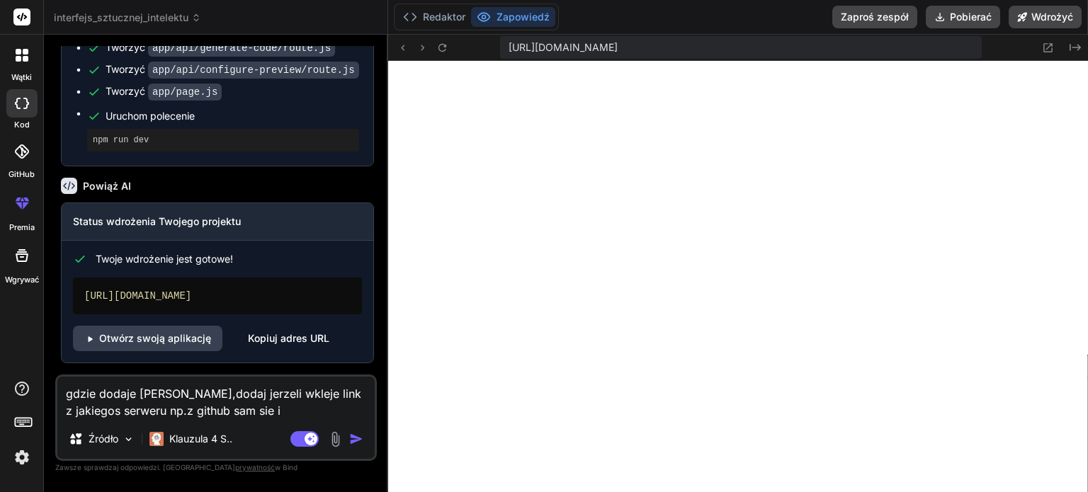
type textarea "gdzie dodaje [PERSON_NAME],dodaj jerzeli wkleje link z jakiegos serweru np.z gi…"
type textarea "x"
type textarea "gdzie dodaje [PERSON_NAME],dodaj jerzeli wkleje link z jakiegos serweru np.z gi…"
type textarea "x"
type textarea "gdzie dodaje [PERSON_NAME],dodaj jerzeli wkleje link z jakiegos serweru np.z gi…"
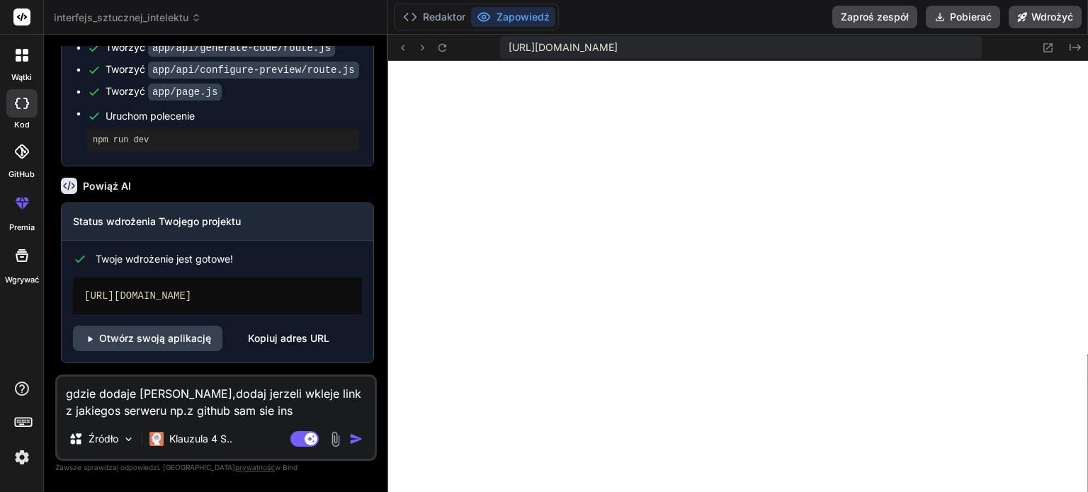
type textarea "x"
type textarea "gdzie dodaje [PERSON_NAME],dodaj jerzeli wkleje link z jakiegos serweru np.z gi…"
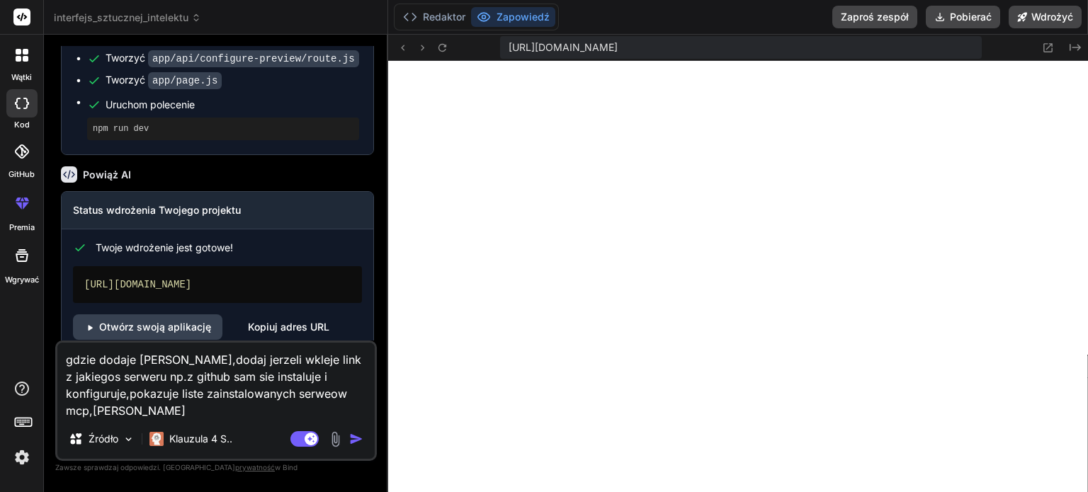
paste textarea "[URL][DOMAIN_NAME]"
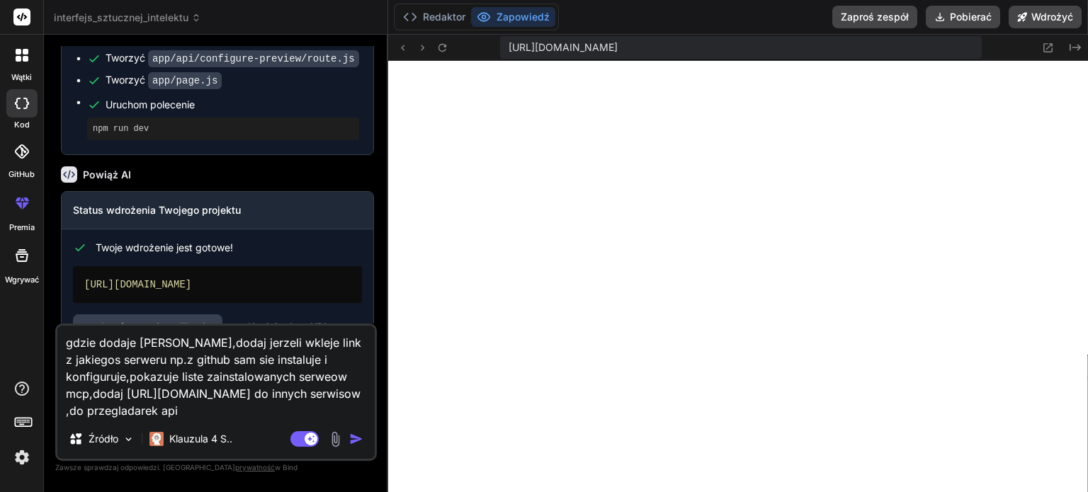
click at [357, 438] on img "button" at bounding box center [356, 439] width 14 height 14
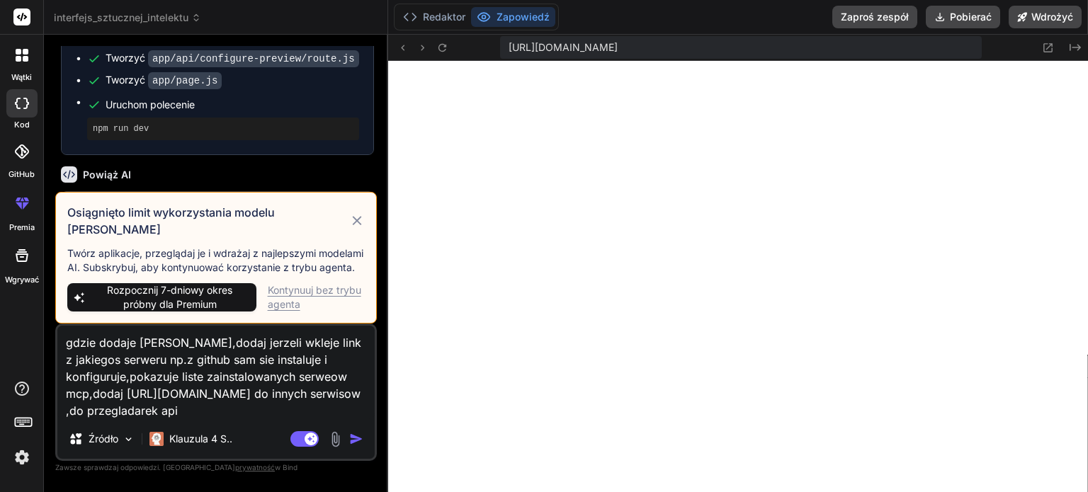
click at [195, 297] on font "Rozpocznij 7-dniowy okres próbny dla Premium" at bounding box center [169, 297] width 125 height 26
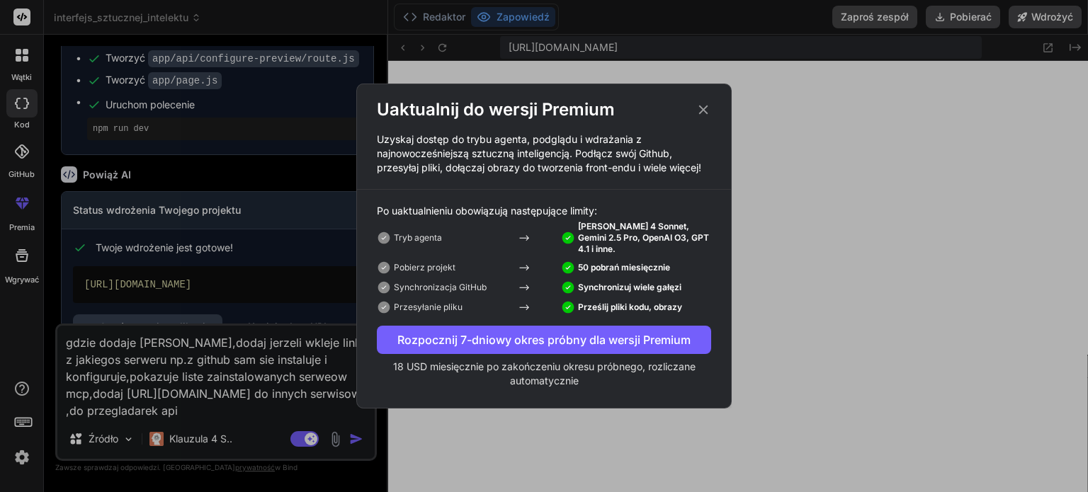
click at [701, 115] on icon at bounding box center [703, 110] width 16 height 16
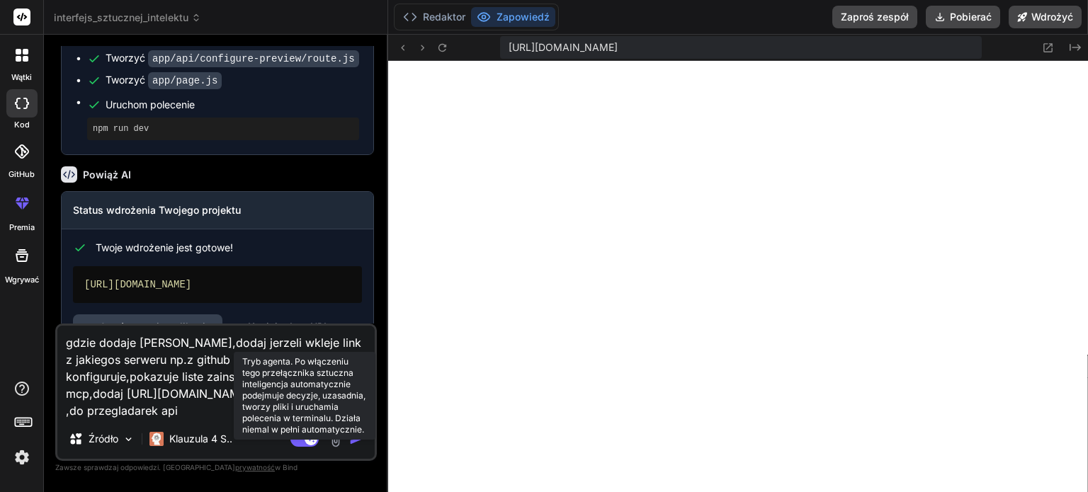
click at [293, 439] on rect at bounding box center [304, 439] width 28 height 16
click at [314, 438] on rect at bounding box center [304, 439] width 28 height 16
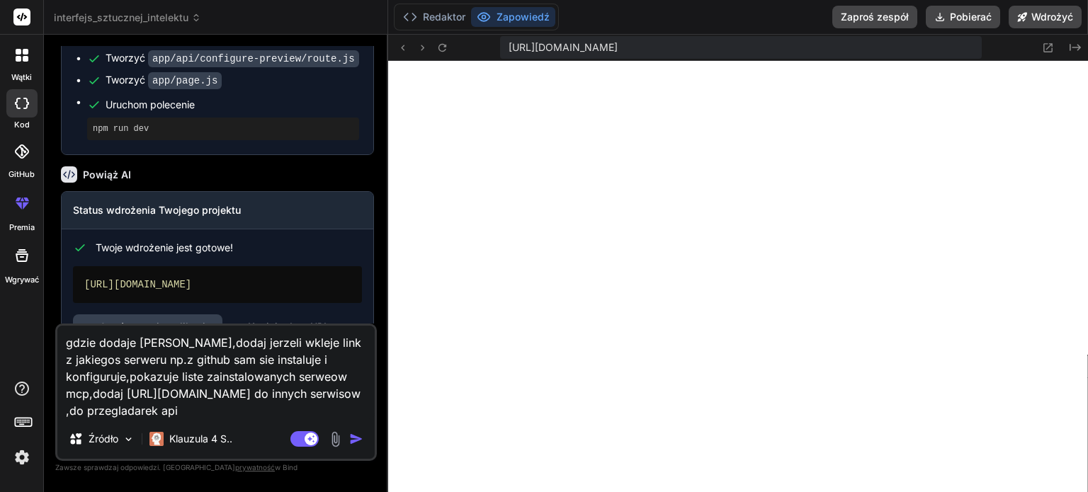
click at [356, 441] on img "button" at bounding box center [356, 439] width 14 height 14
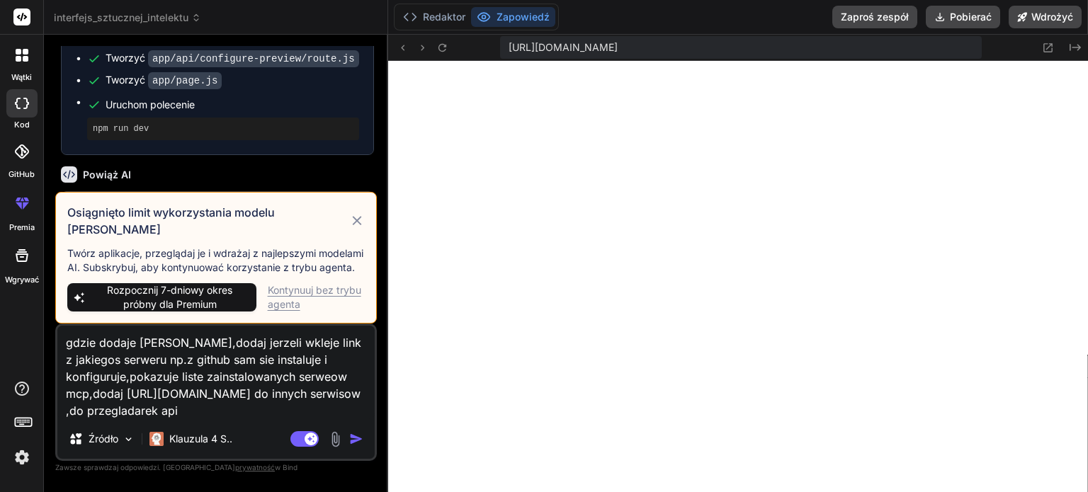
click at [315, 294] on font "Kontynuuj bez trybu agenta" at bounding box center [314, 297] width 93 height 26
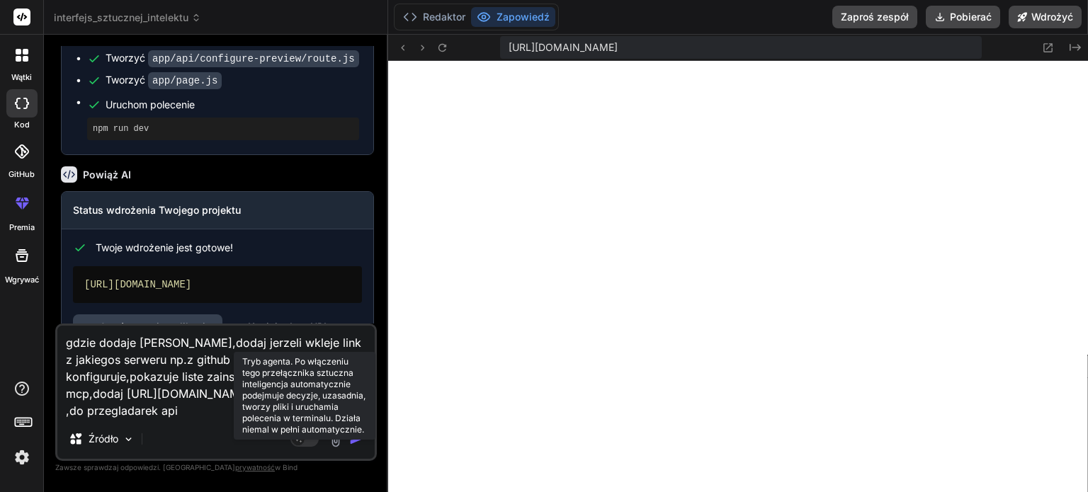
click at [314, 440] on rect at bounding box center [304, 439] width 28 height 16
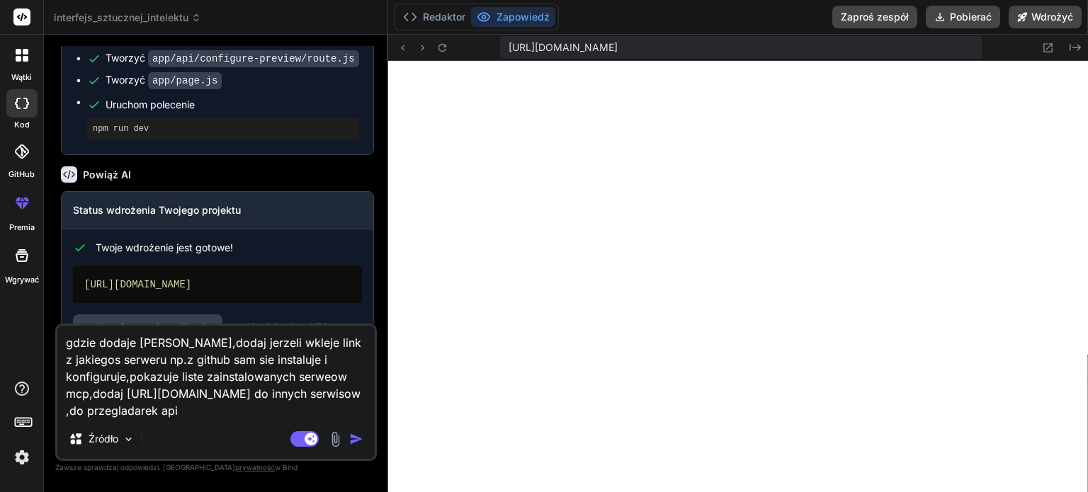
click at [357, 438] on img "button" at bounding box center [356, 439] width 14 height 14
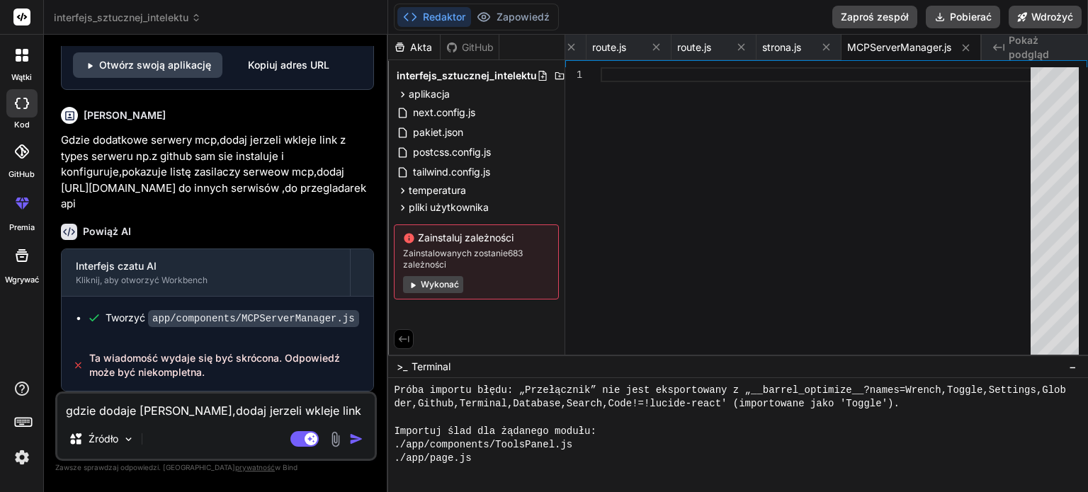
scroll to position [3223, 0]
click at [184, 414] on textarea "gdzie dodaje [PERSON_NAME],dodaj jerzeli wkleje link z jakiegos serweru np.z gi…" at bounding box center [215, 406] width 317 height 25
click at [354, 435] on img "button" at bounding box center [356, 439] width 14 height 14
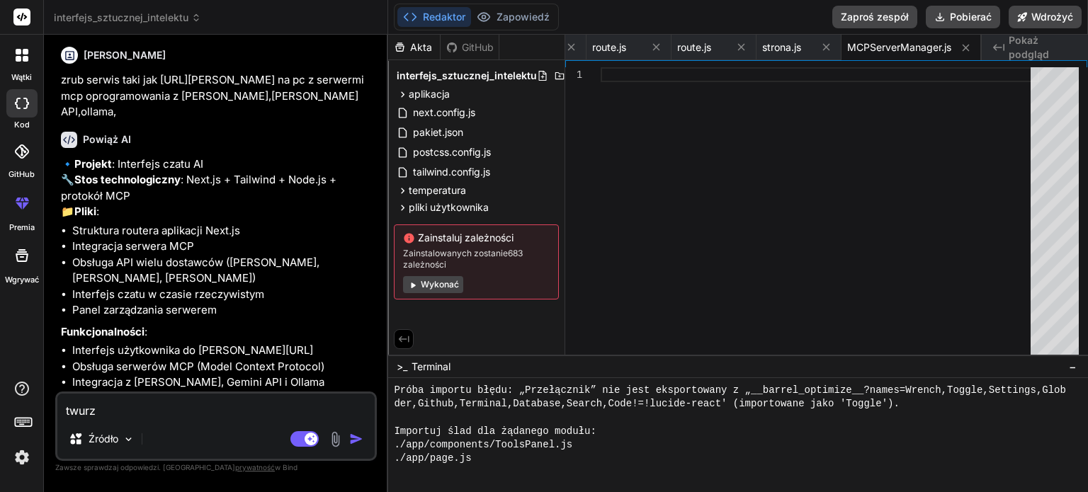
scroll to position [0, 0]
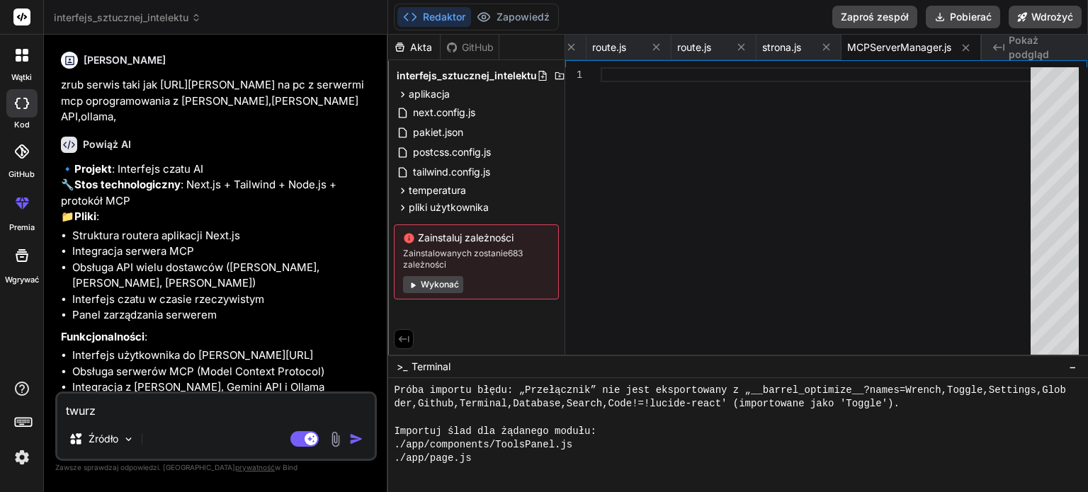
click at [477, 45] on font "GitHub" at bounding box center [478, 47] width 32 height 12
click at [437, 283] on font "Wykonać" at bounding box center [440, 284] width 38 height 11
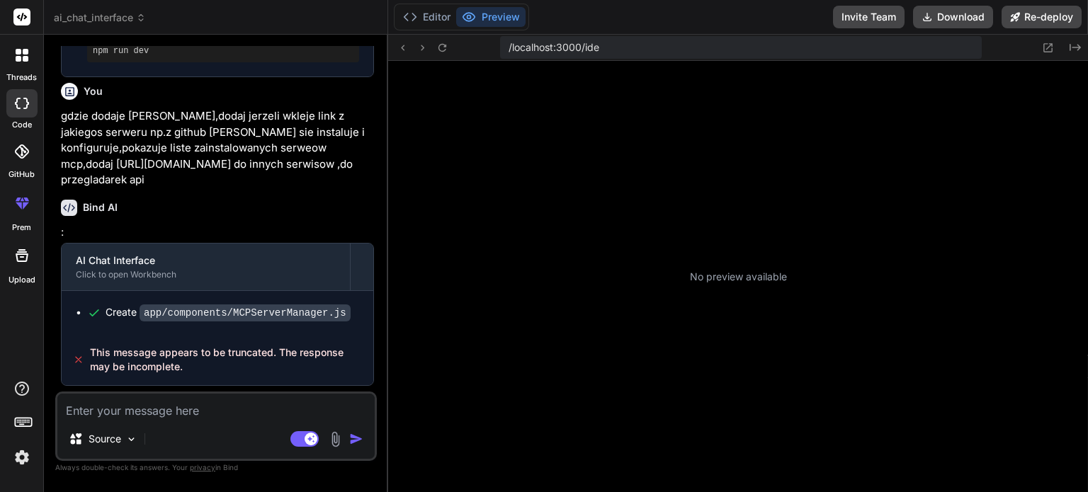
scroll to position [408, 0]
type textarea "x"
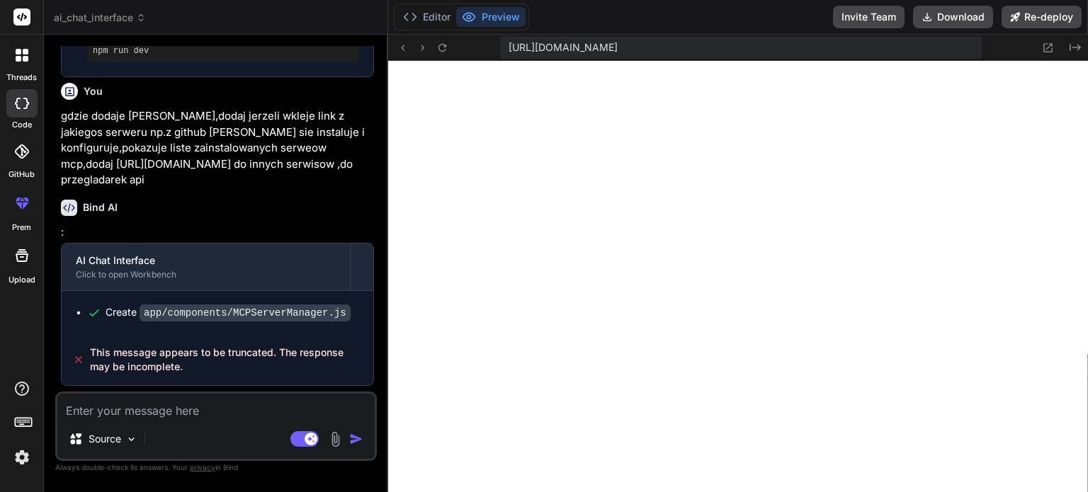
scroll to position [2882, 0]
type textarea "d"
type textarea "x"
type textarea "do"
type textarea "x"
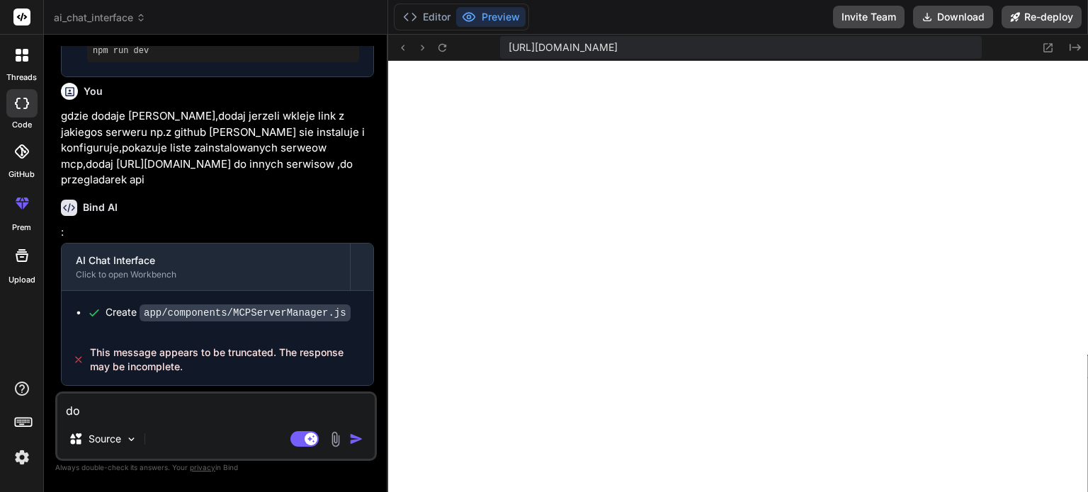
type textarea "dod"
type textarea "x"
type textarea "doda"
type textarea "x"
type textarea "dodaj"
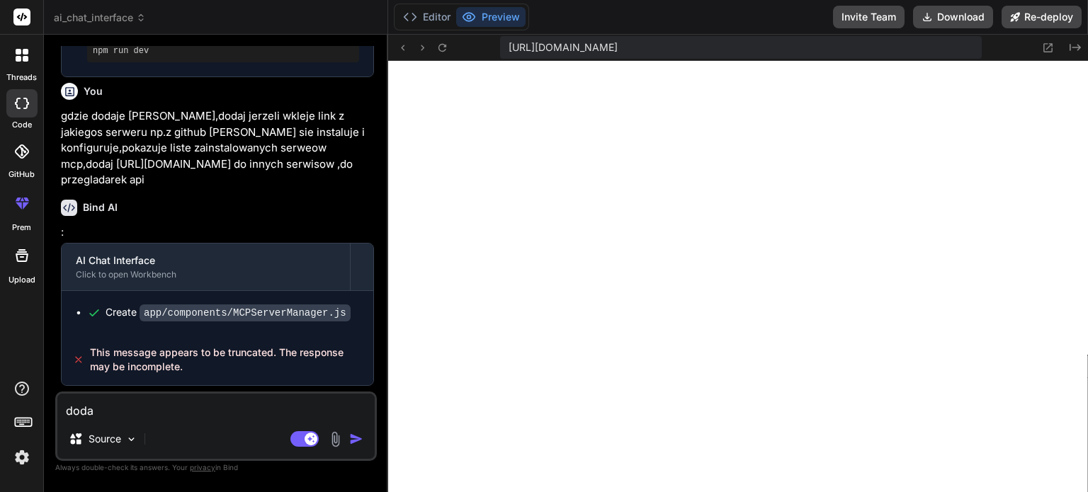
type textarea "x"
type textarea "dodaj"
type textarea "x"
type textarea "dodaj m"
type textarea "x"
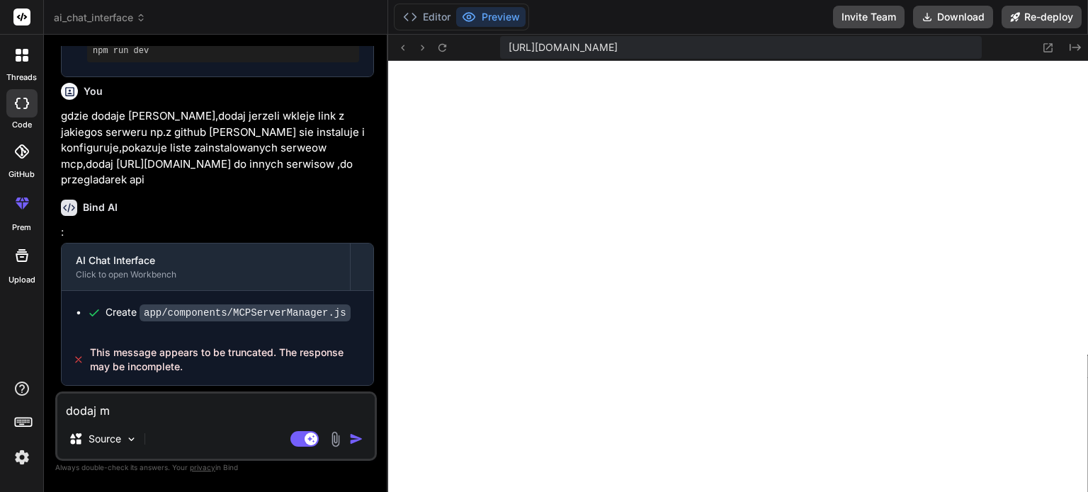
type textarea "dodaj mo"
type textarea "x"
type textarea "dodaj mor"
type textarea "x"
type textarea "dodaj morz"
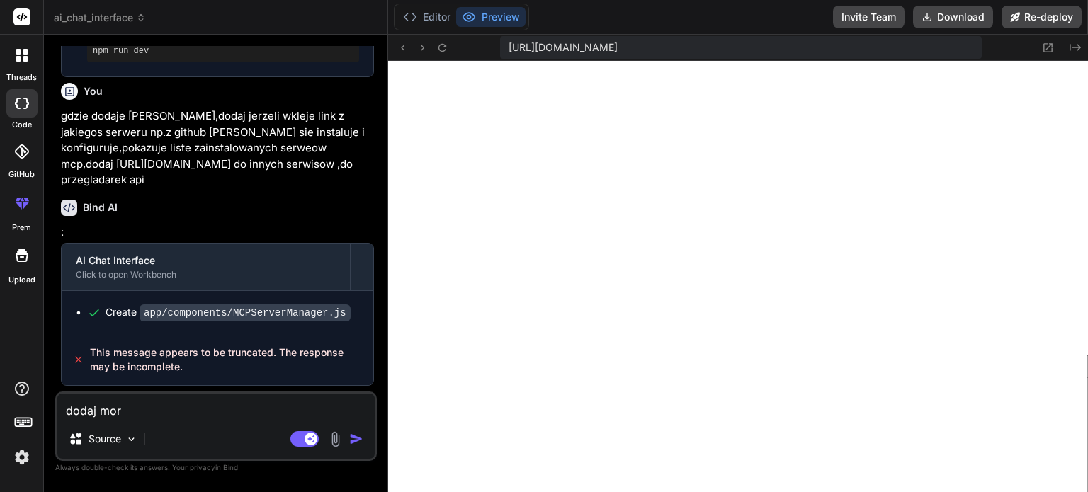
type textarea "x"
type textarea "dodaj morzl"
type textarea "x"
type textarea "dodaj morzli"
type textarea "x"
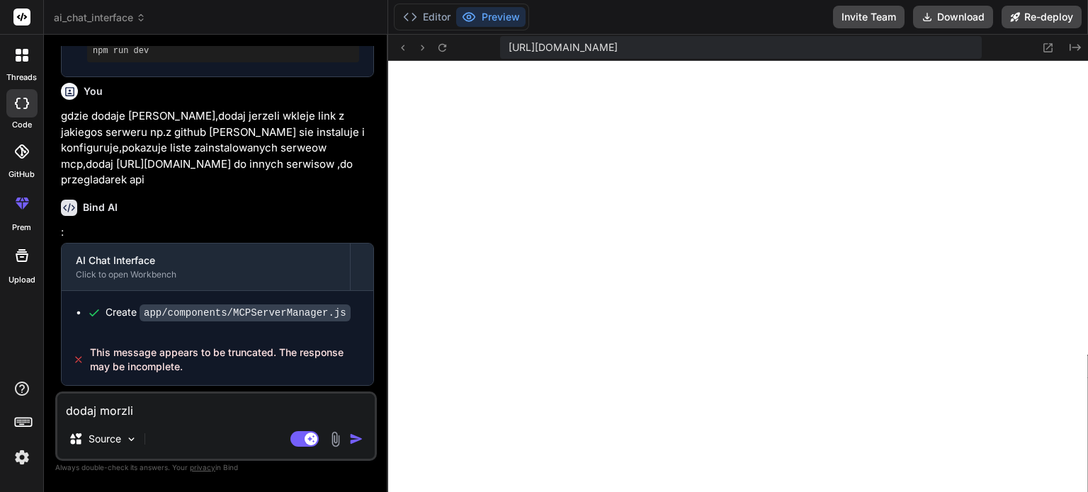
type textarea "dodaj morzliw"
type textarea "x"
type textarea "dodaj morzliwo"
type textarea "x"
type textarea "dodaj morzliwos"
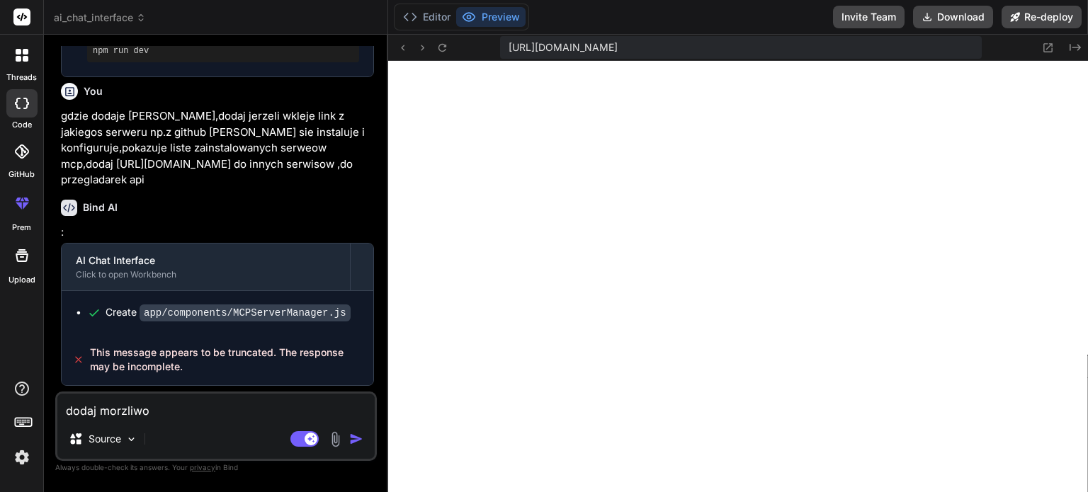
type textarea "x"
type textarea "dodaj morzliwosc"
type textarea "x"
type textarea "dodaj morzliwosc"
type textarea "x"
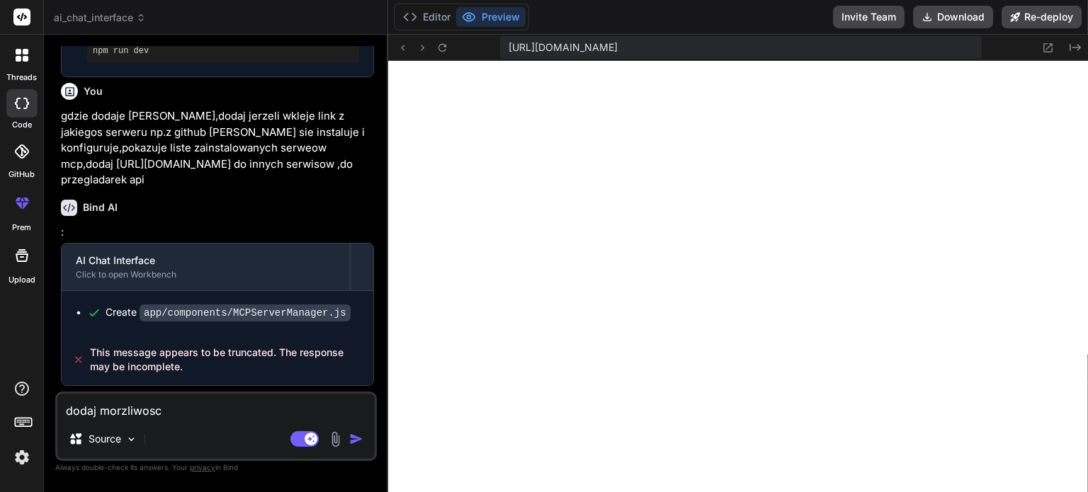
type textarea "dodaj morzliwosc d"
type textarea "x"
type textarea "dodaj morzliwosc"
type textarea "x"
type textarea "dodaj morzliwosc"
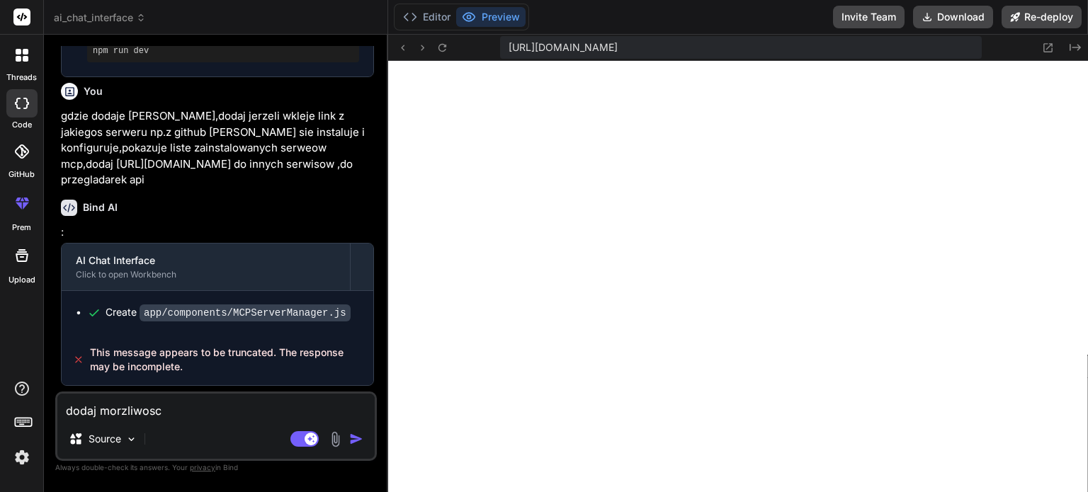
type textarea "x"
type textarea "dodaj morzliwos"
type textarea "x"
type textarea "dodaj morzliwo"
type textarea "x"
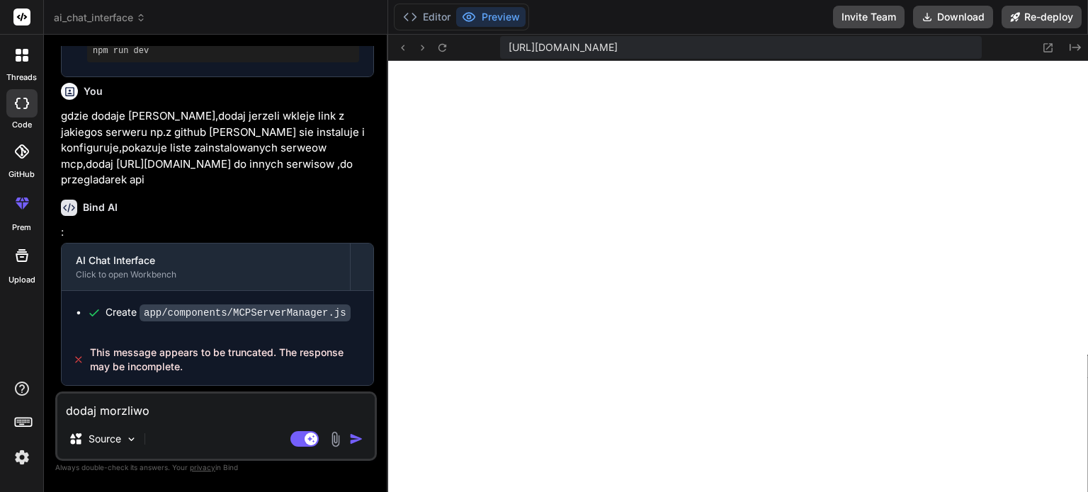
type textarea "dodaj morzliw"
type textarea "x"
type textarea "dodaj morzli"
type textarea "x"
type textarea "dodaj morzl"
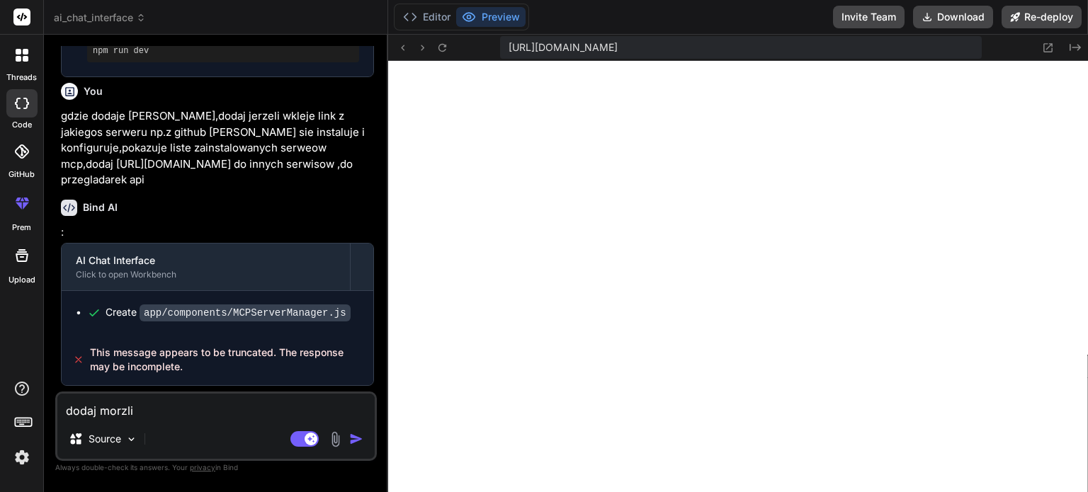
type textarea "x"
type textarea "dodaj morz"
type textarea "x"
type textarea "dodaj mor"
type textarea "x"
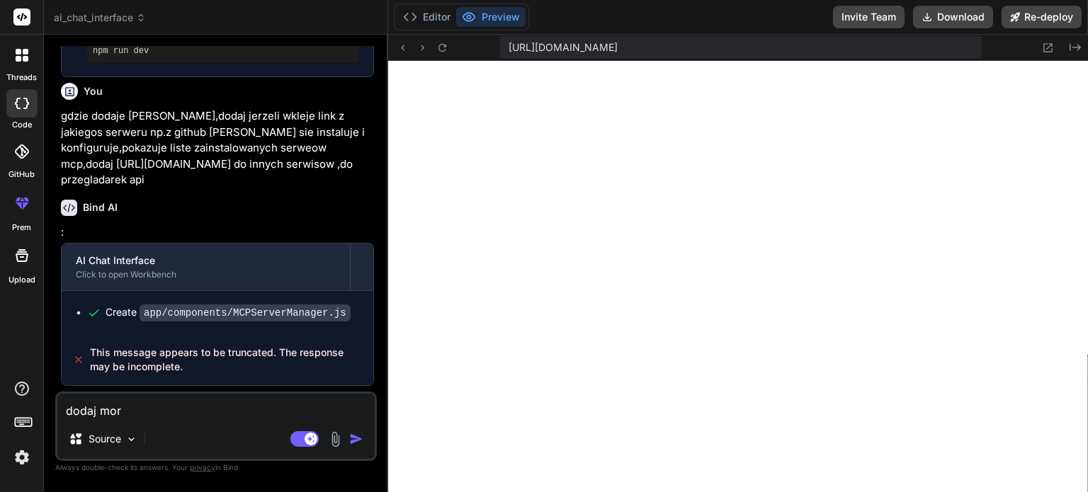
type textarea "dodaj mo"
type textarea "x"
type textarea "dodaj m"
type textarea "x"
type textarea "dodaj"
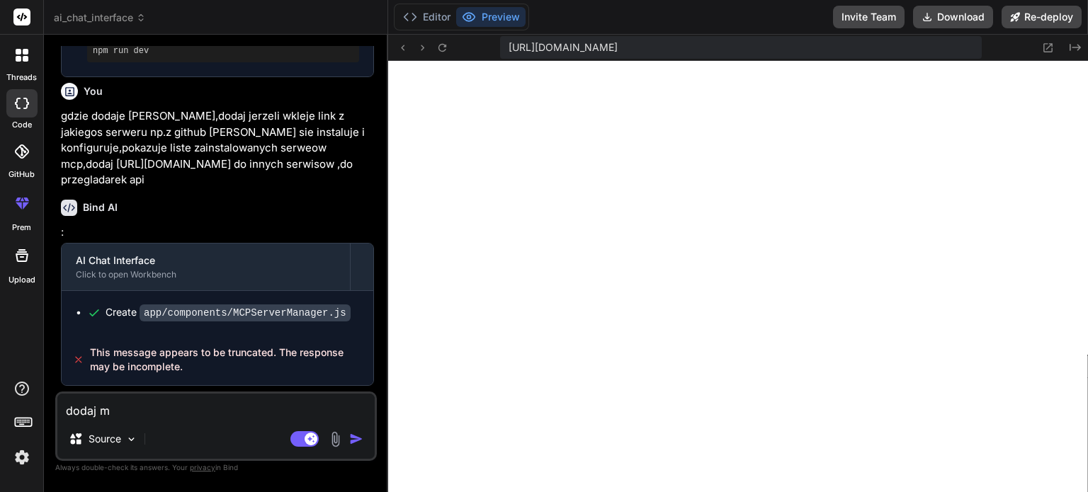
type textarea "x"
type textarea "dodaj"
type textarea "x"
type textarea "doda"
type textarea "x"
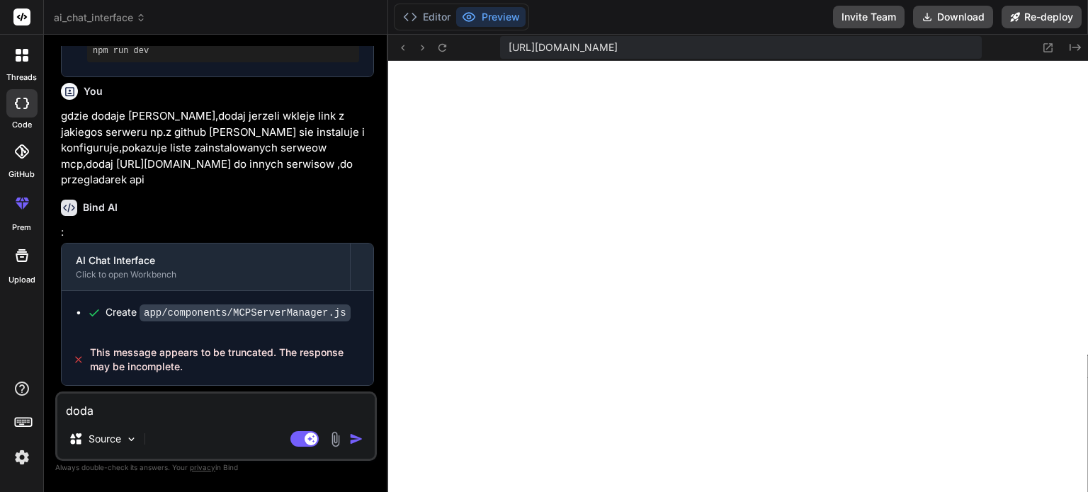
type textarea "dod"
type textarea "x"
type textarea "do"
type textarea "x"
type textarea "d"
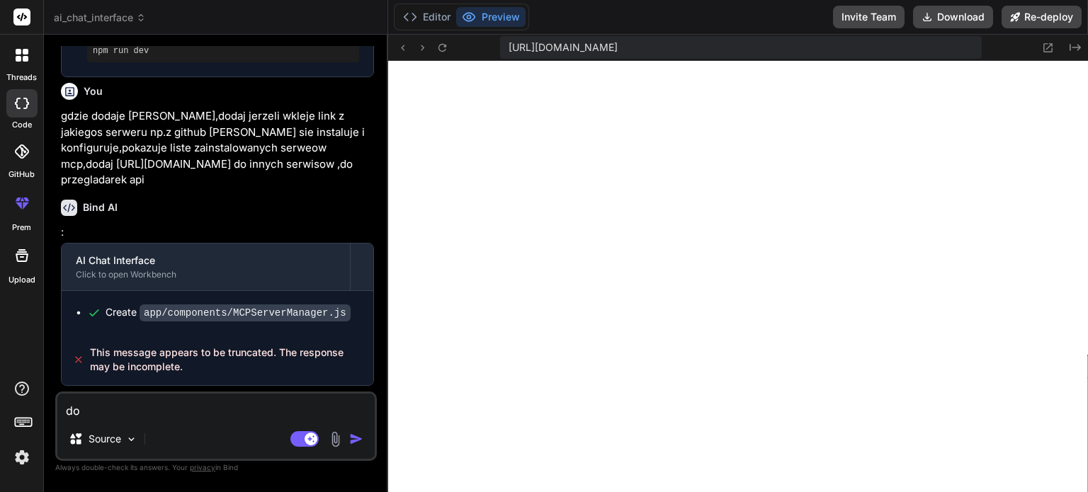
type textarea "x"
